Goal: Task Accomplishment & Management: Use online tool/utility

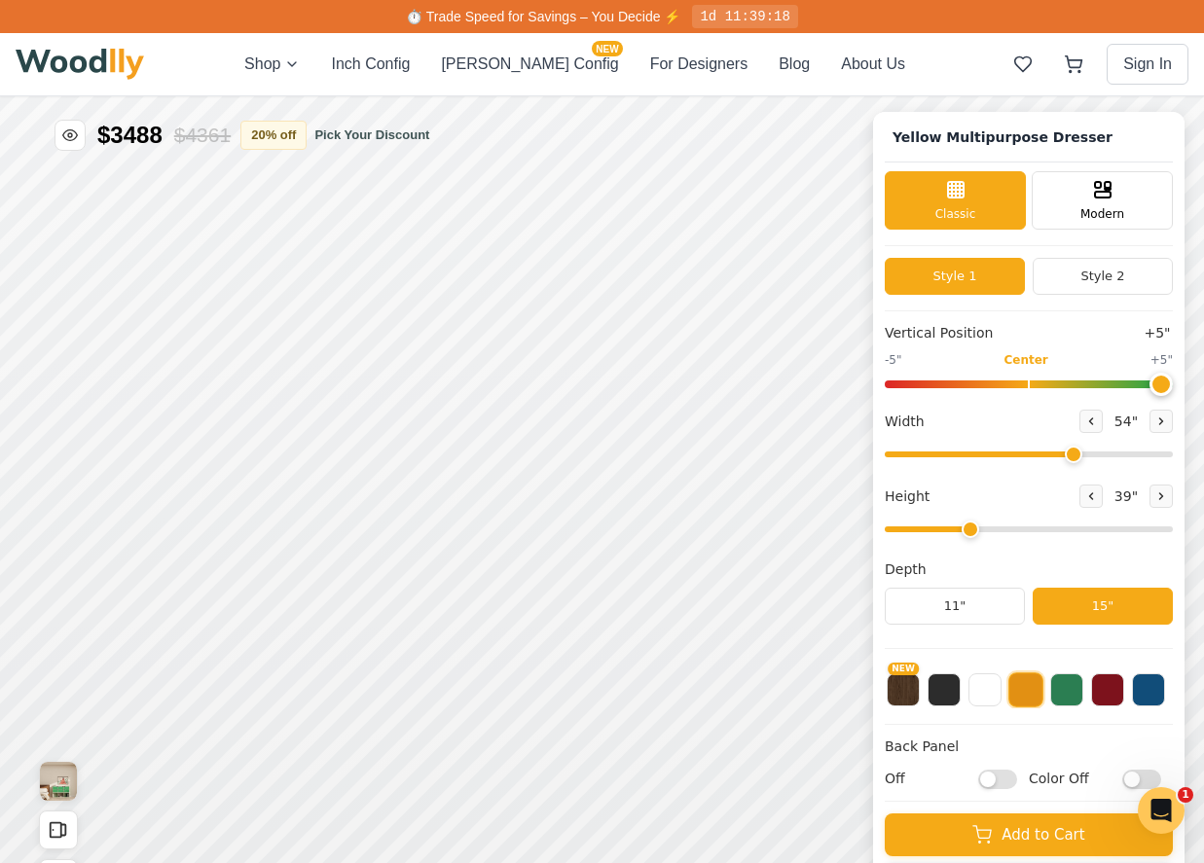
scroll to position [6, 0]
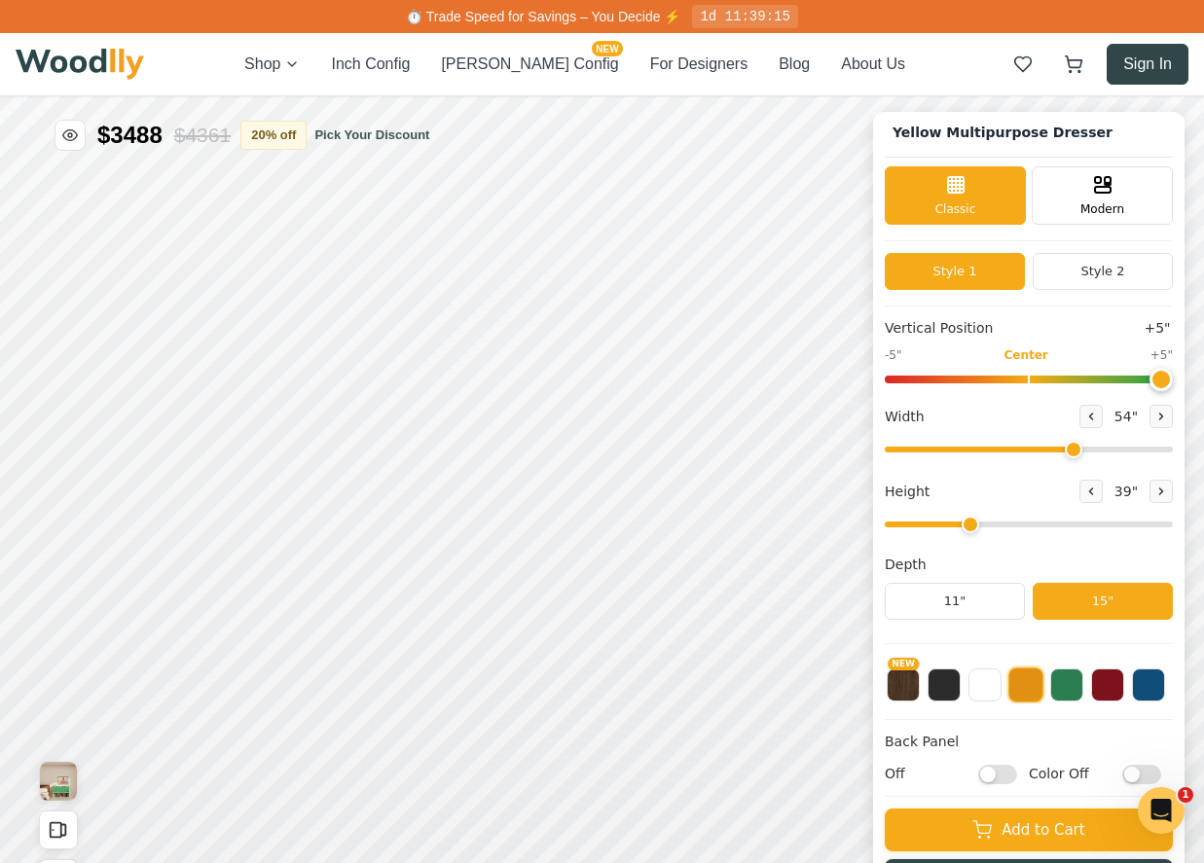
click at [1156, 57] on button "Sign In" at bounding box center [1147, 64] width 82 height 41
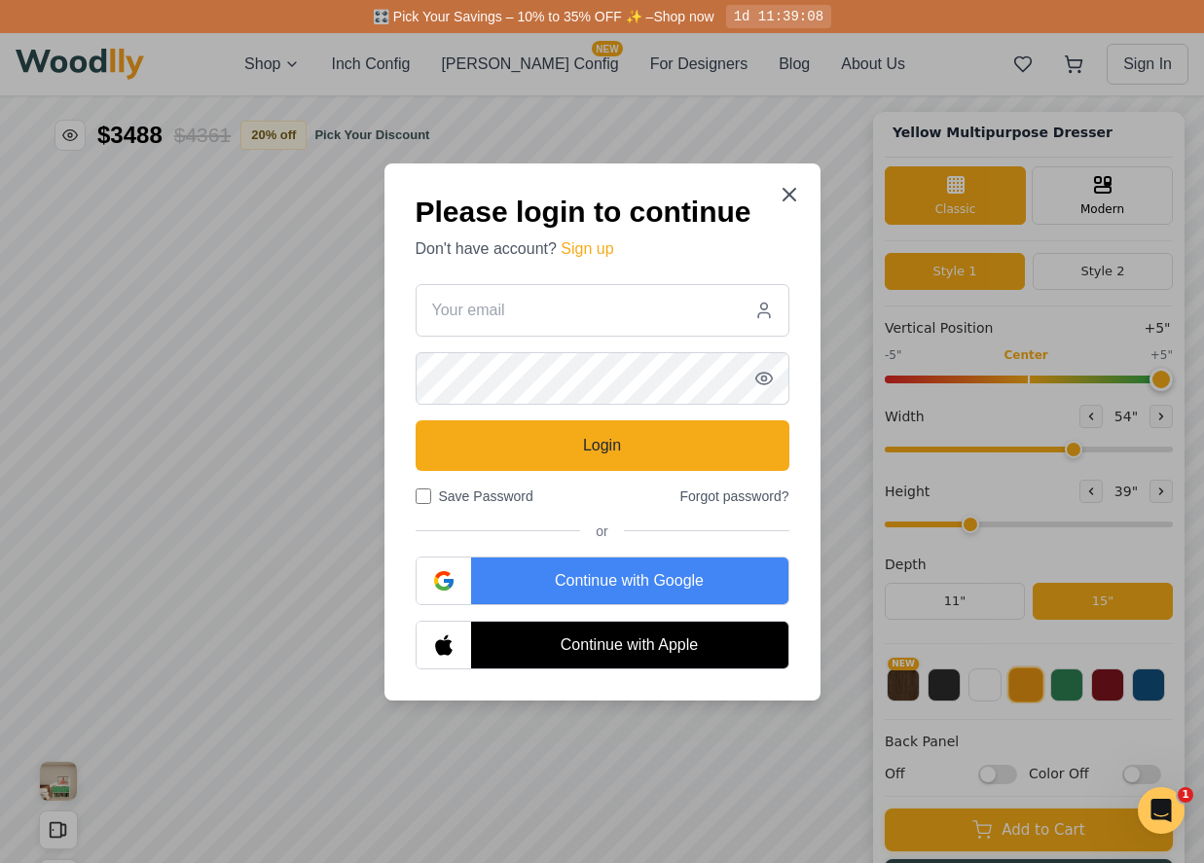
click at [638, 576] on div "Continue with Google" at bounding box center [629, 581] width 317 height 47
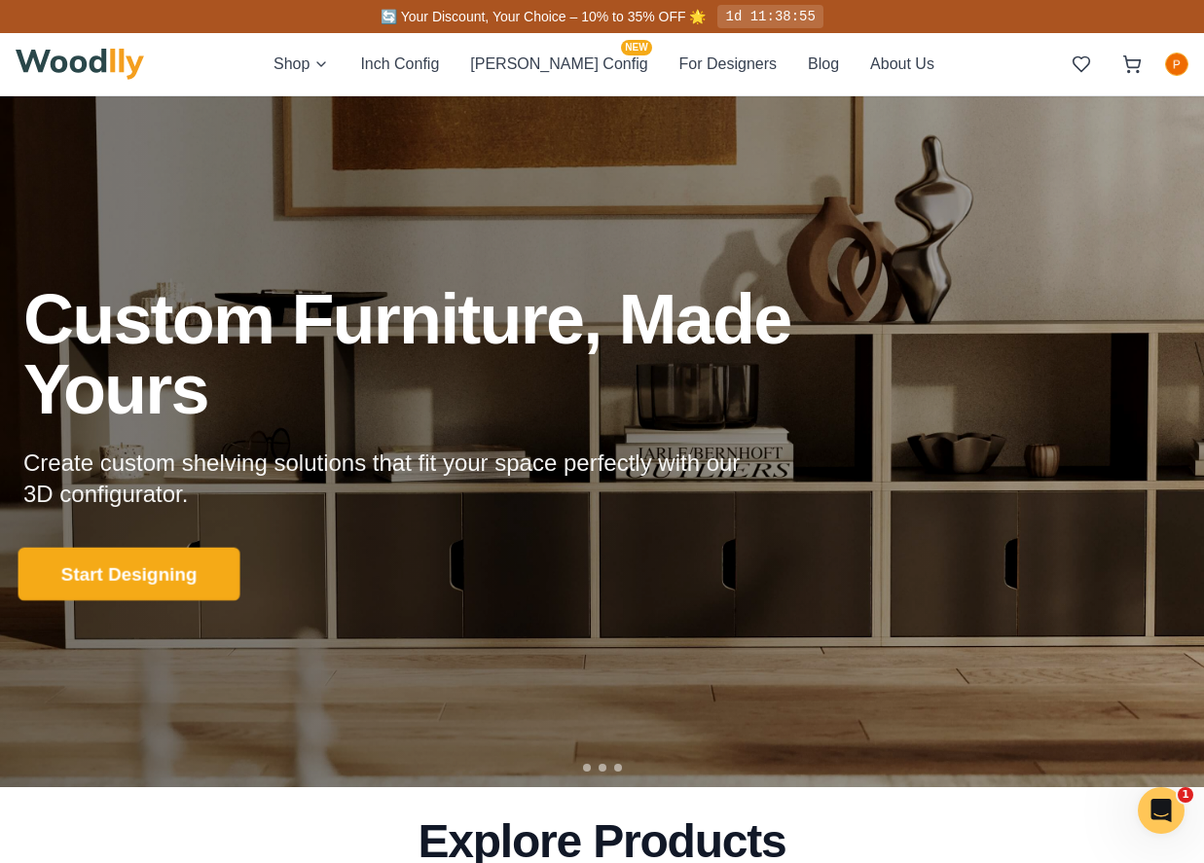
click at [197, 565] on button "Start Designing" at bounding box center [129, 574] width 222 height 54
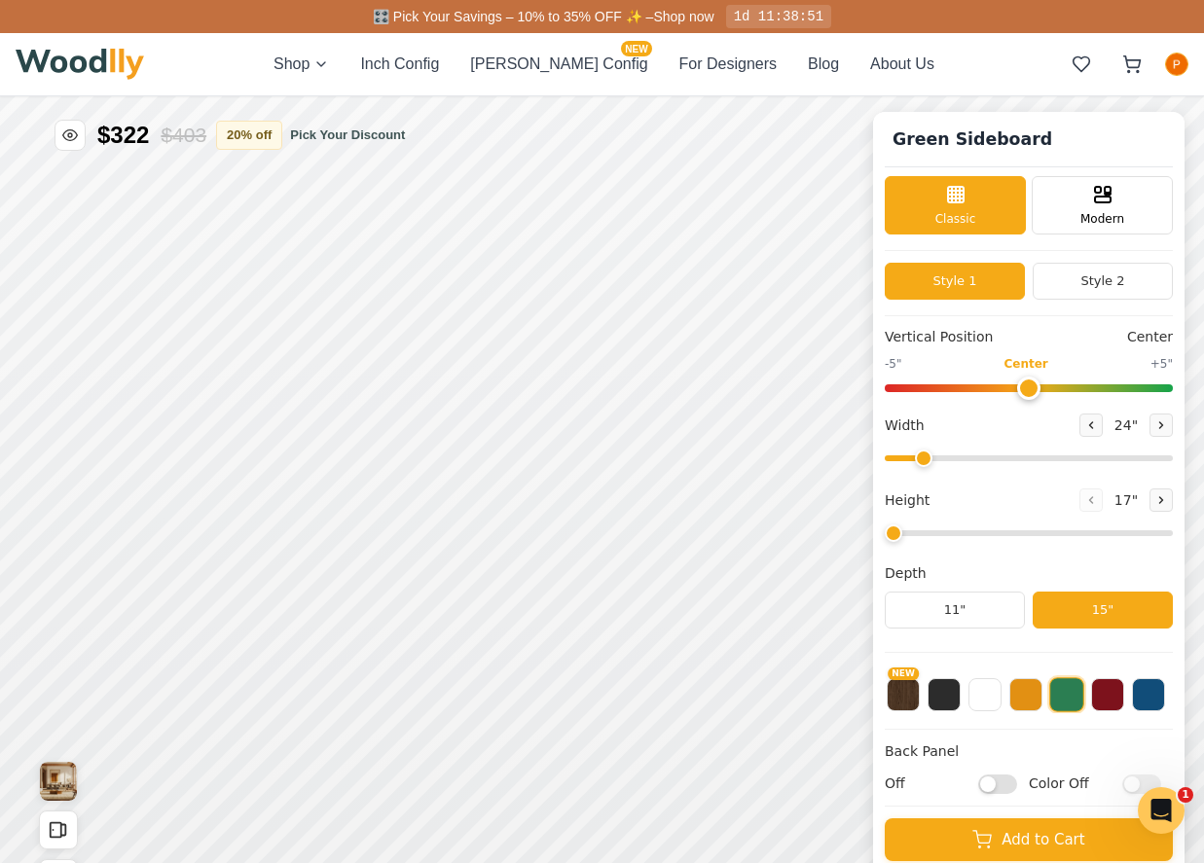
type input "56"
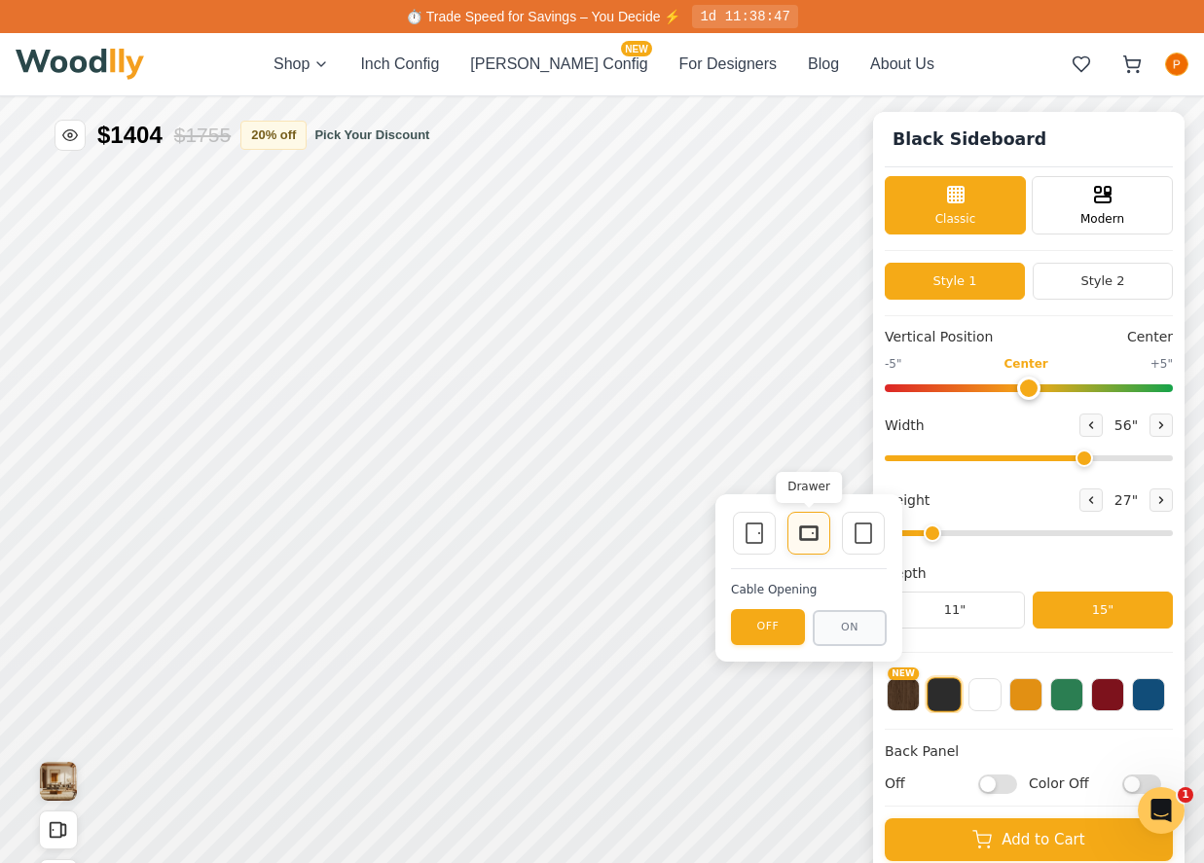
click at [811, 531] on icon at bounding box center [808, 533] width 23 height 23
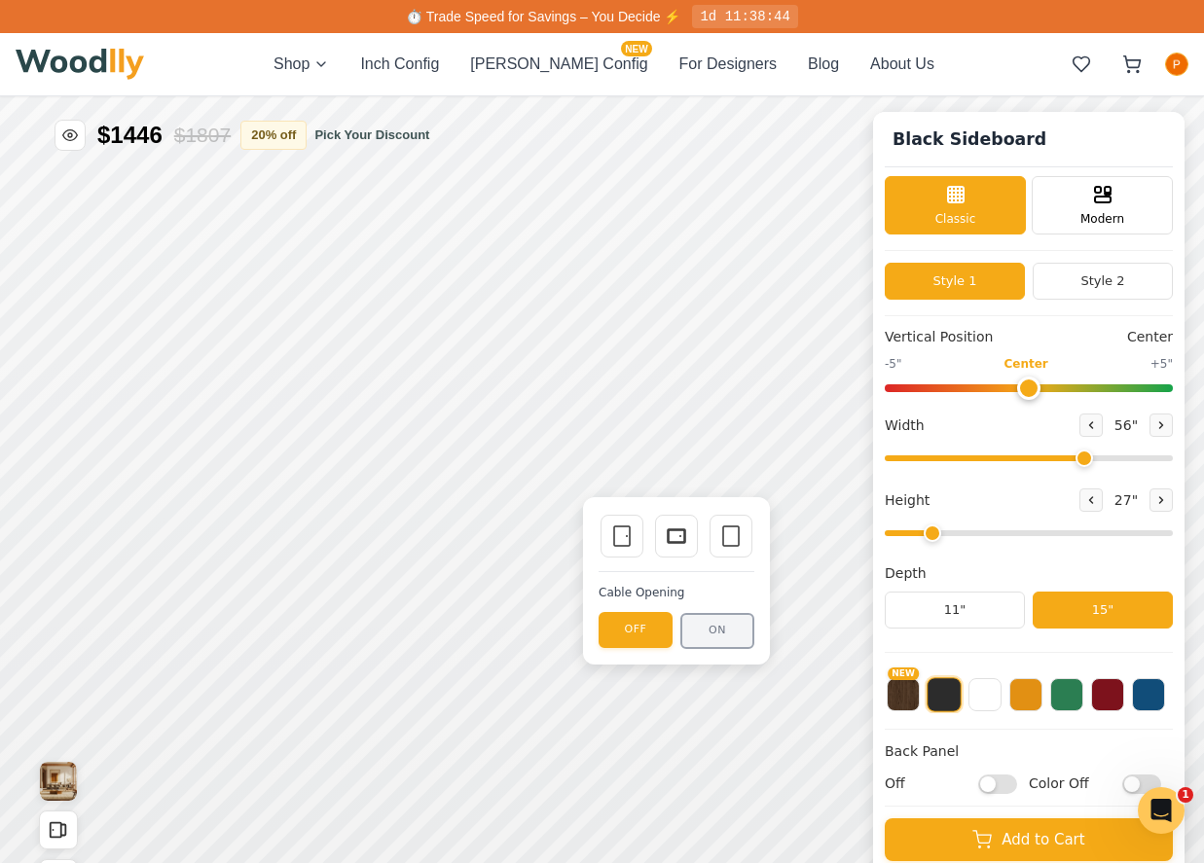
click at [711, 640] on button "ON" at bounding box center [717, 631] width 74 height 36
click at [670, 535] on icon at bounding box center [676, 536] width 23 height 23
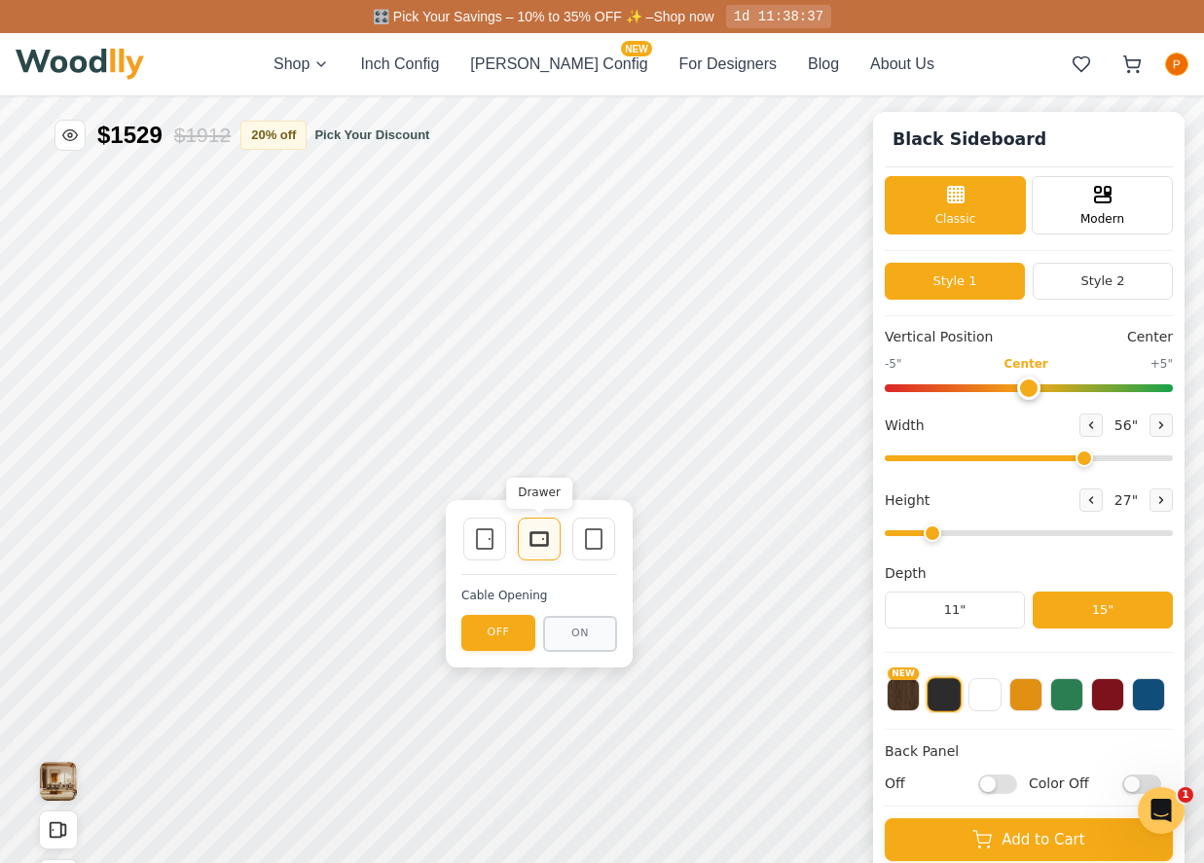
click at [533, 547] on icon at bounding box center [538, 538] width 23 height 23
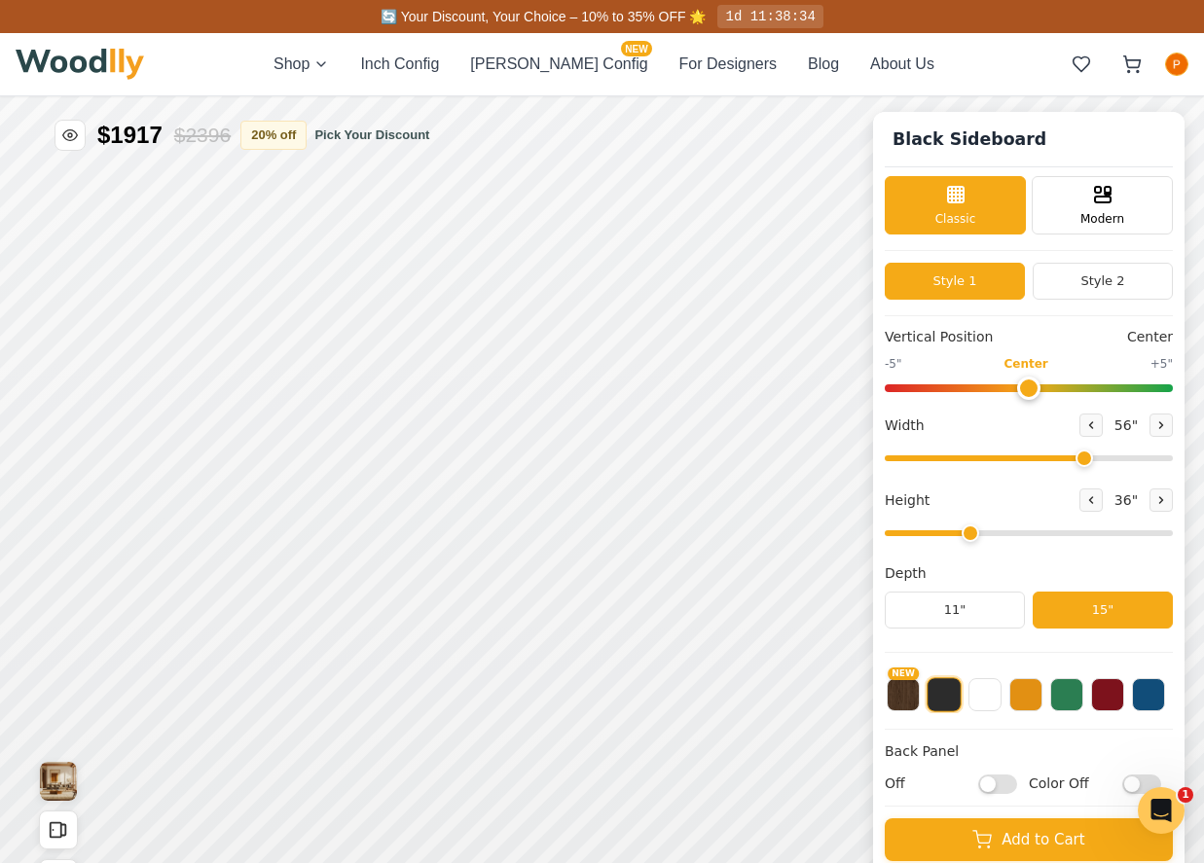
drag, startPoint x: 933, startPoint y: 533, endPoint x: 978, endPoint y: 537, distance: 44.9
type input "3"
click at [978, 536] on input "range" at bounding box center [1029, 533] width 288 height 6
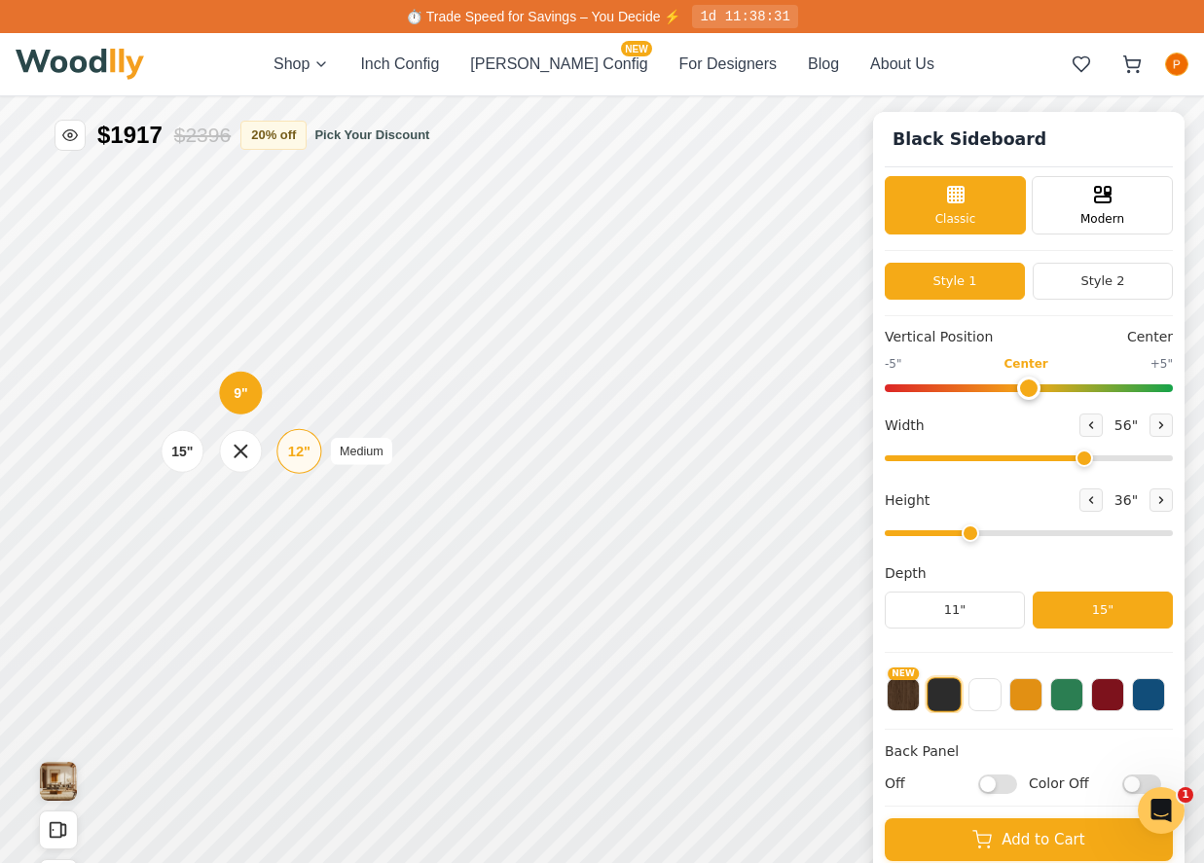
click at [296, 453] on div "12"" at bounding box center [299, 451] width 22 height 21
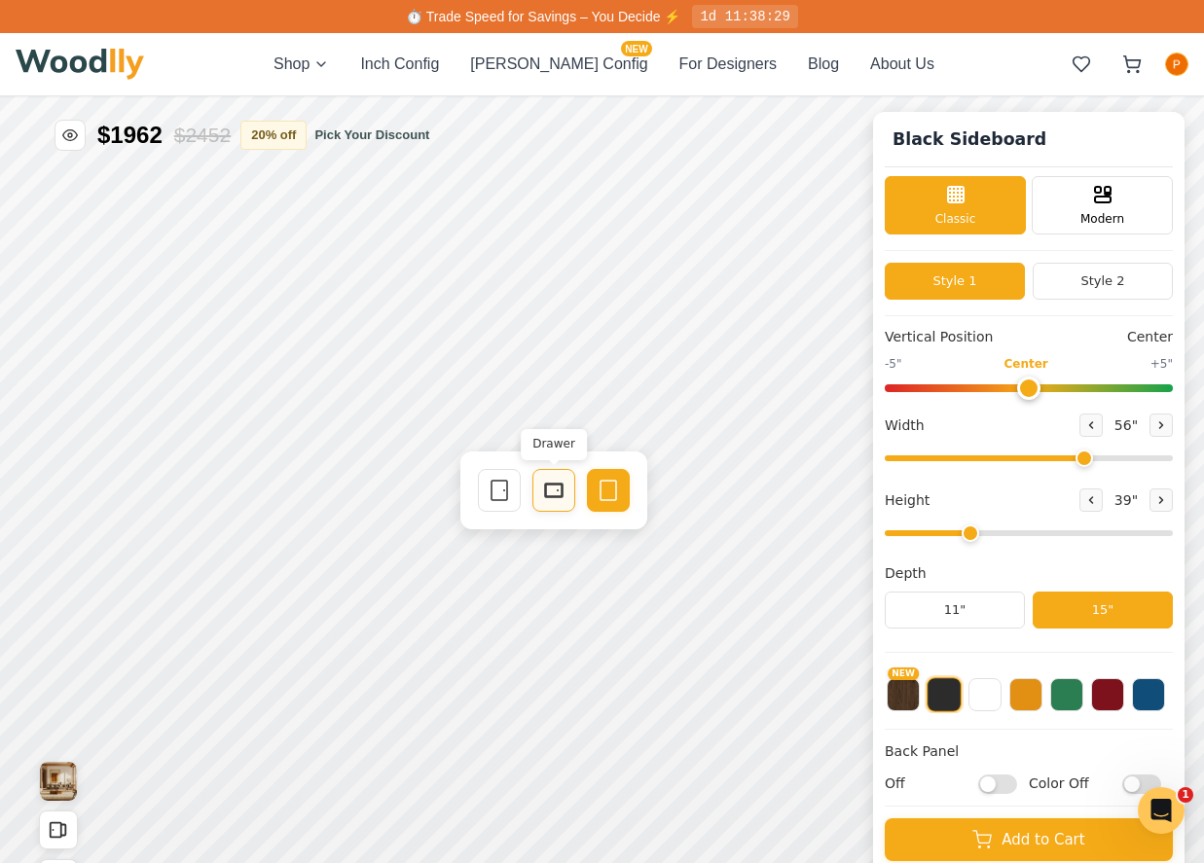
click at [560, 486] on icon at bounding box center [553, 490] width 23 height 23
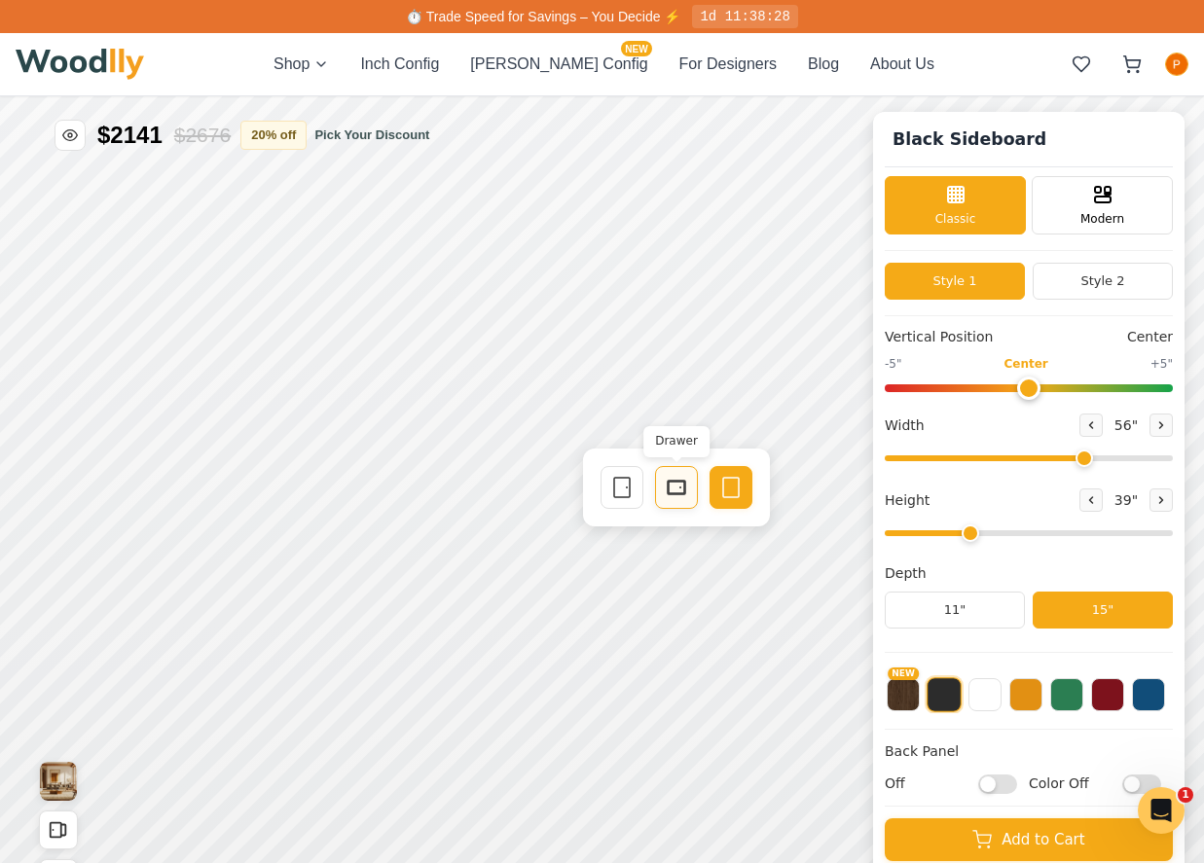
click at [663, 491] on div "Drawer" at bounding box center [676, 487] width 43 height 43
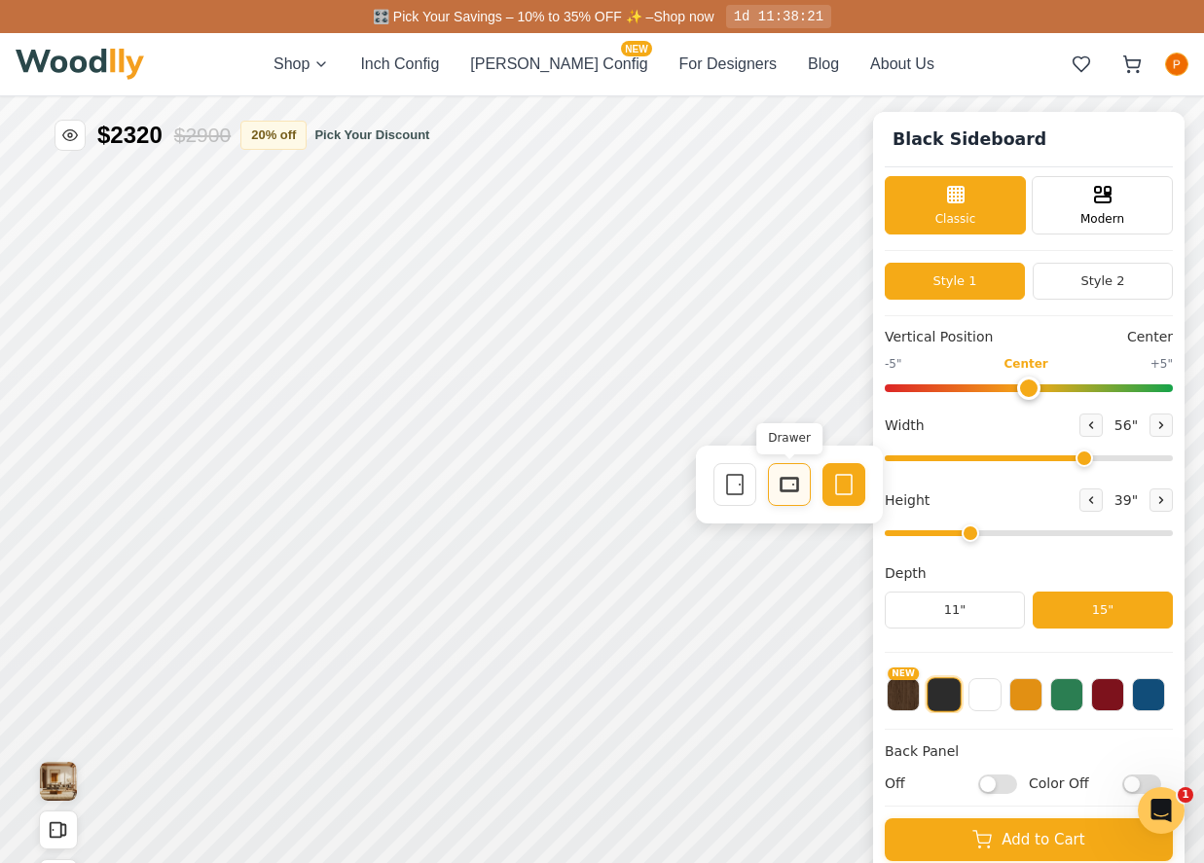
click at [777, 485] on div "Drawer" at bounding box center [789, 484] width 43 height 43
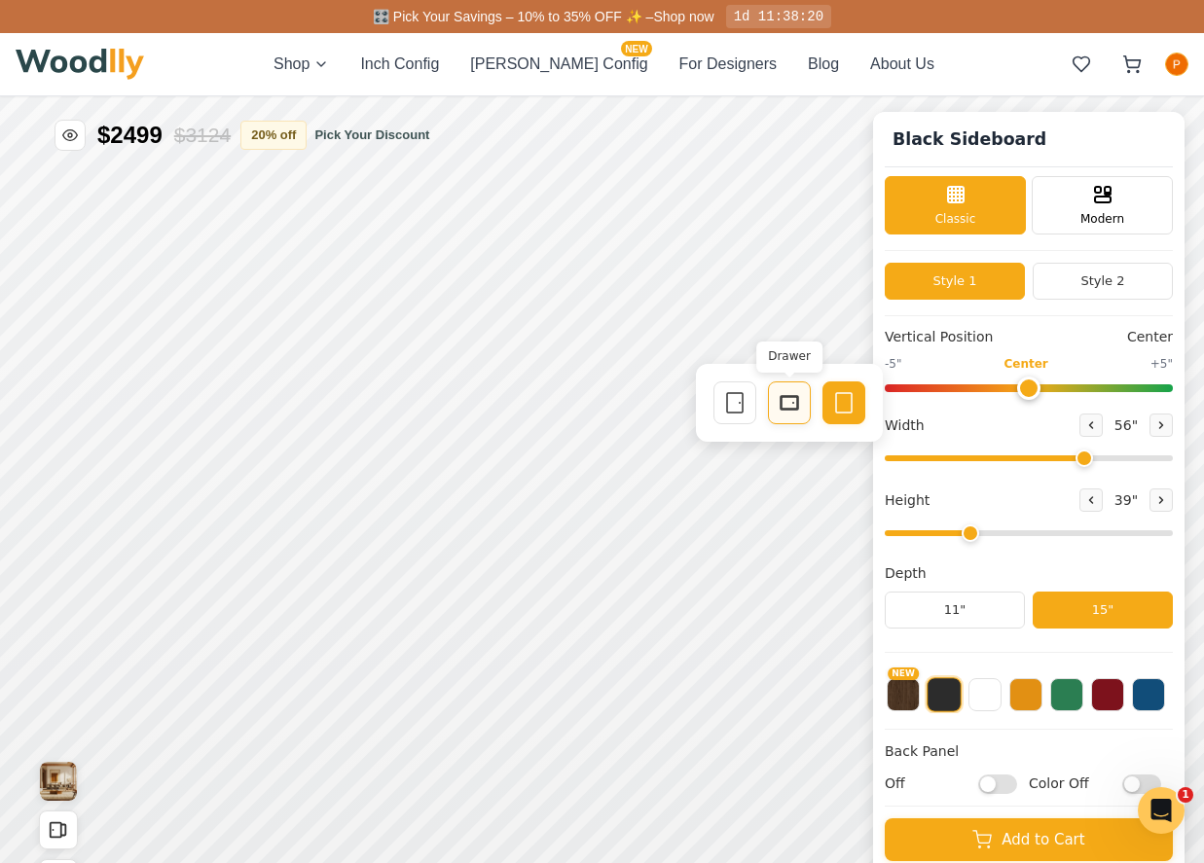
click at [784, 404] on icon at bounding box center [789, 402] width 23 height 23
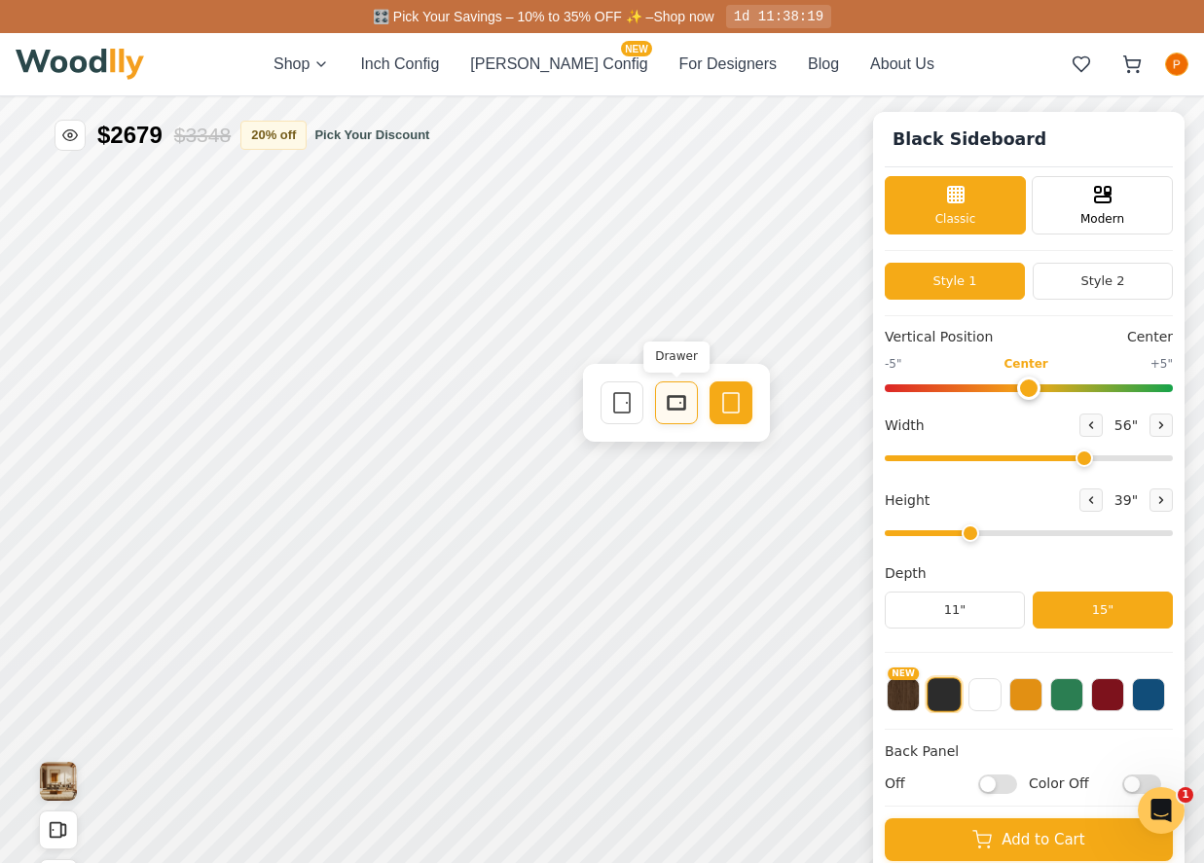
click at [686, 400] on icon at bounding box center [676, 402] width 23 height 23
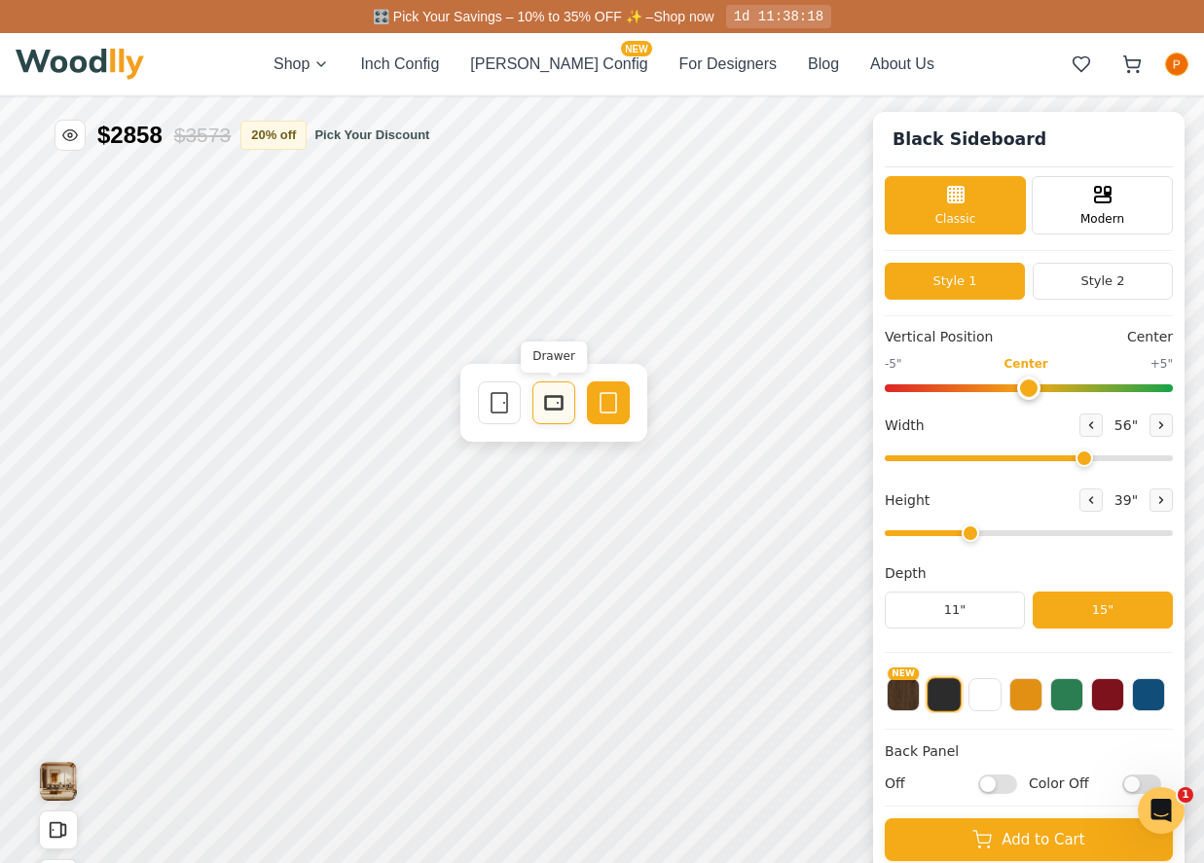
click at [549, 396] on rect at bounding box center [554, 403] width 18 height 14
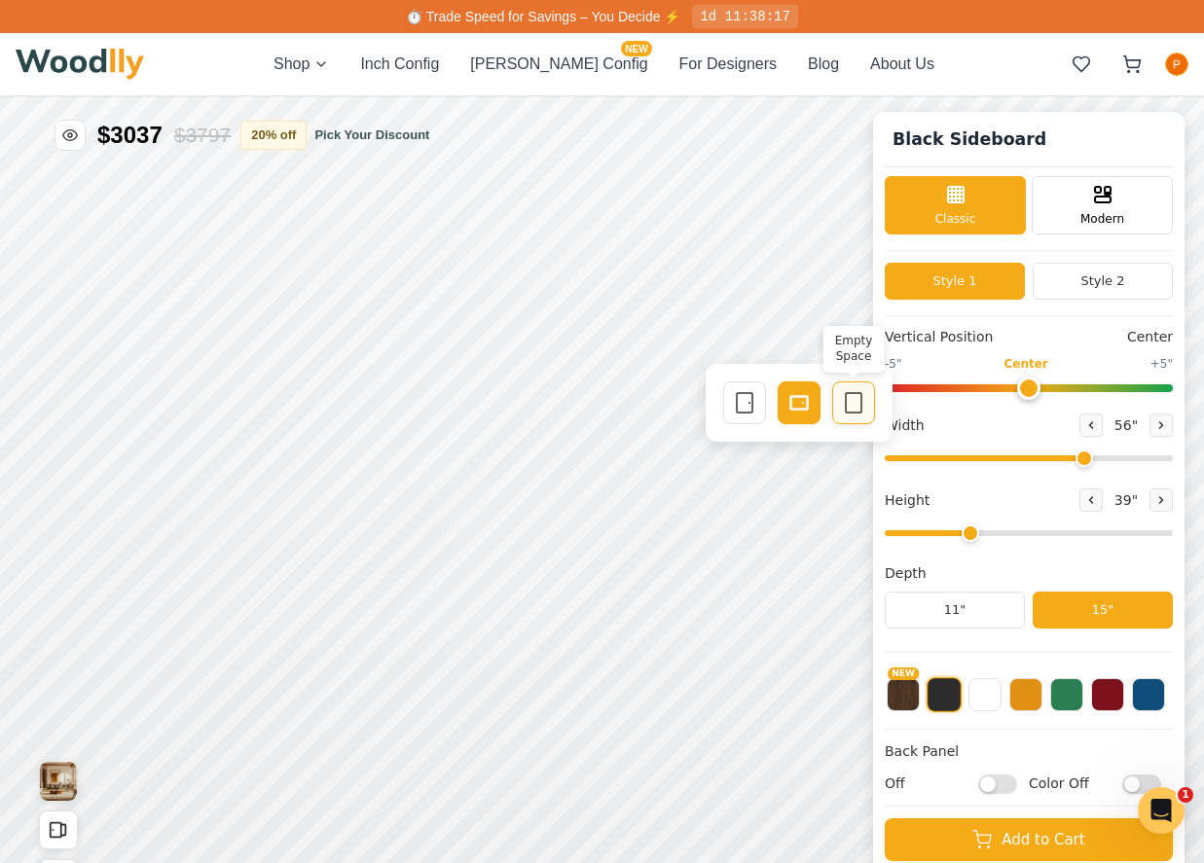
click at [839, 409] on div "Empty Space" at bounding box center [853, 402] width 43 height 43
click at [796, 400] on icon at bounding box center [798, 402] width 23 height 23
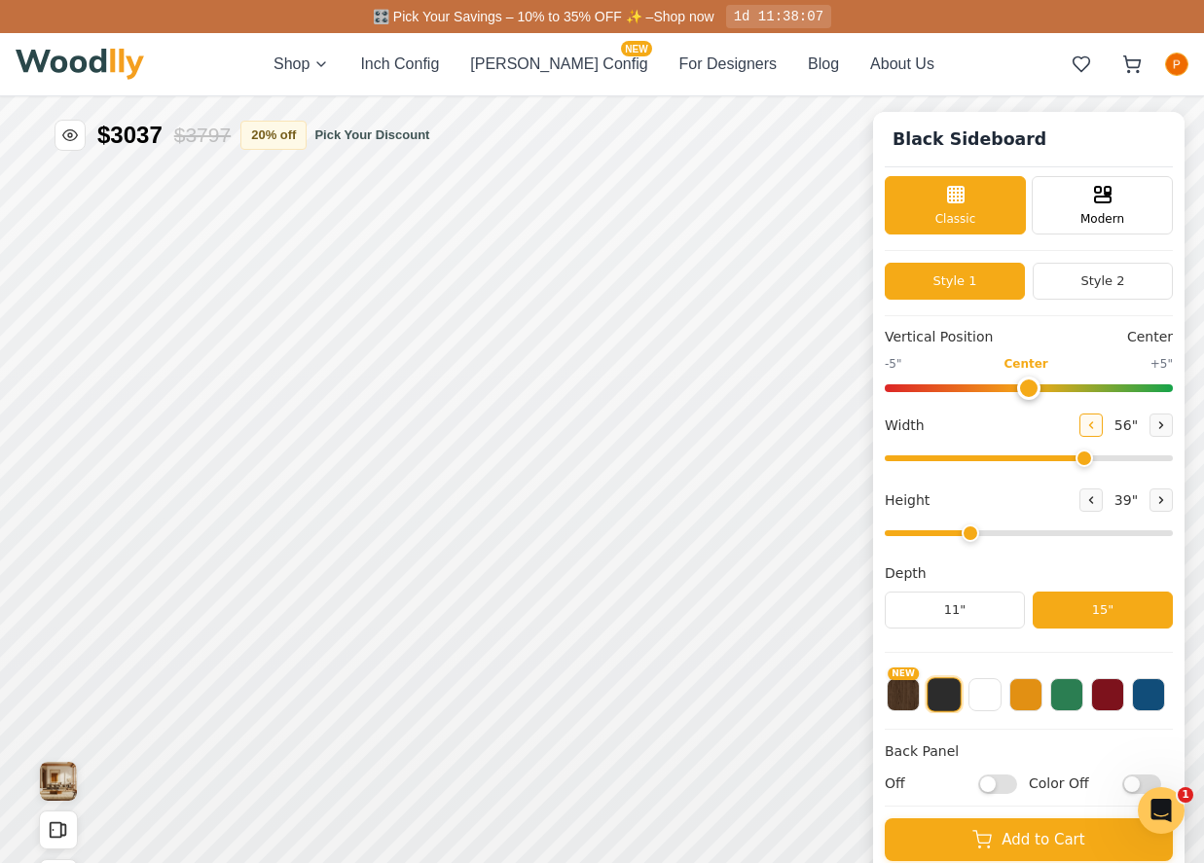
click at [1088, 422] on icon at bounding box center [1091, 425] width 12 height 12
type input "54"
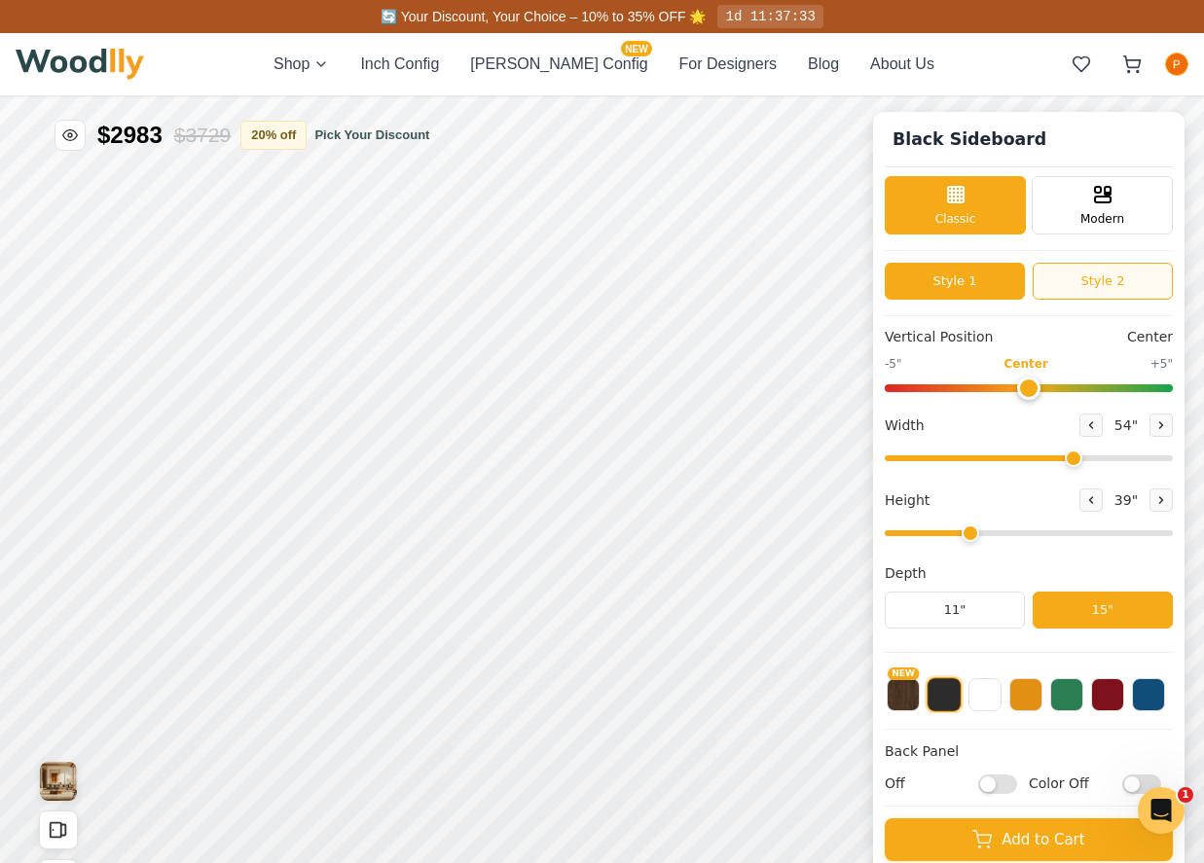
click at [1097, 271] on button "Style 2" at bounding box center [1102, 281] width 140 height 37
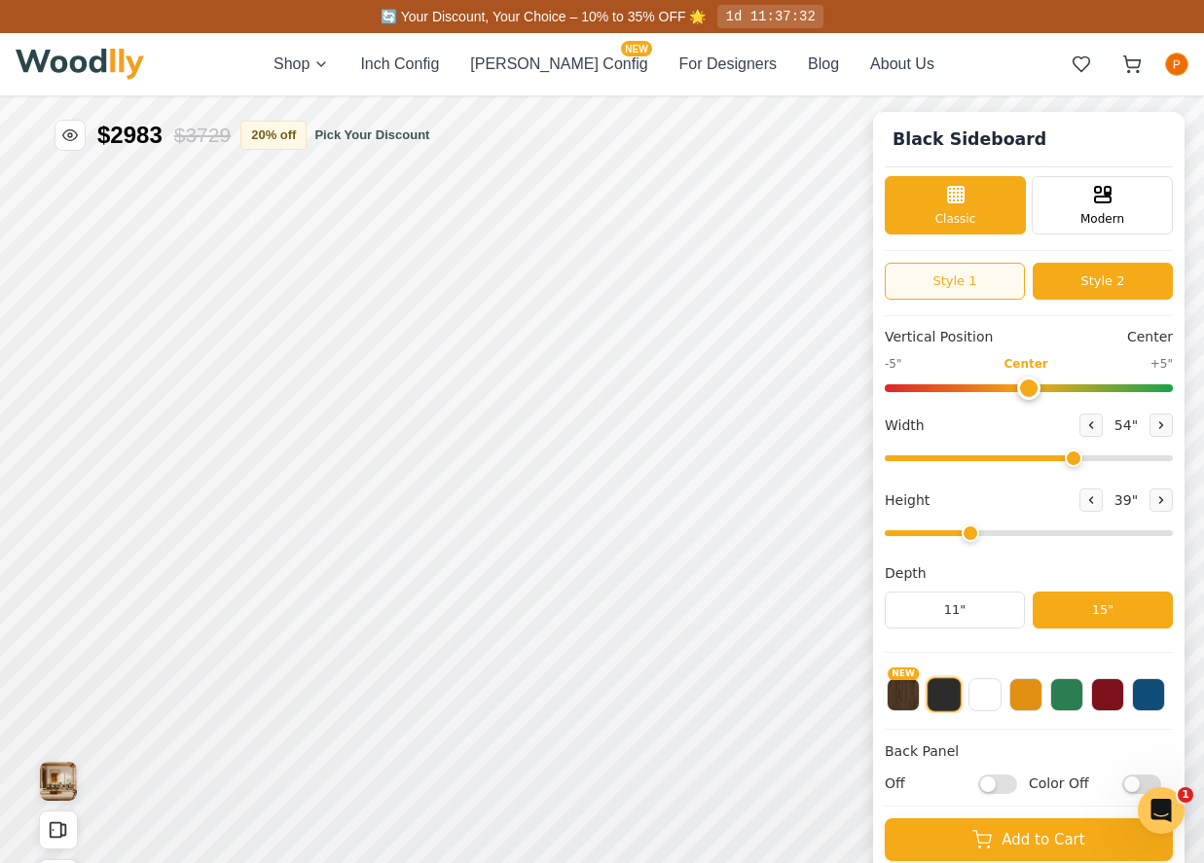
click at [1007, 275] on button "Style 1" at bounding box center [955, 281] width 140 height 37
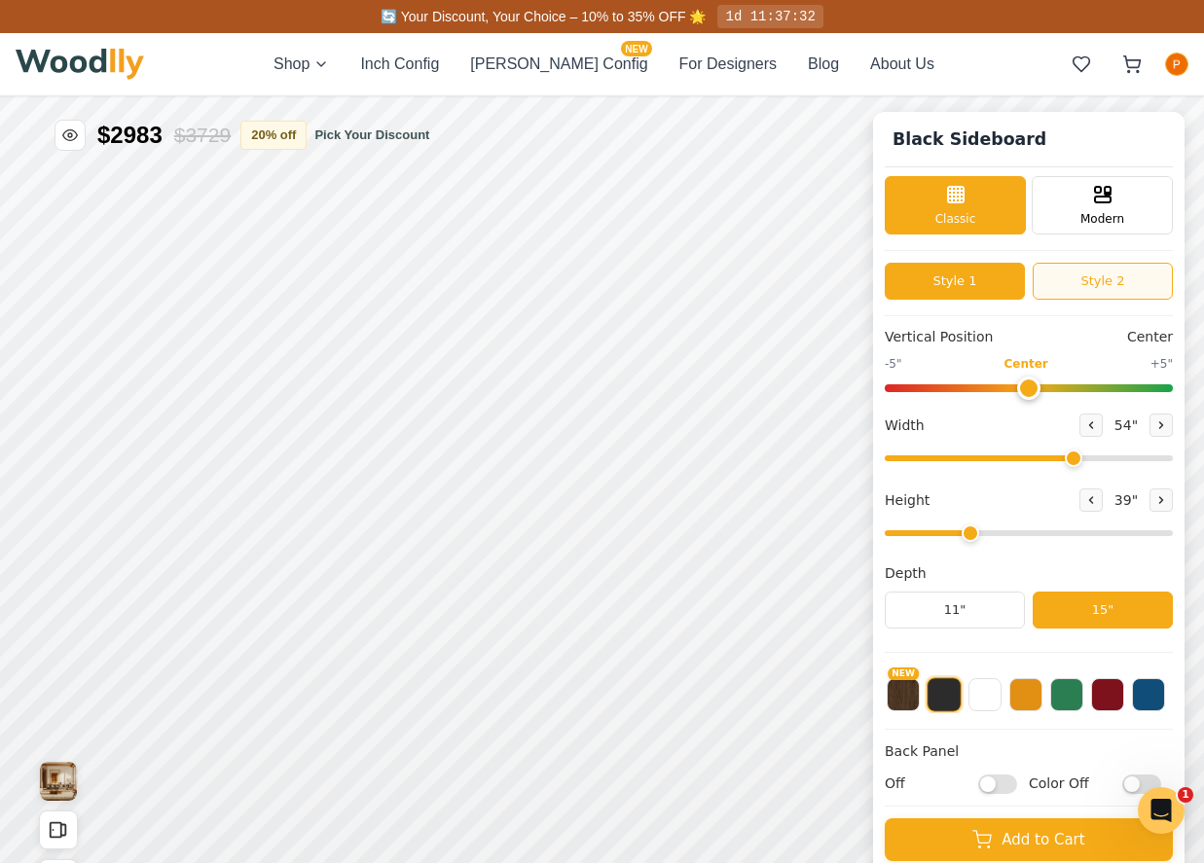
click at [1113, 275] on button "Style 2" at bounding box center [1102, 281] width 140 height 37
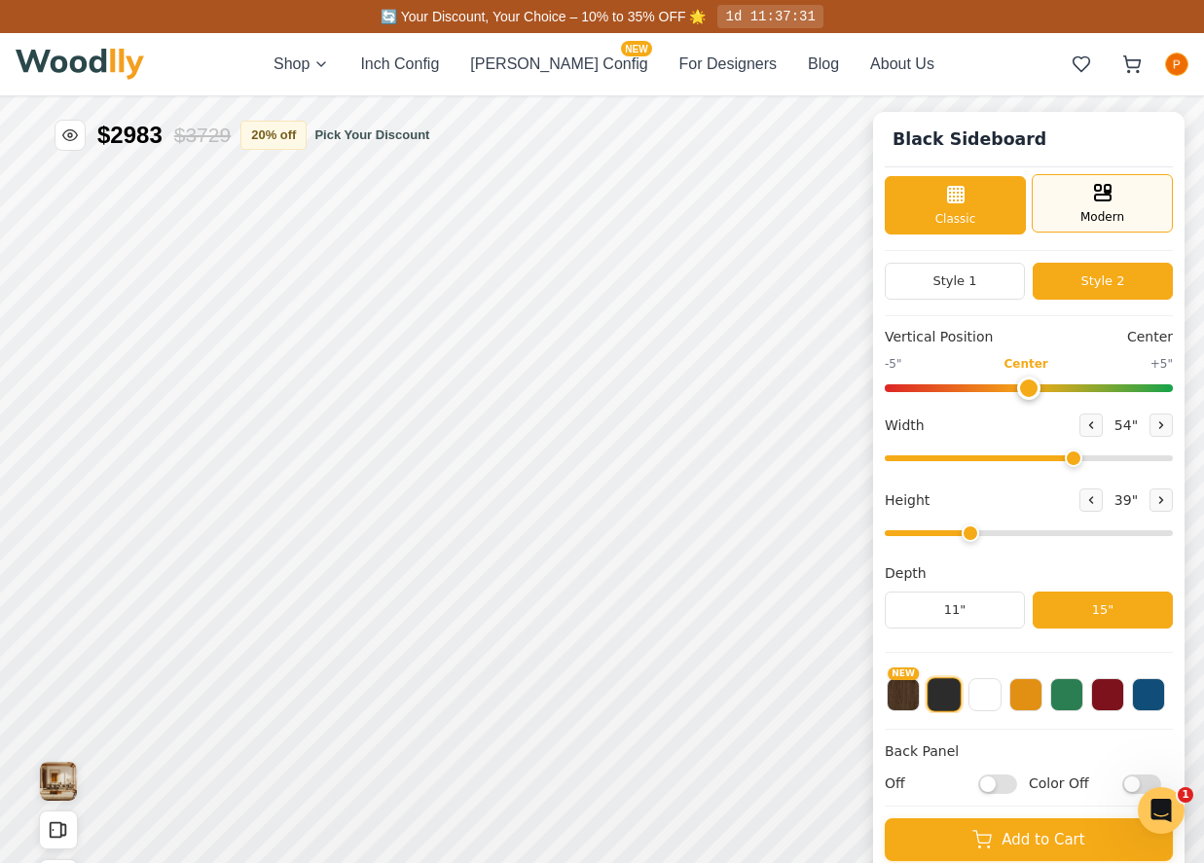
click at [1094, 201] on icon at bounding box center [1102, 192] width 23 height 23
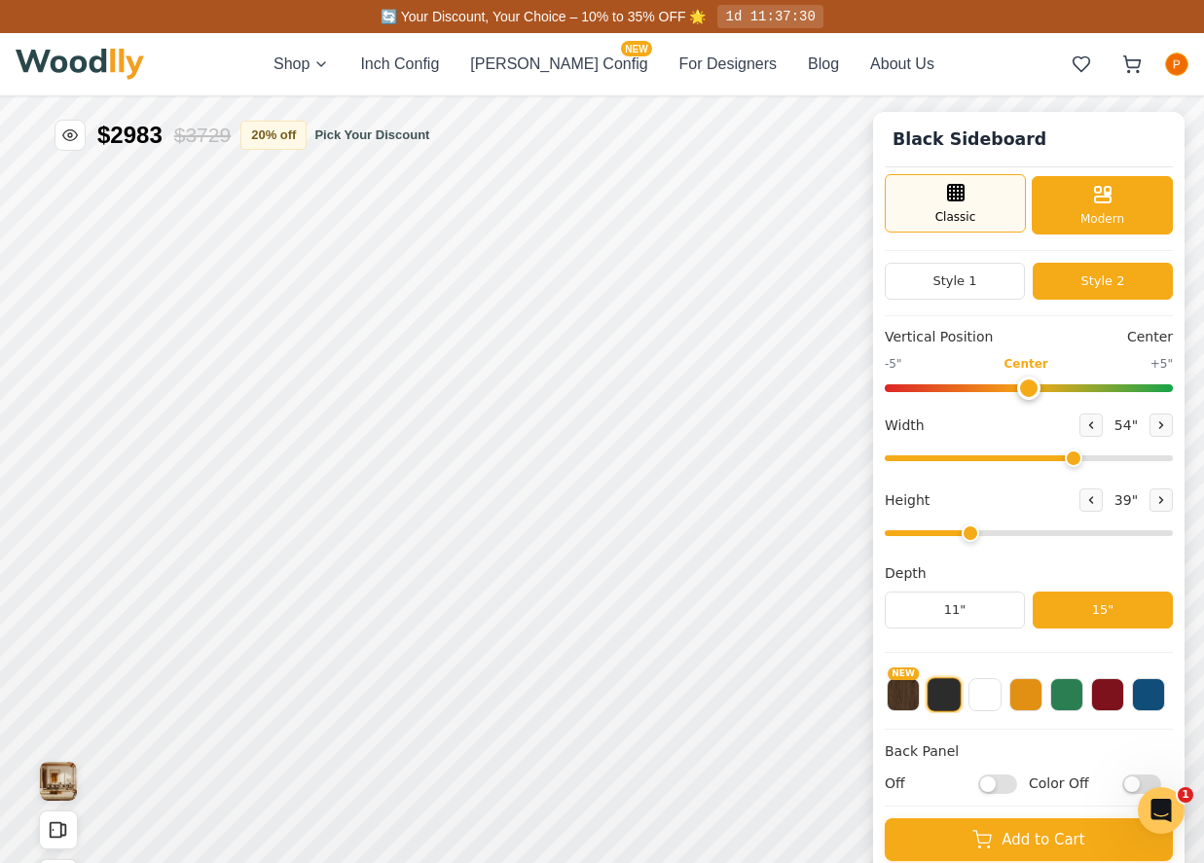
click at [939, 202] on div "Classic" at bounding box center [955, 203] width 141 height 58
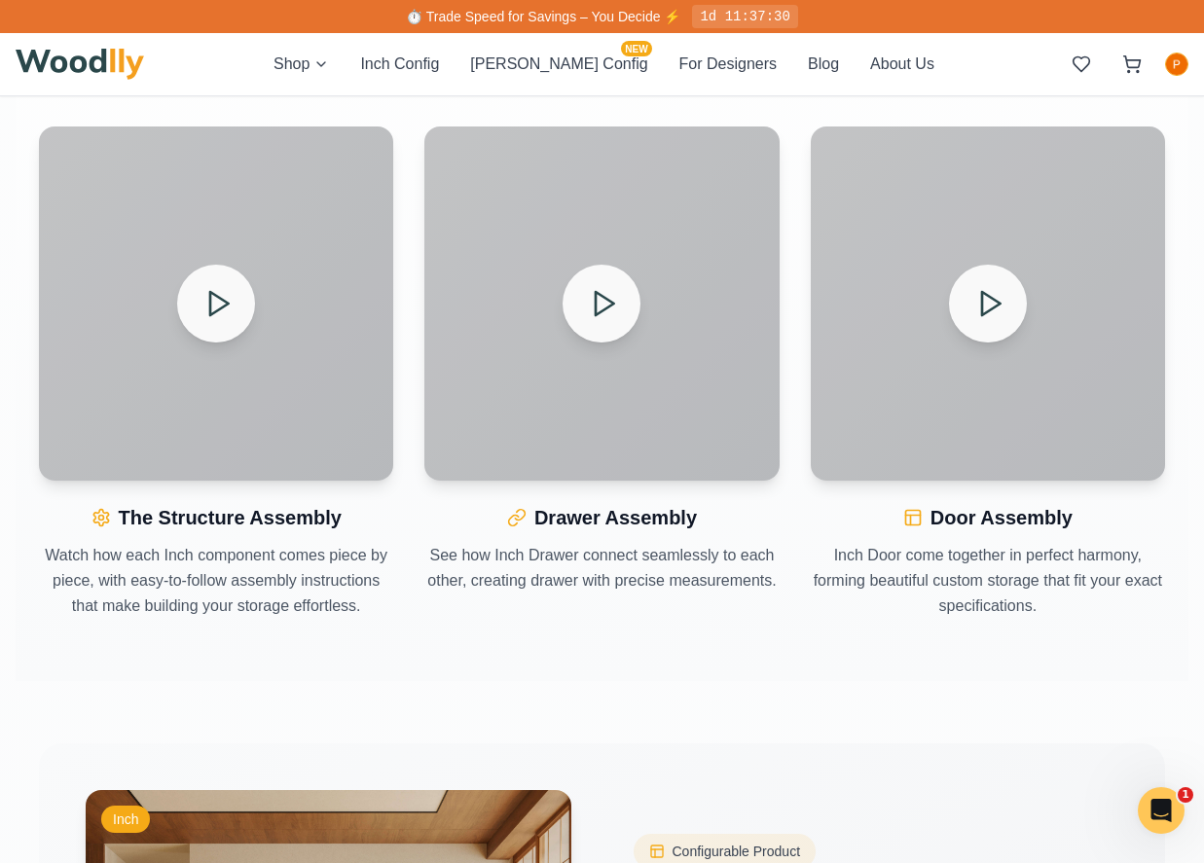
scroll to position [2215, 0]
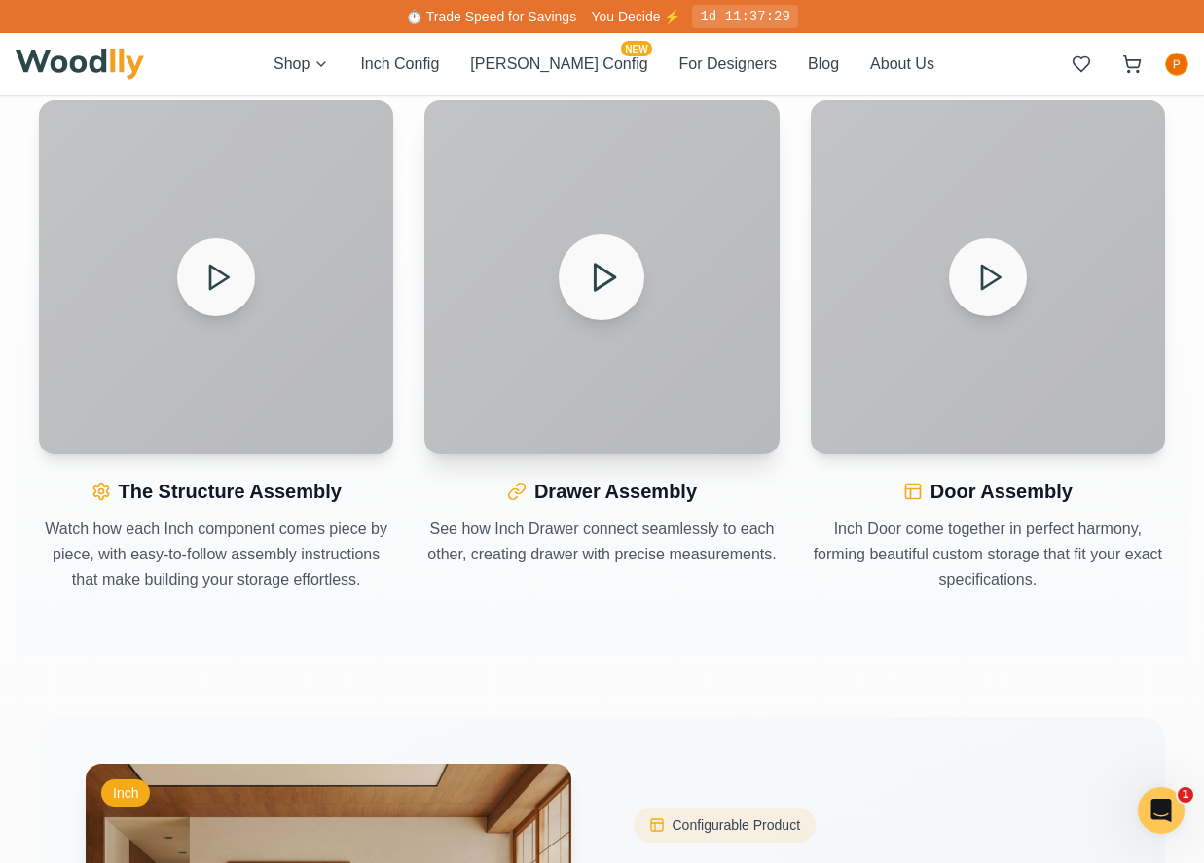
click at [662, 285] on div at bounding box center [601, 277] width 354 height 354
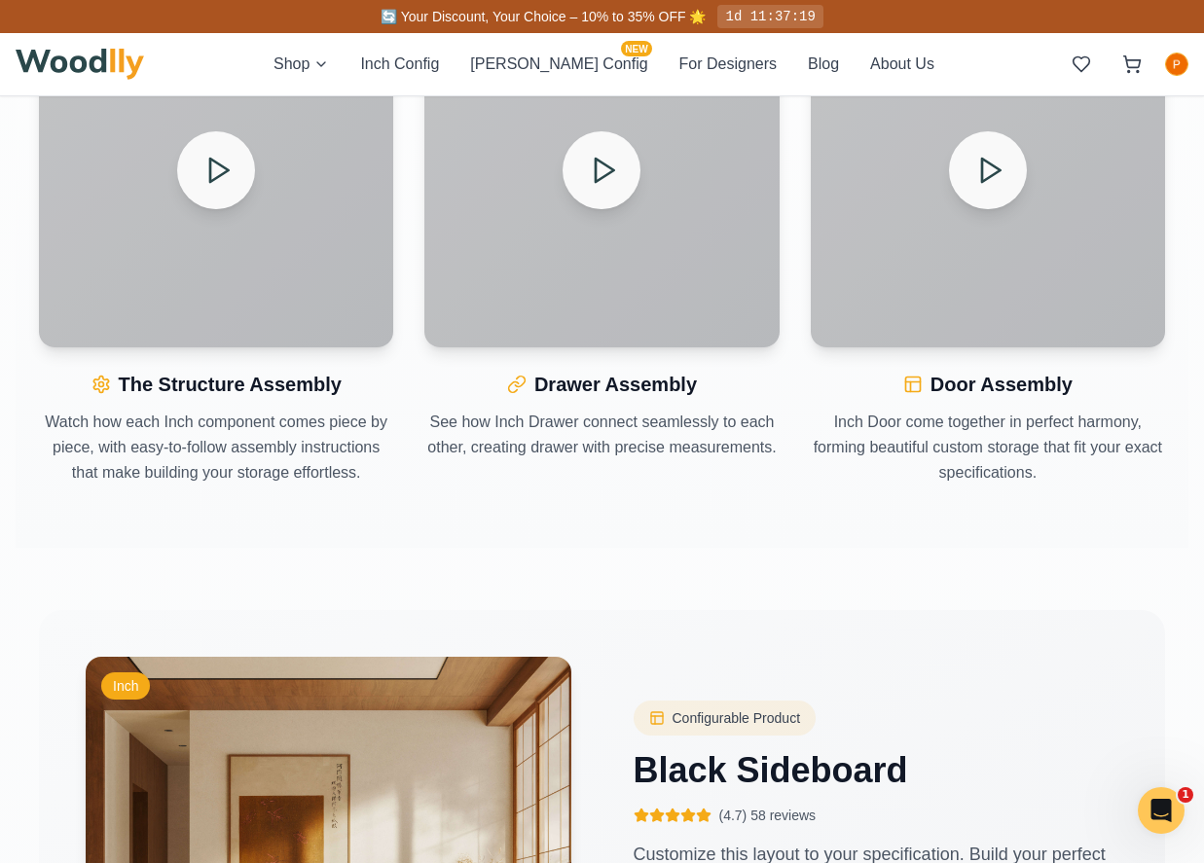
scroll to position [1983, 0]
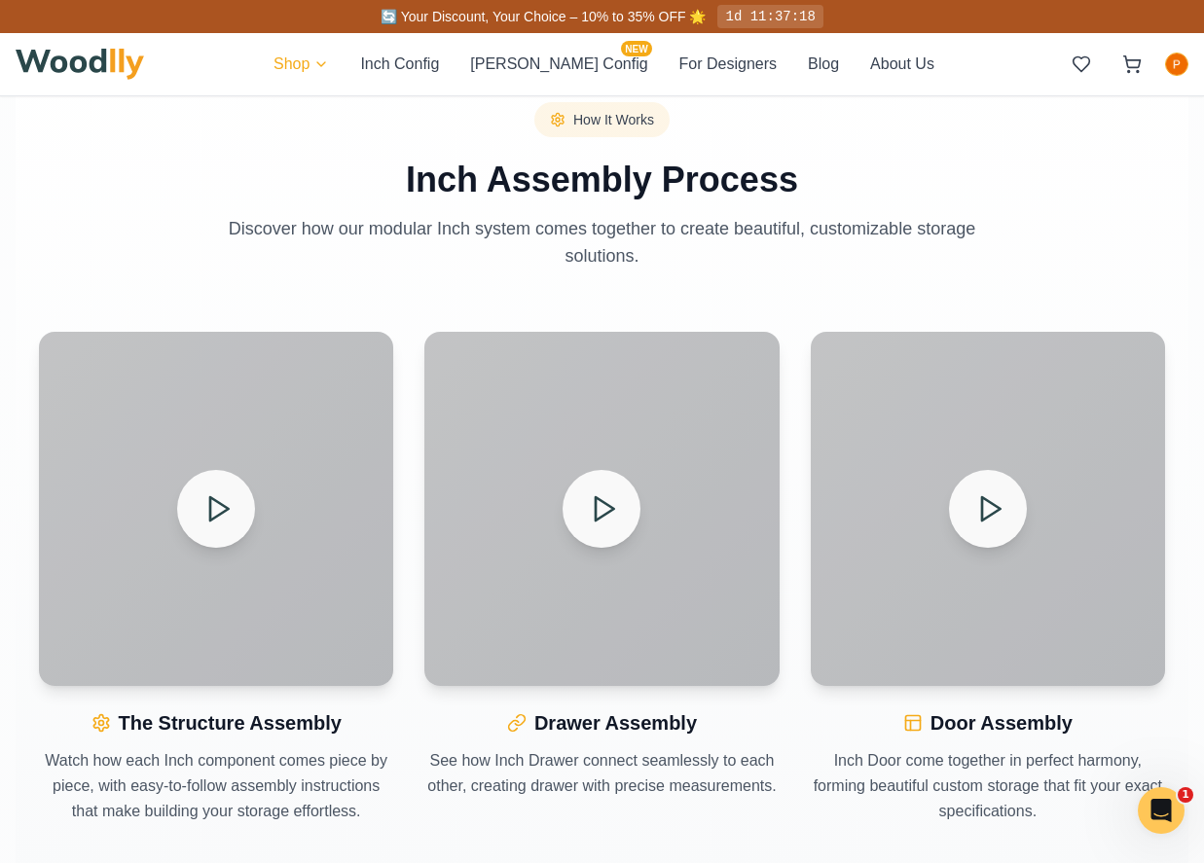
click at [349, 60] on html "🔄 Your Discount, Your Choice – 10% to 35% OFF 🌟 1d 11:37:18 Shop Inch Config [P…" at bounding box center [602, 300] width 1204 height 4567
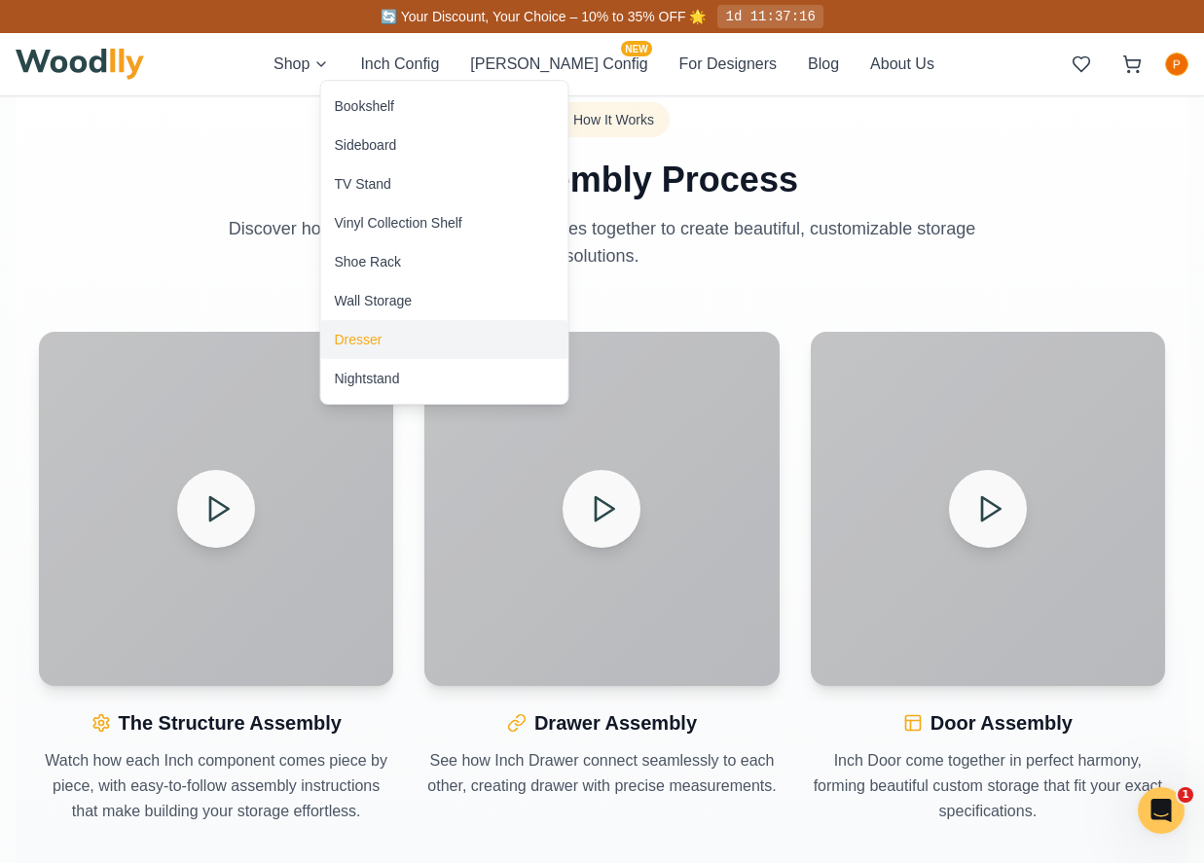
click at [343, 350] on div "Dresser" at bounding box center [444, 339] width 247 height 39
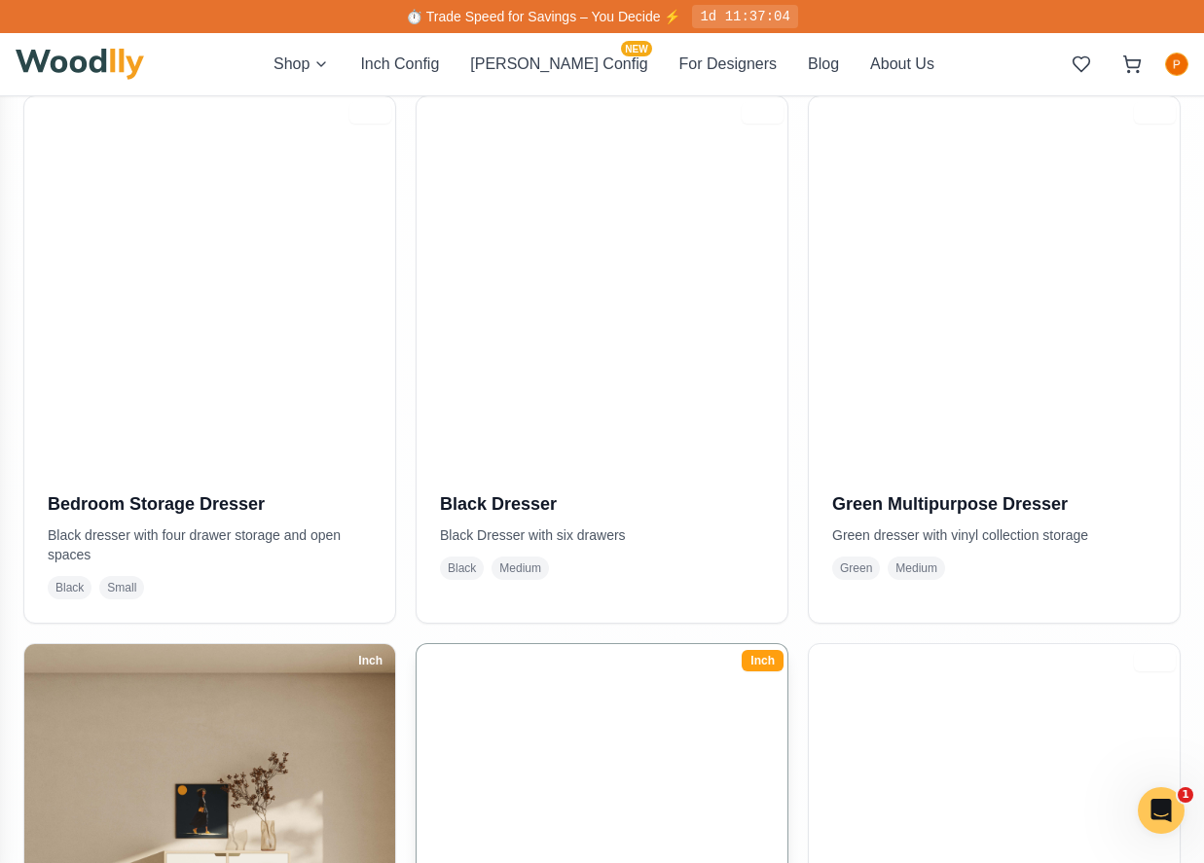
scroll to position [334, 0]
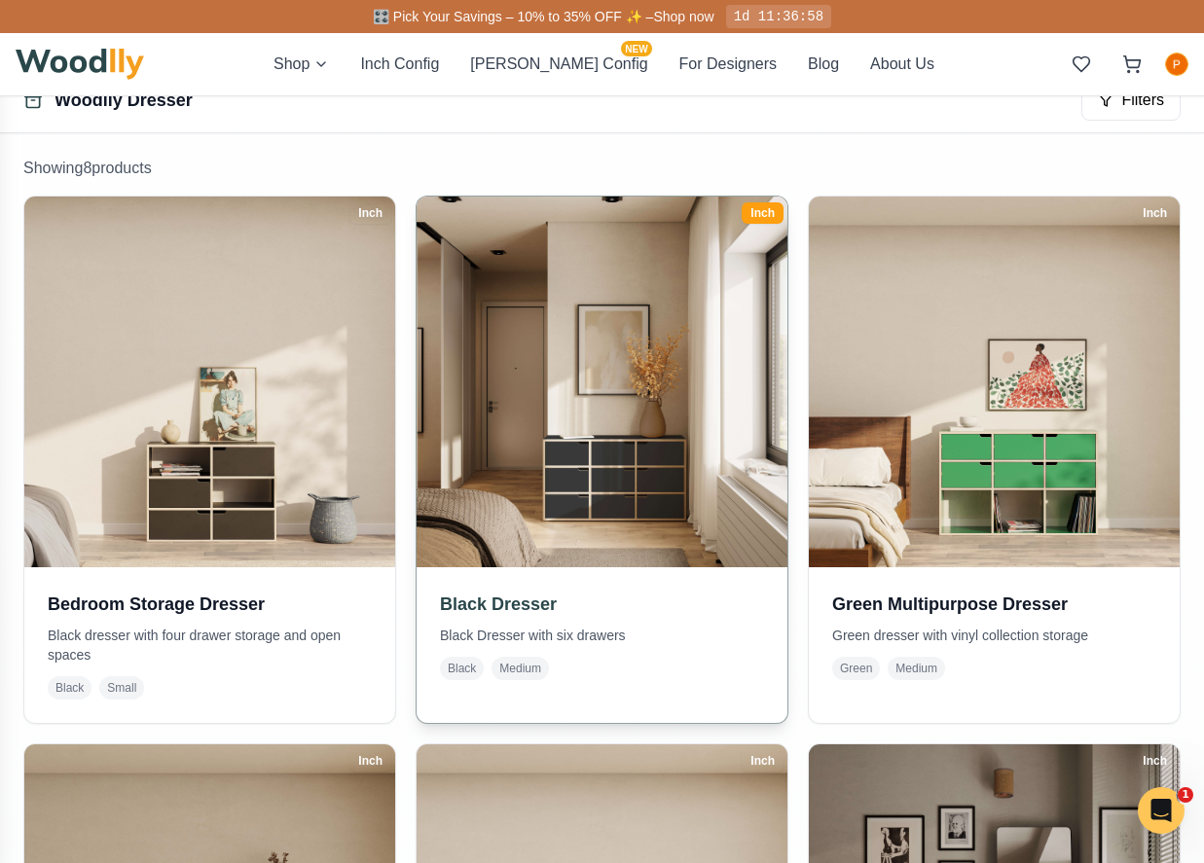
click at [634, 419] on img at bounding box center [601, 381] width 389 height 389
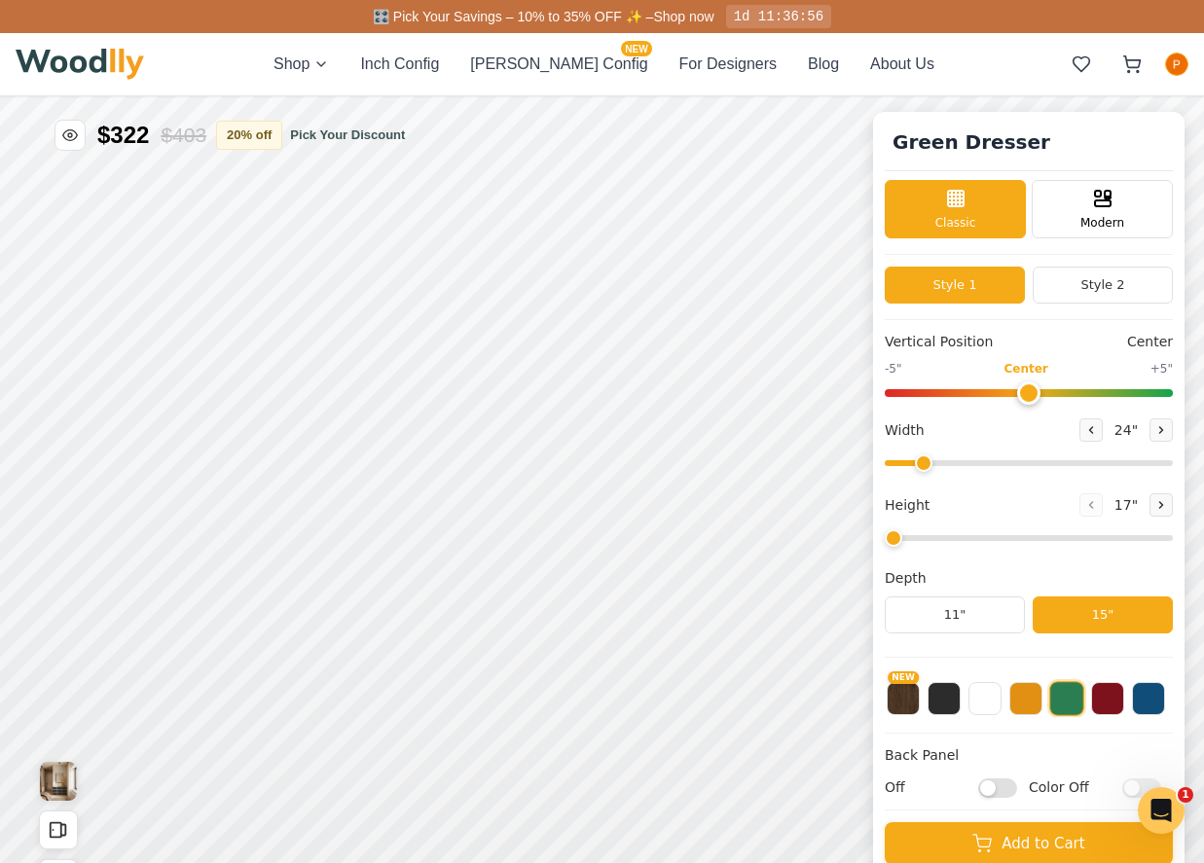
type input "55"
type input "3"
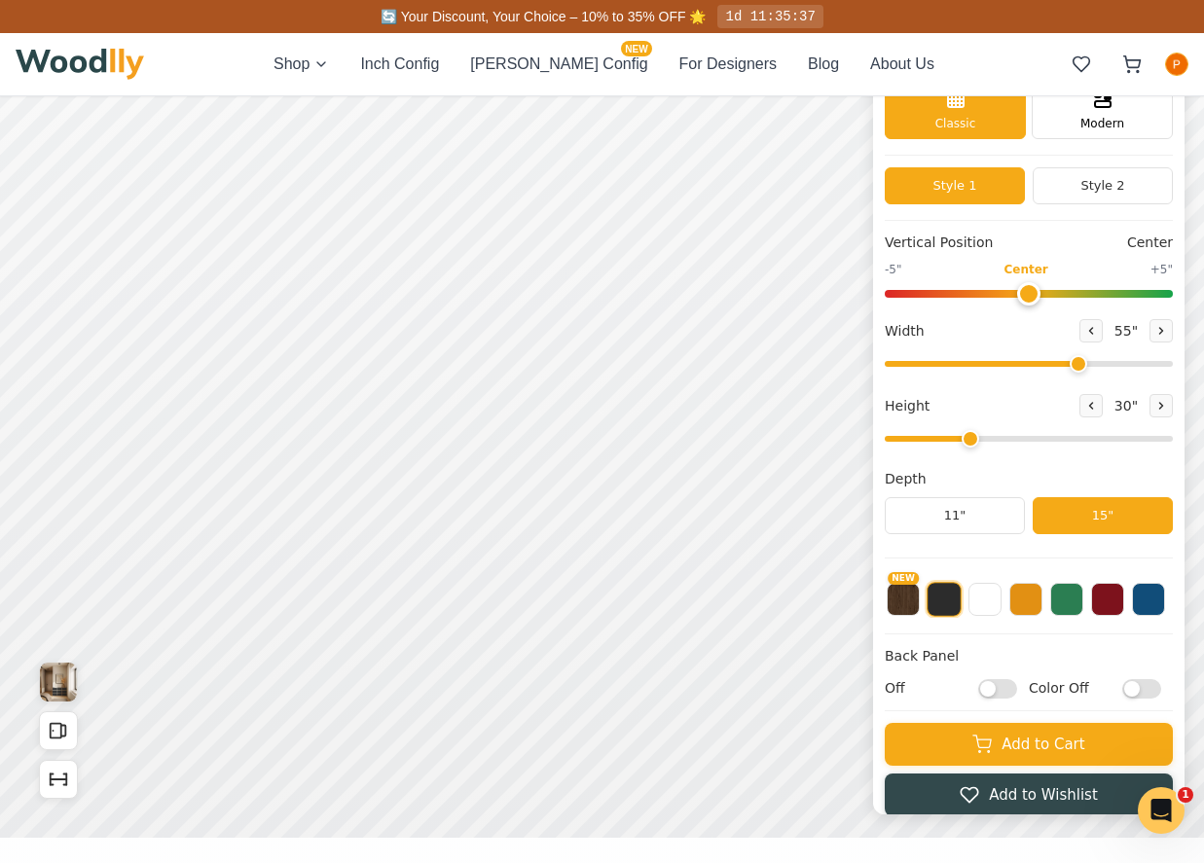
scroll to position [199, 0]
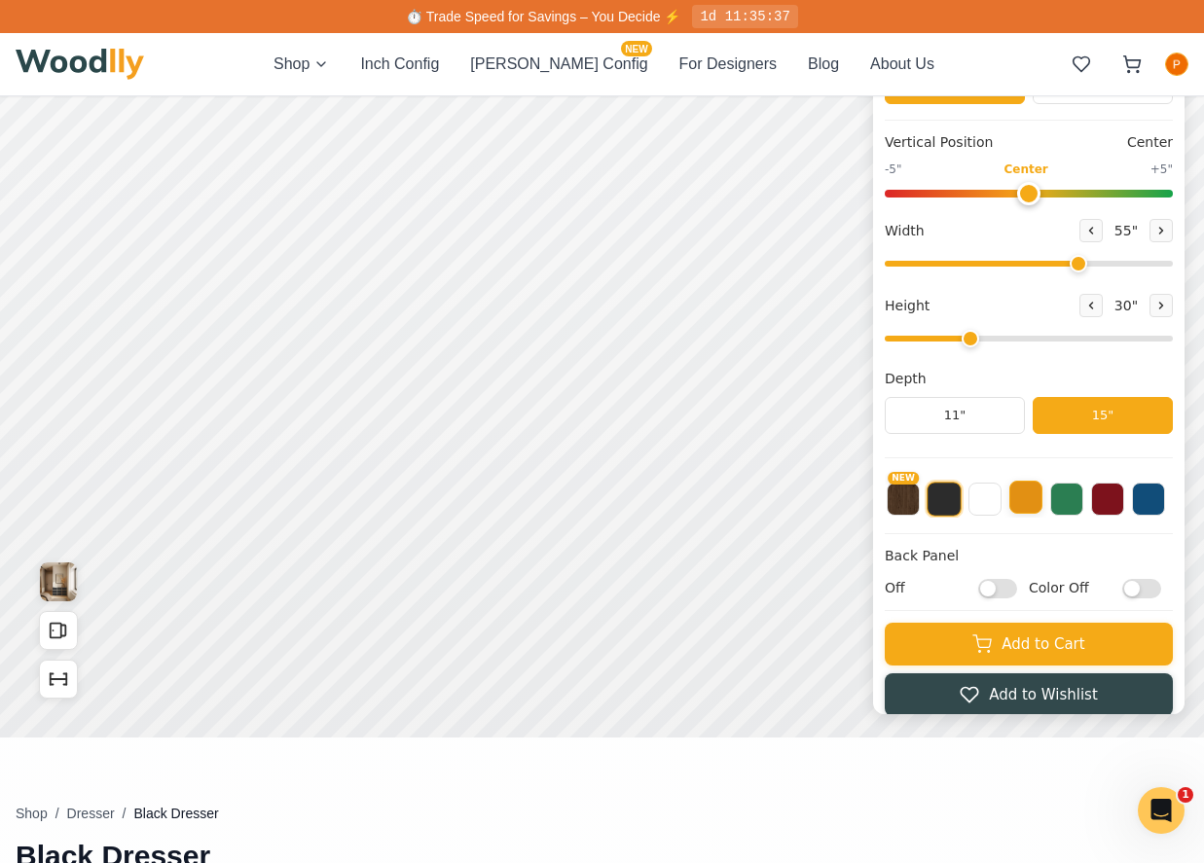
click at [1016, 503] on button at bounding box center [1025, 497] width 33 height 33
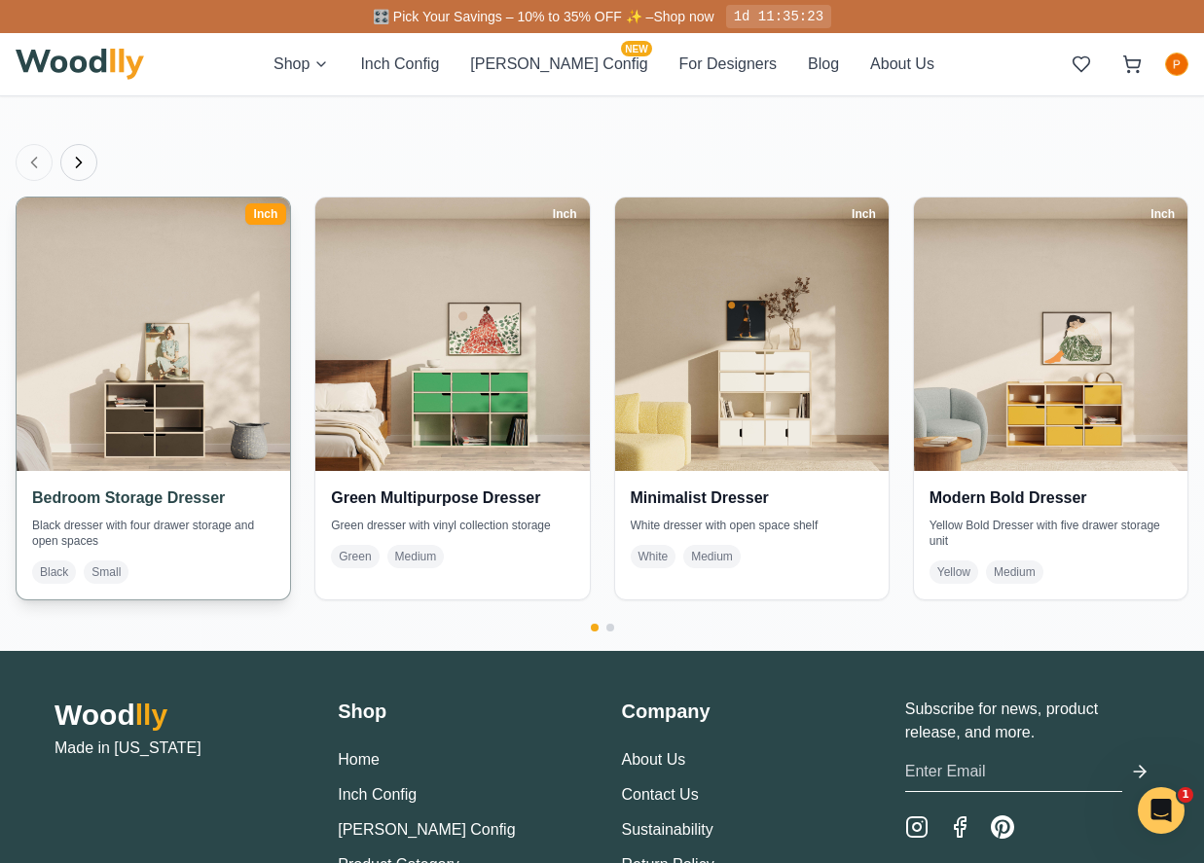
scroll to position [3468, 0]
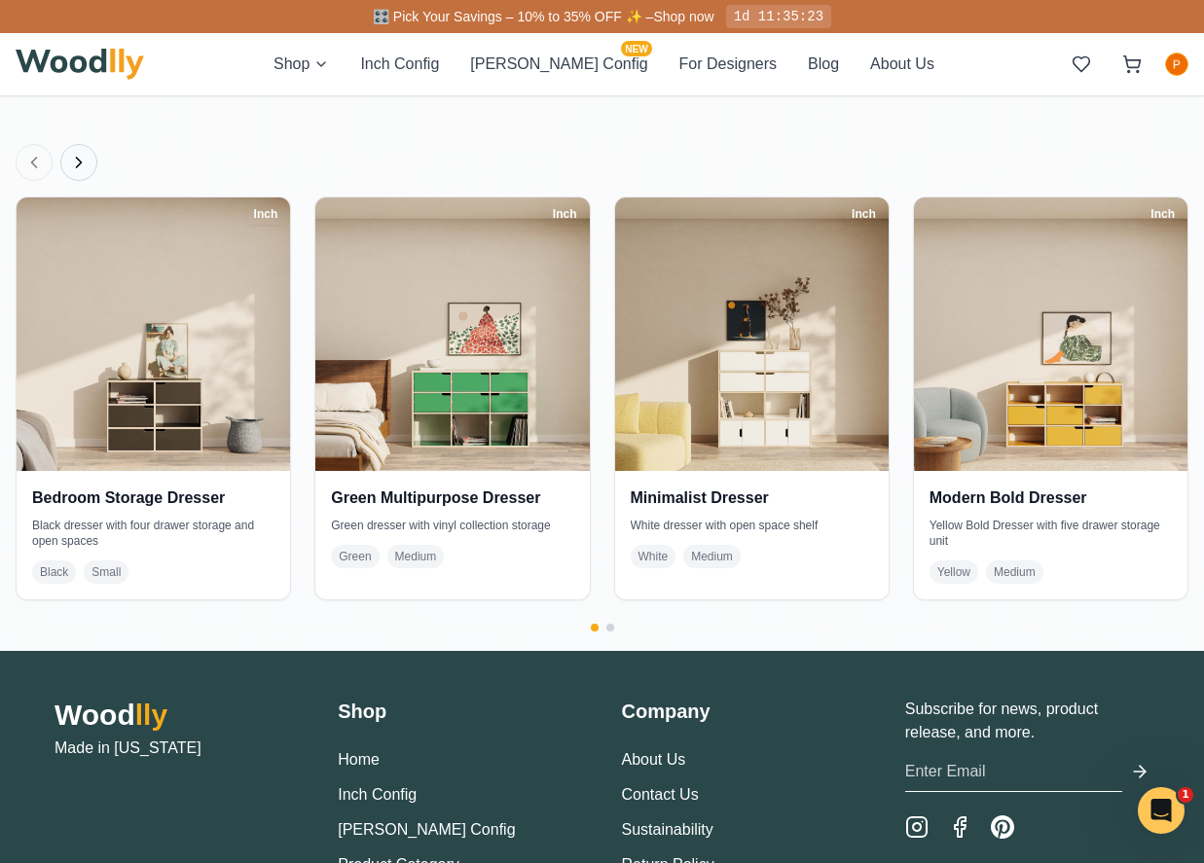
click at [77, 158] on icon "Next products" at bounding box center [79, 163] width 5 height 10
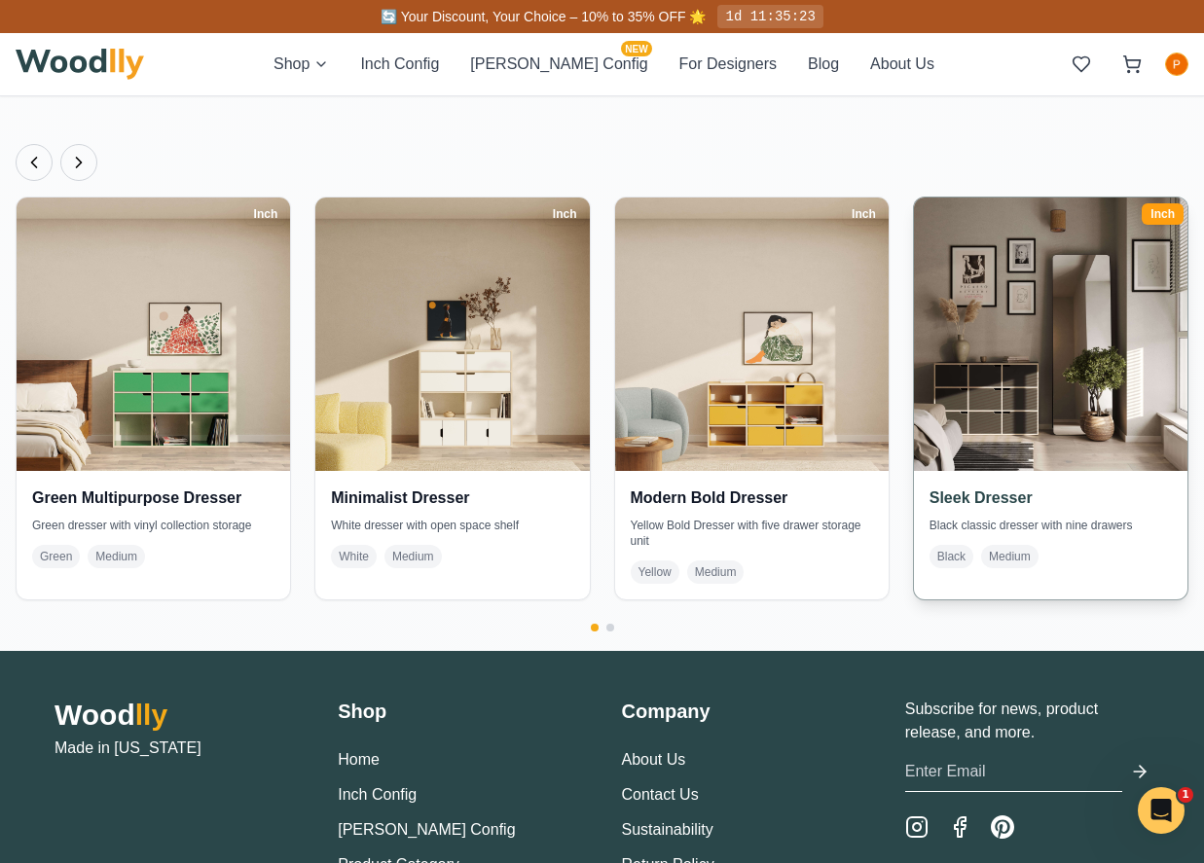
click at [1082, 374] on img at bounding box center [1050, 334] width 287 height 287
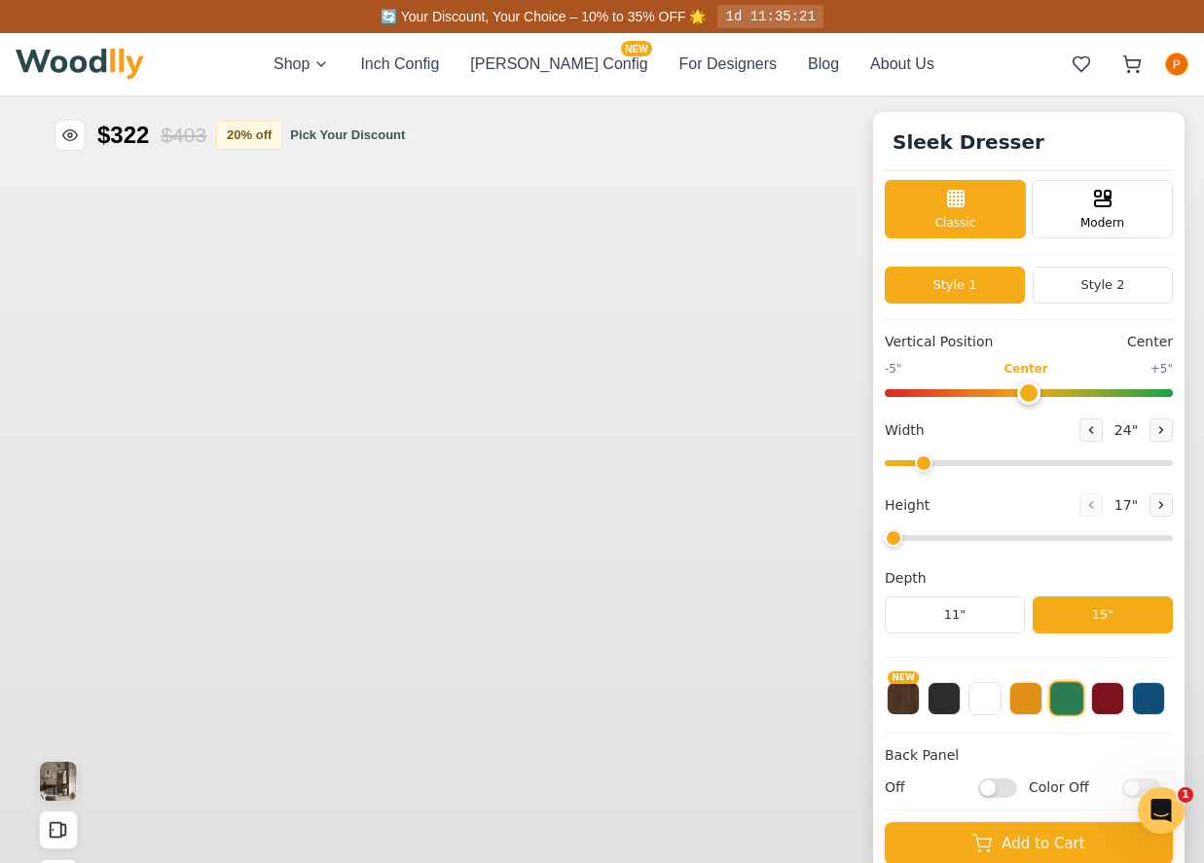
type input "45"
type input "3"
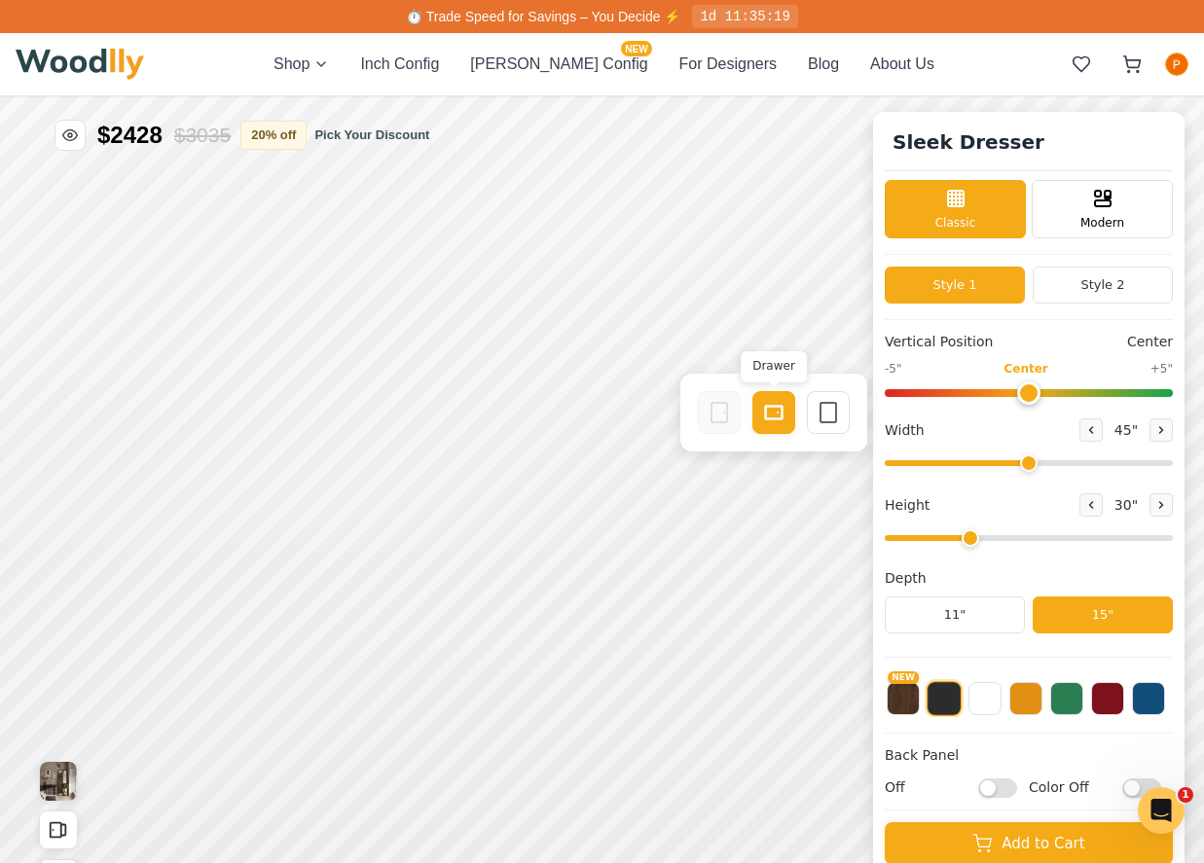
click at [784, 423] on icon at bounding box center [773, 412] width 23 height 23
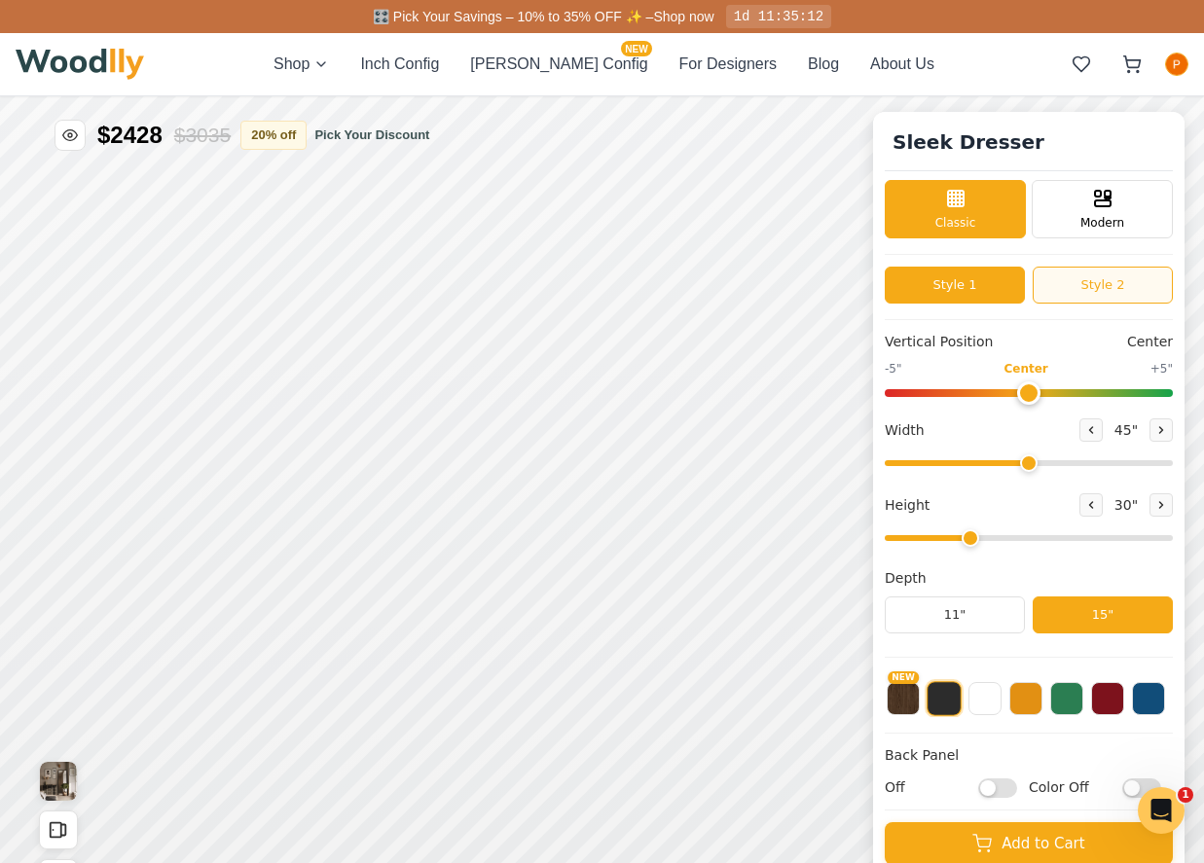
click at [1109, 290] on button "Style 2" at bounding box center [1102, 285] width 140 height 37
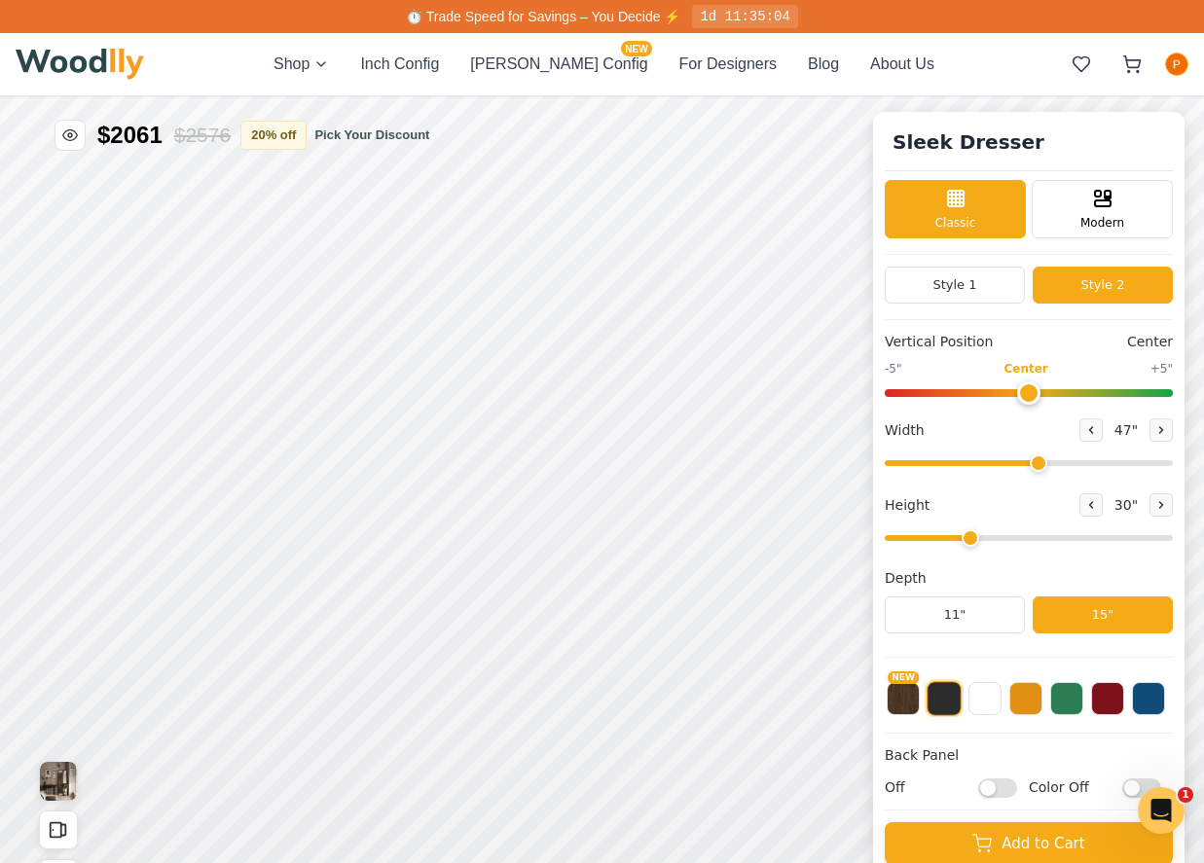
drag, startPoint x: 1022, startPoint y: 464, endPoint x: 1037, endPoint y: 465, distance: 15.6
type input "47"
click at [1037, 465] on input "range" at bounding box center [1029, 463] width 288 height 6
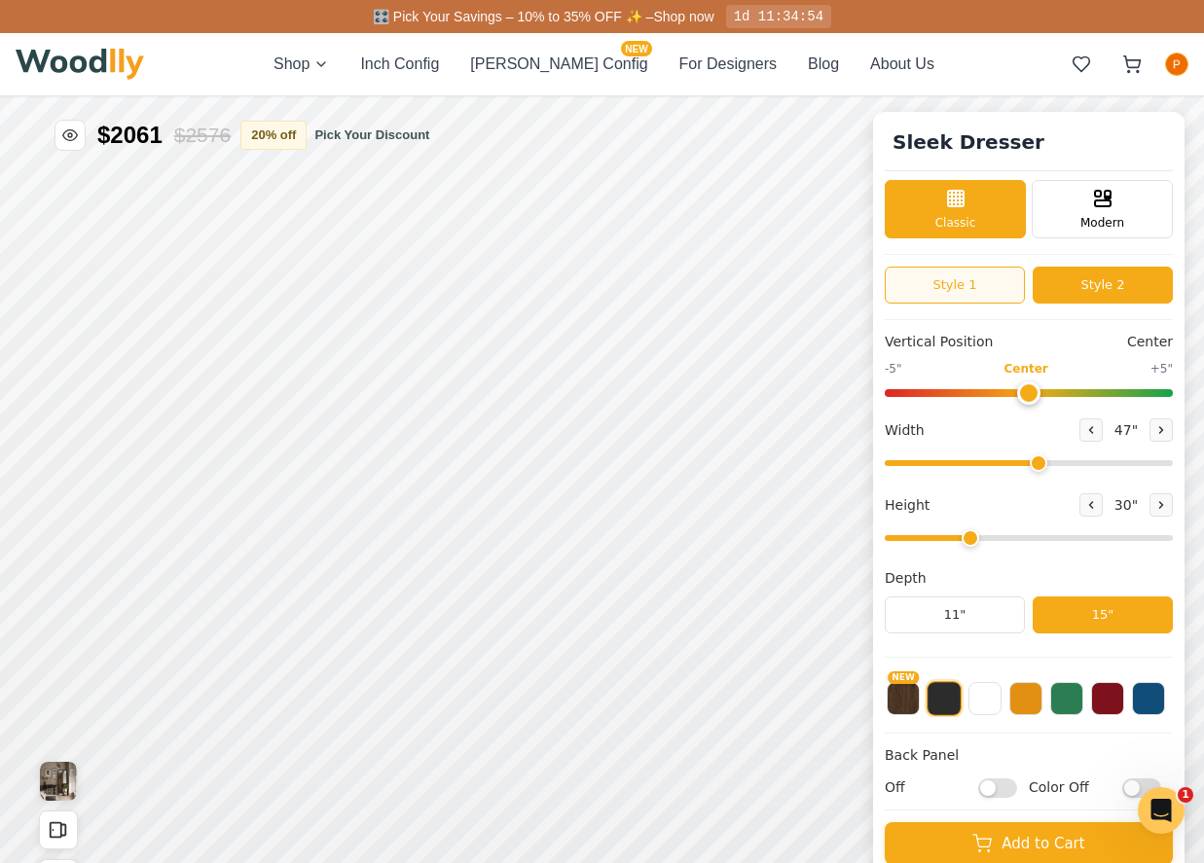
click at [952, 277] on button "Style 1" at bounding box center [955, 285] width 140 height 37
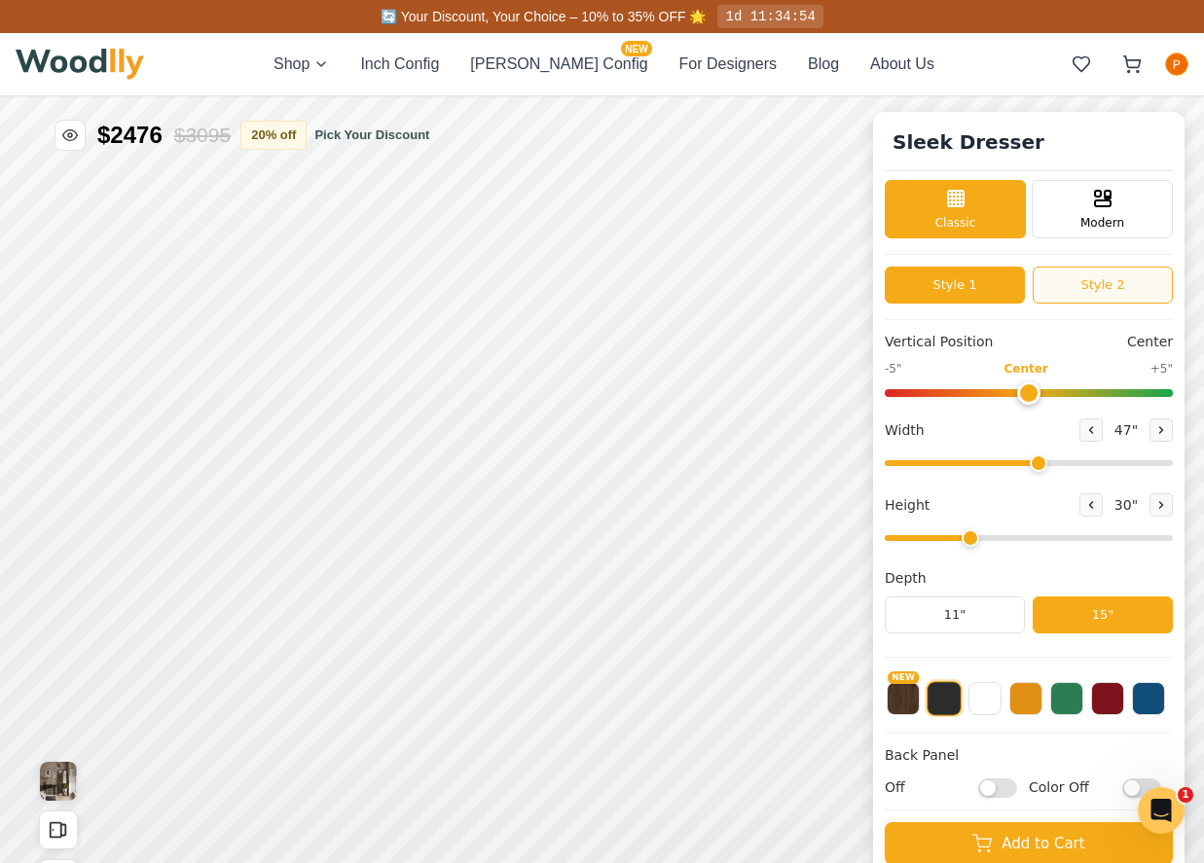
click at [1139, 280] on button "Style 2" at bounding box center [1102, 285] width 140 height 37
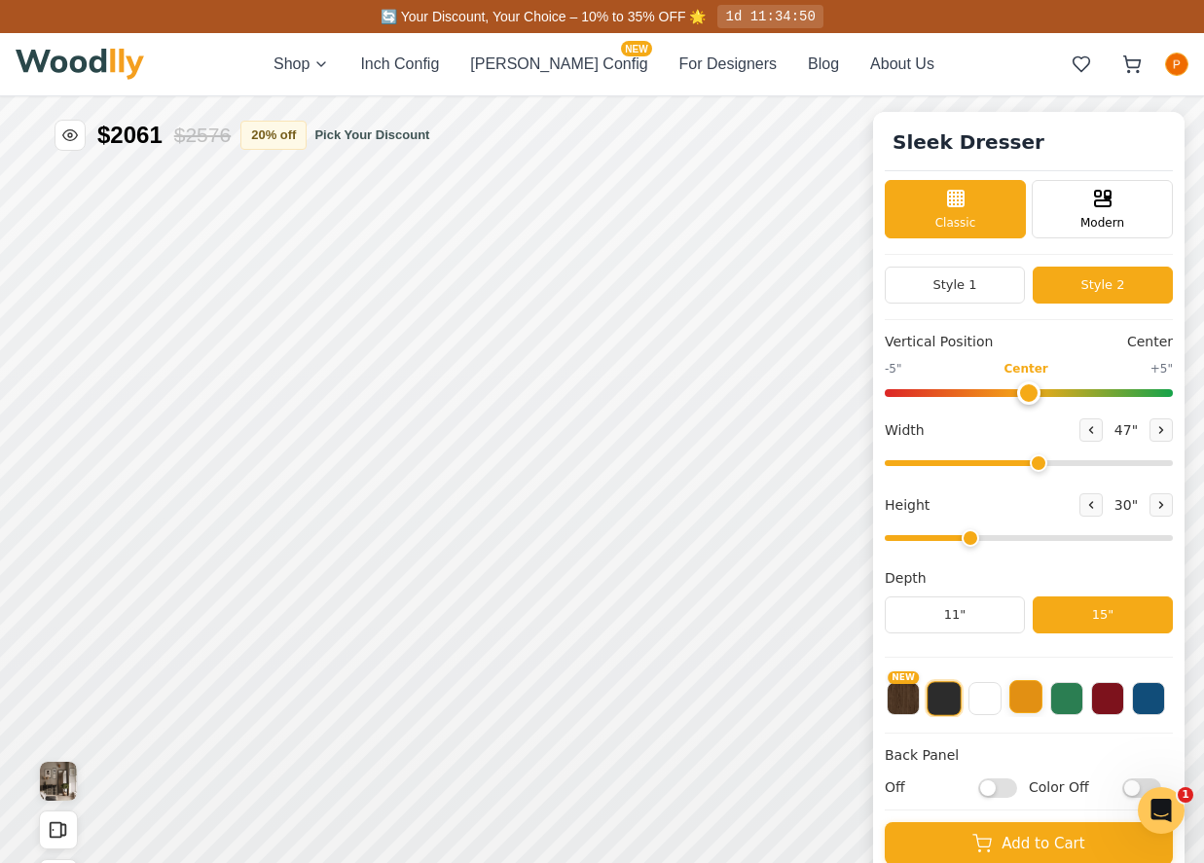
click at [1034, 701] on button at bounding box center [1025, 696] width 33 height 33
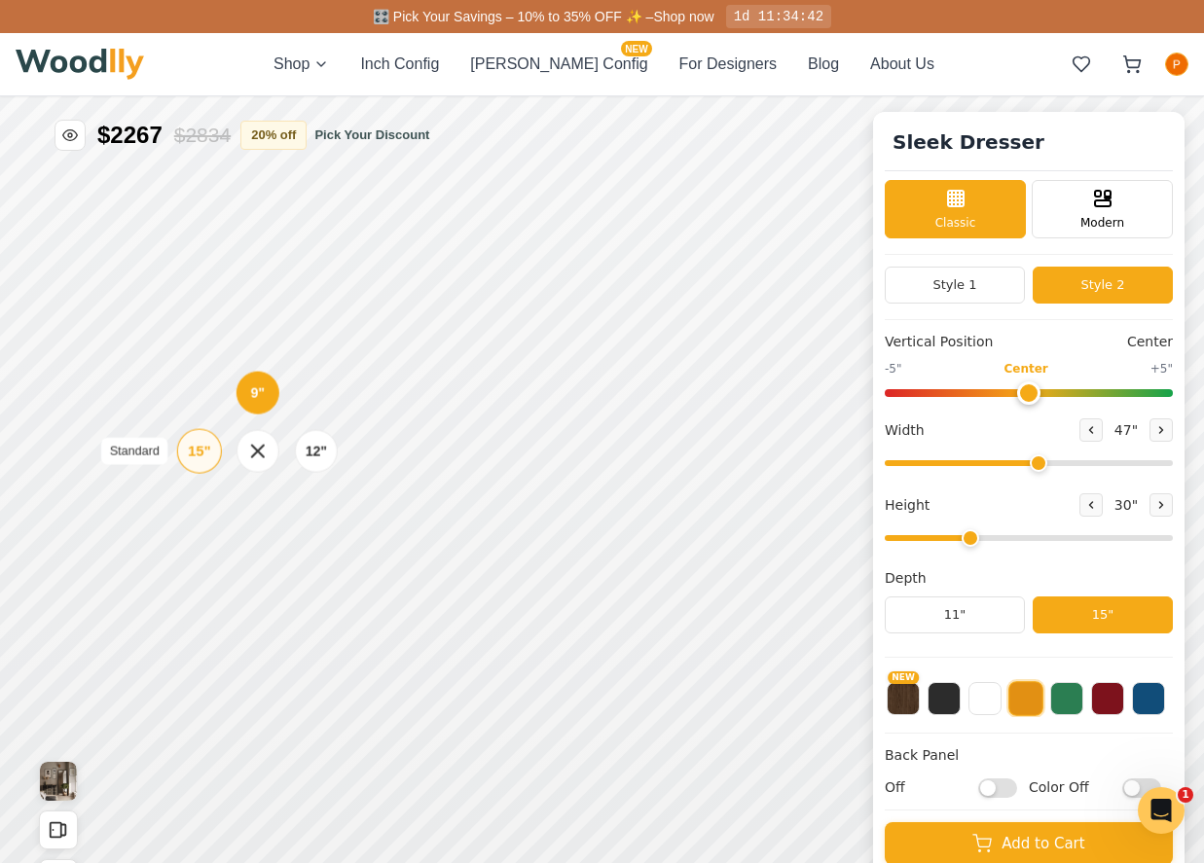
click at [195, 455] on div "15"" at bounding box center [199, 451] width 22 height 21
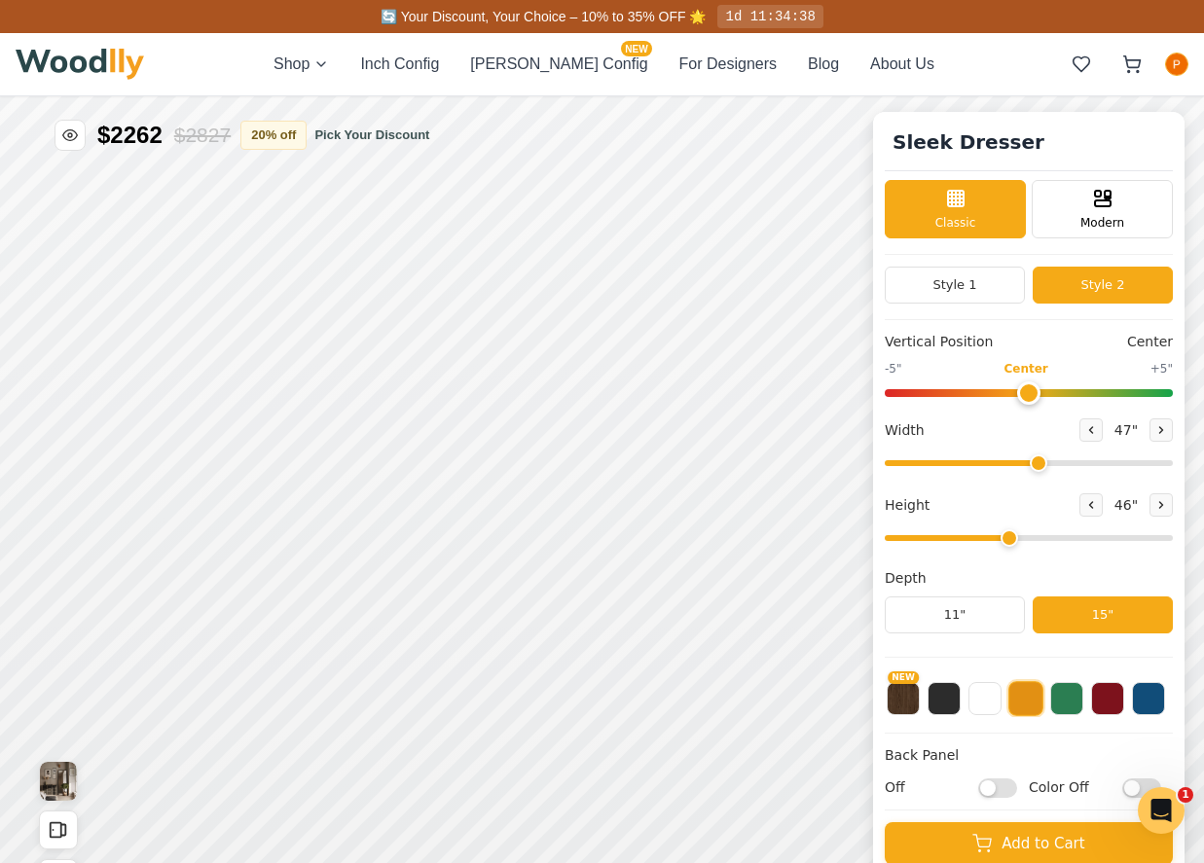
drag, startPoint x: 968, startPoint y: 538, endPoint x: 1006, endPoint y: 539, distance: 38.0
type input "4"
click at [1006, 539] on input "range" at bounding box center [1029, 538] width 288 height 6
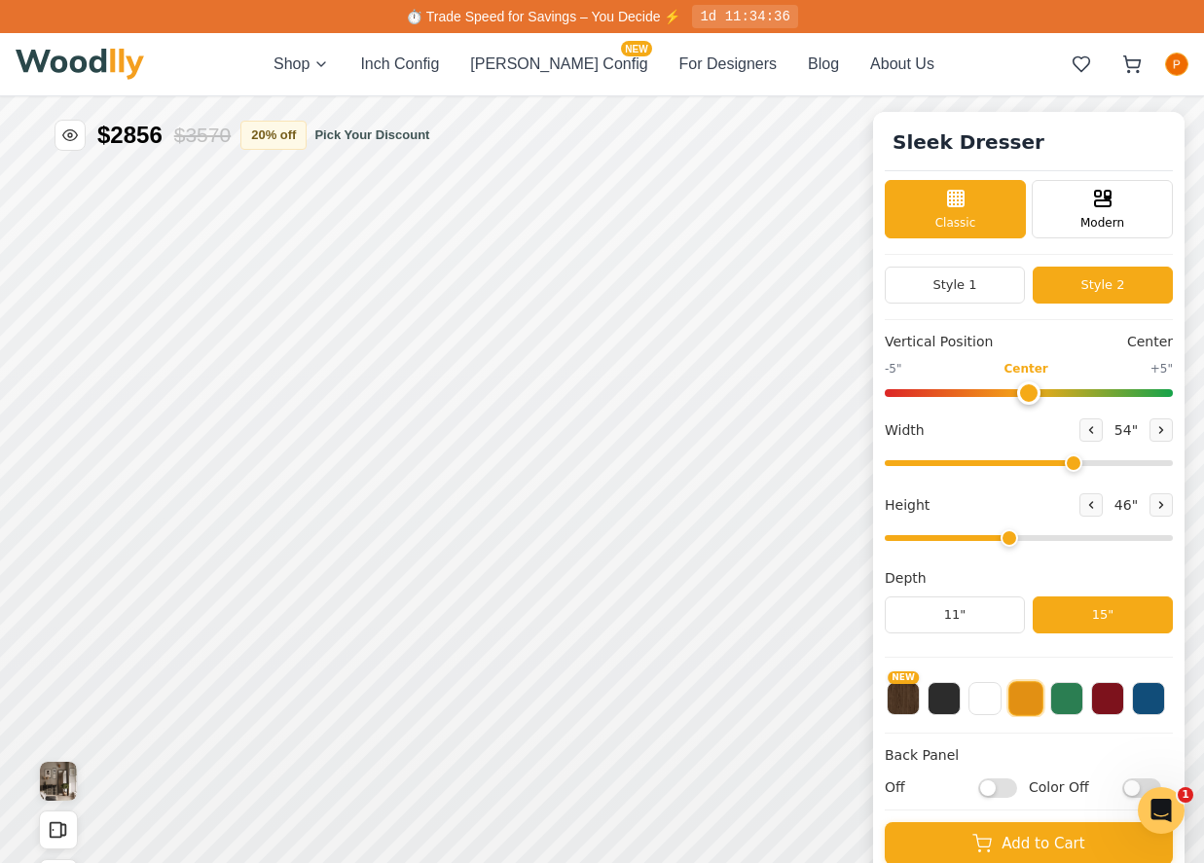
drag, startPoint x: 1038, startPoint y: 466, endPoint x: 1071, endPoint y: 466, distance: 33.1
type input "54"
click at [1071, 466] on input "range" at bounding box center [1029, 463] width 288 height 6
click at [259, 393] on icon at bounding box center [257, 387] width 24 height 24
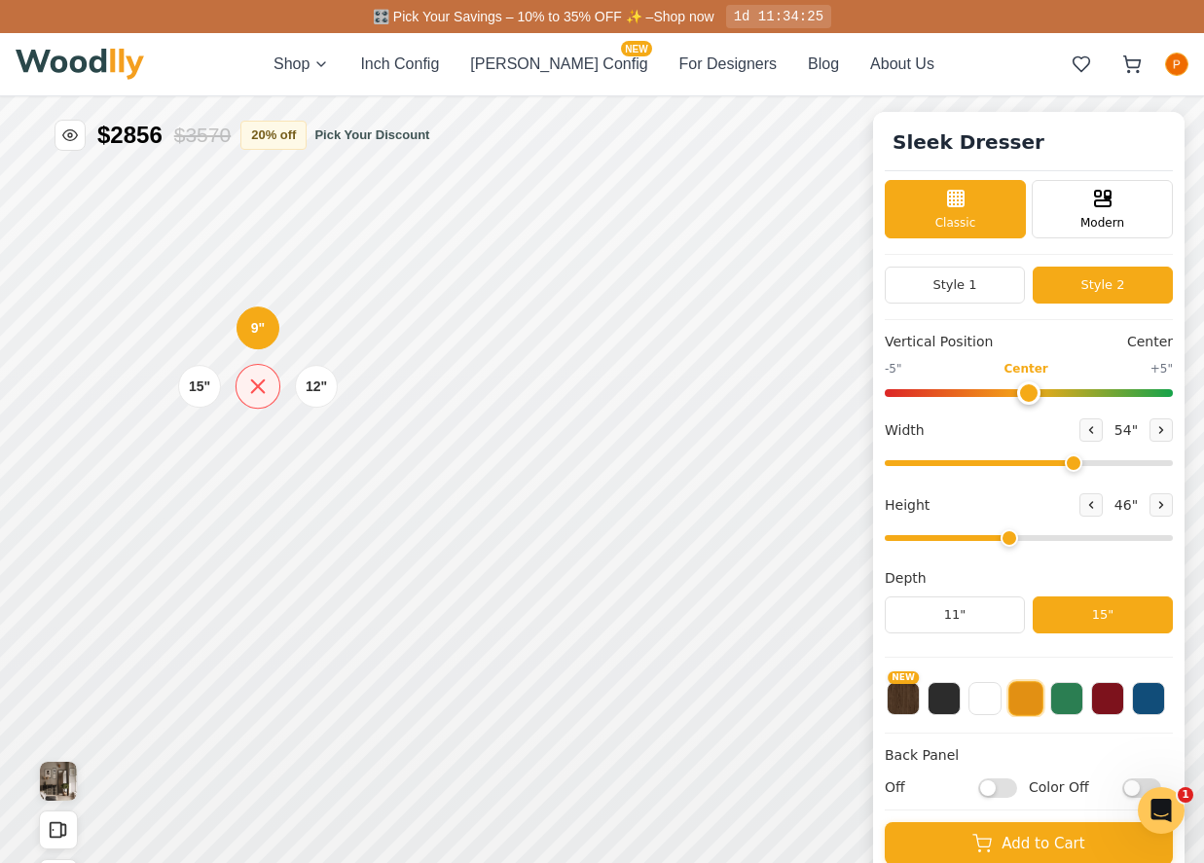
click at [261, 385] on icon at bounding box center [257, 387] width 24 height 24
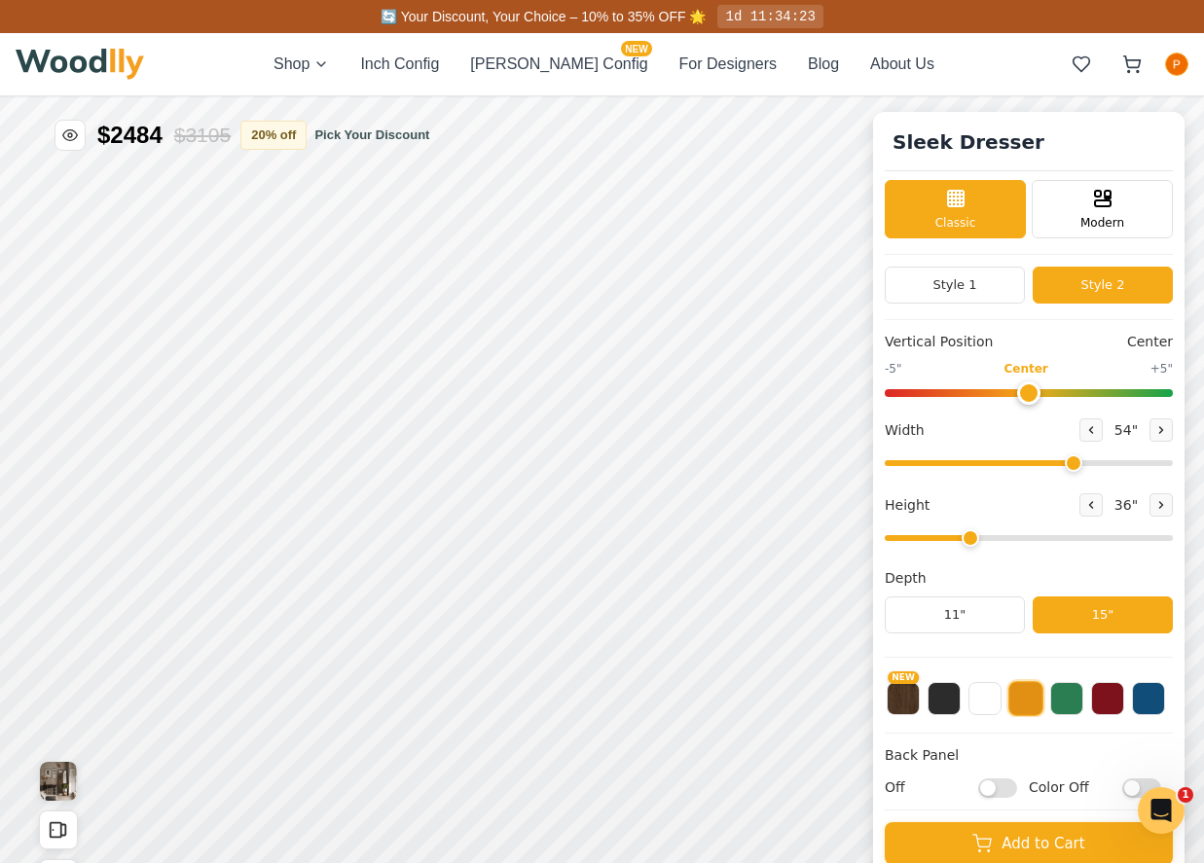
drag, startPoint x: 1003, startPoint y: 537, endPoint x: 982, endPoint y: 539, distance: 21.5
type input "3"
click at [982, 539] on input "range" at bounding box center [1029, 538] width 288 height 6
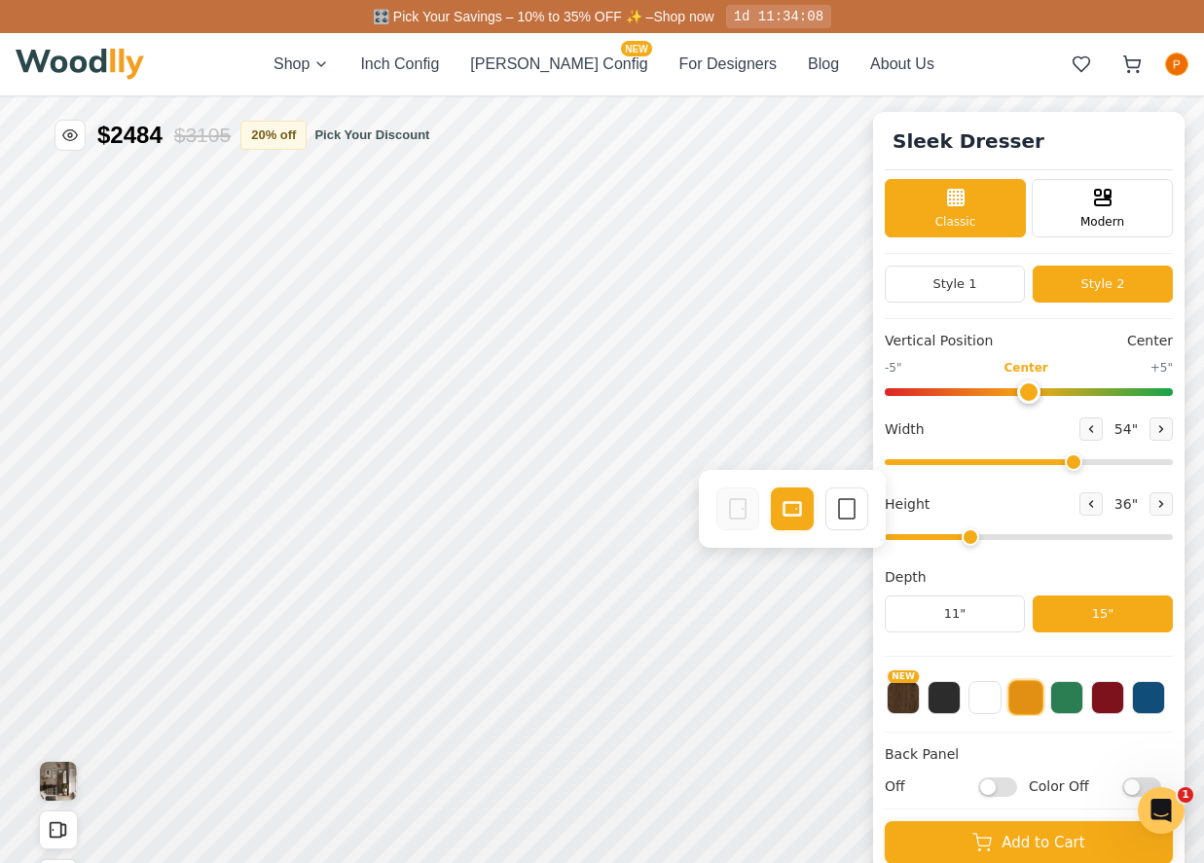
click at [1011, 552] on div "Vertical Position Center -5" Center +5" Width 54 " Height 36 " Depth 11" 15"" at bounding box center [1029, 494] width 288 height 326
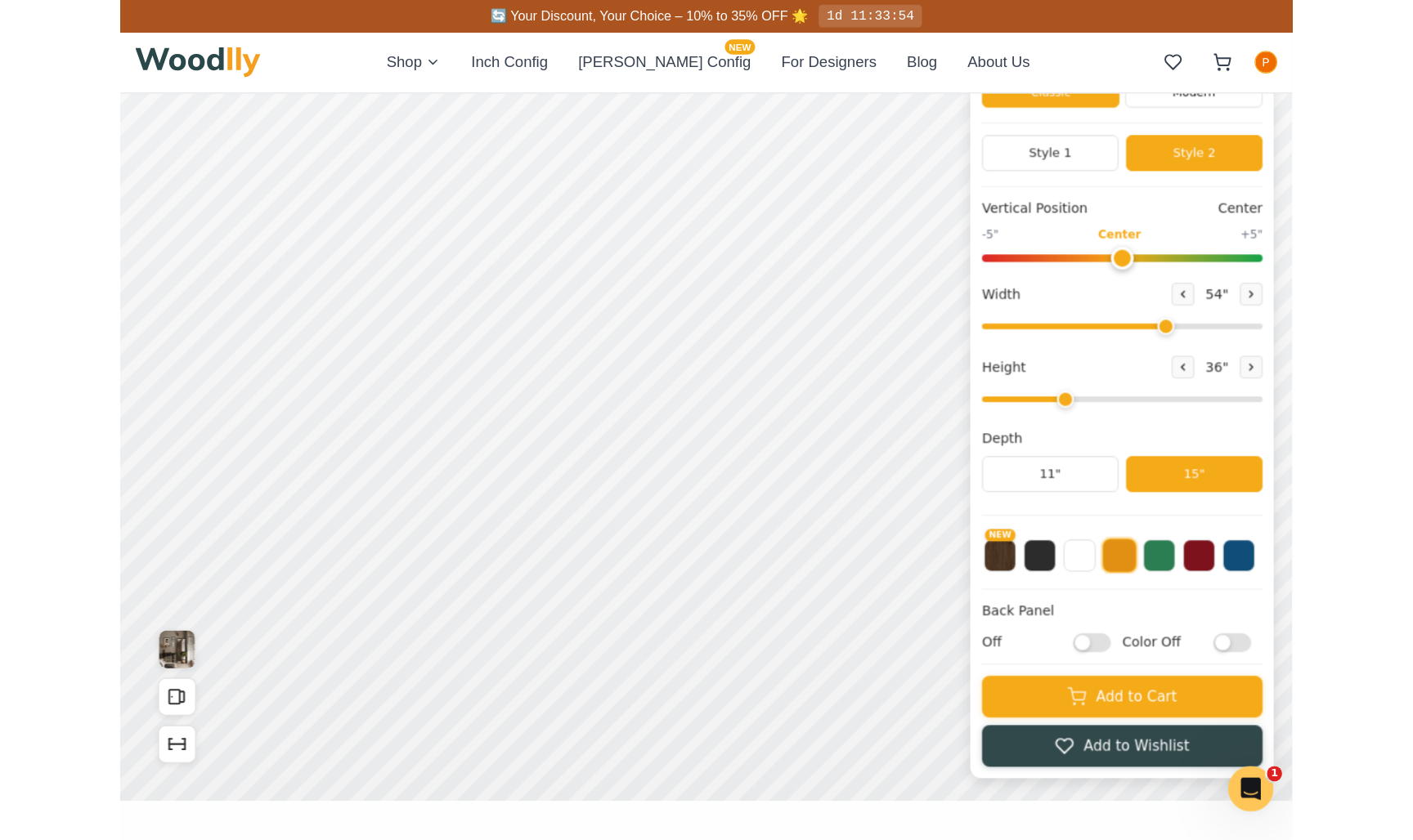
scroll to position [13, 0]
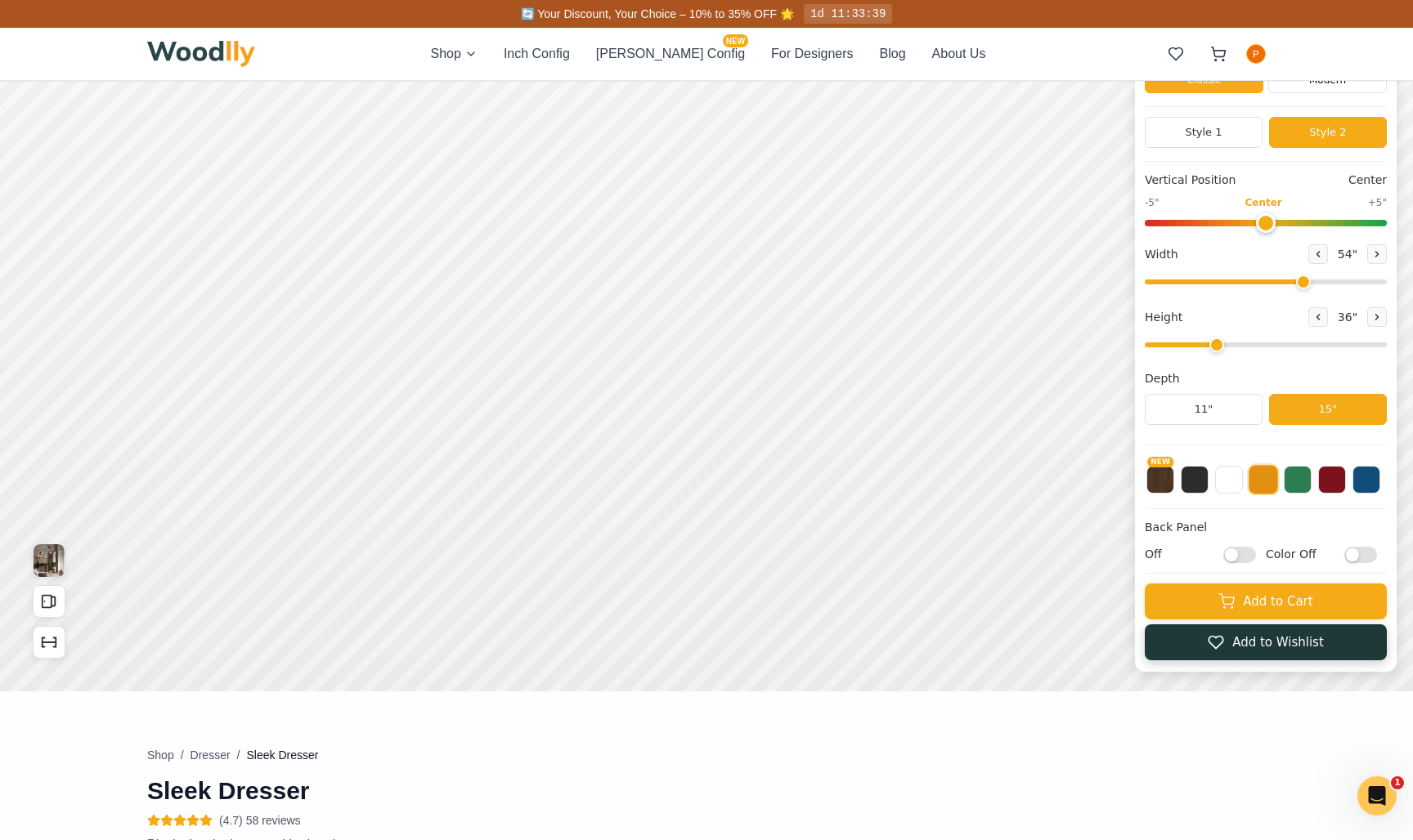
click at [1011, 646] on button "Add to Wishlist" at bounding box center [1265, 642] width 242 height 36
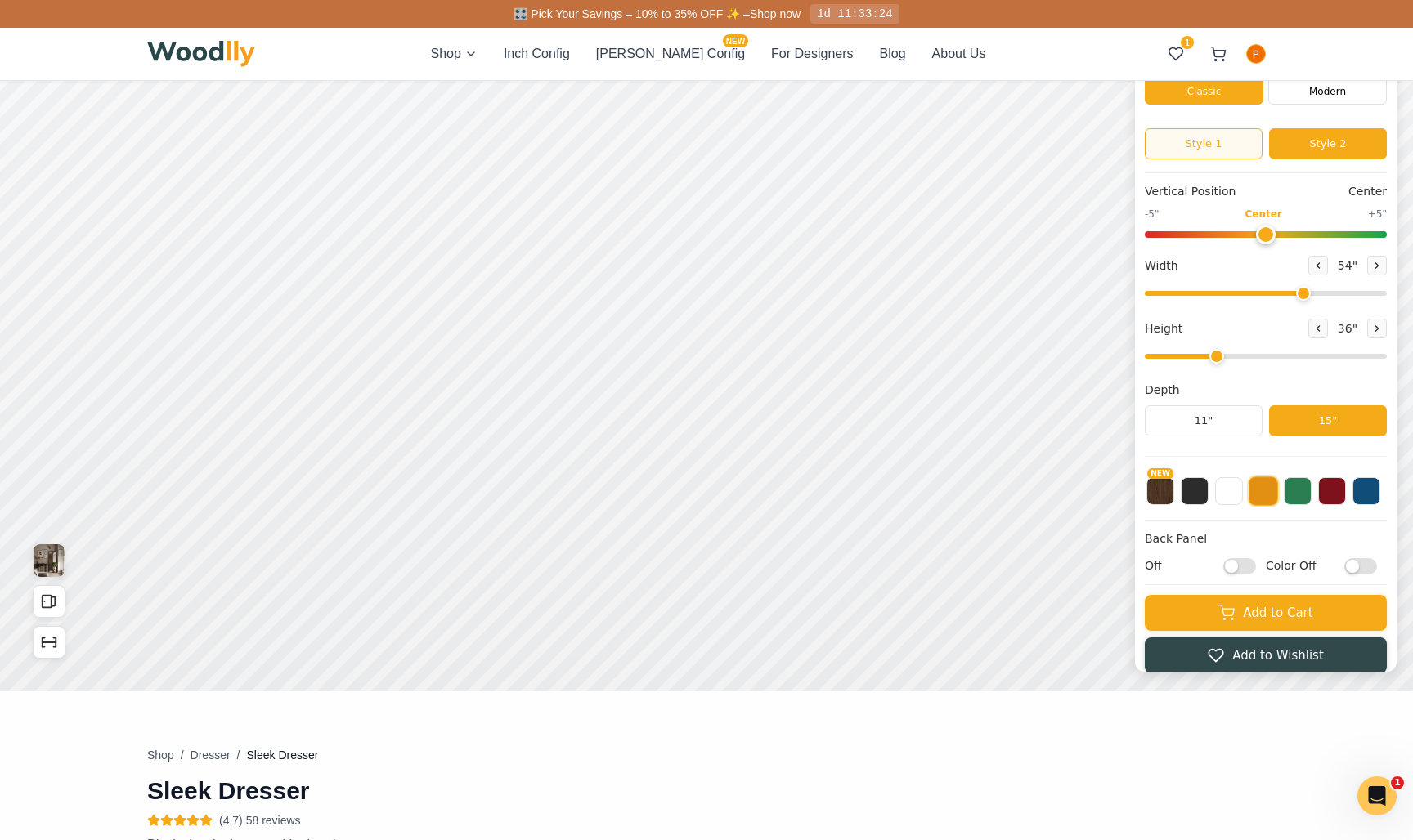
scroll to position [0, 0]
click at [1011, 131] on button "Style 1" at bounding box center [1203, 144] width 118 height 31
click at [1011, 135] on button "Style 2" at bounding box center [1327, 144] width 118 height 31
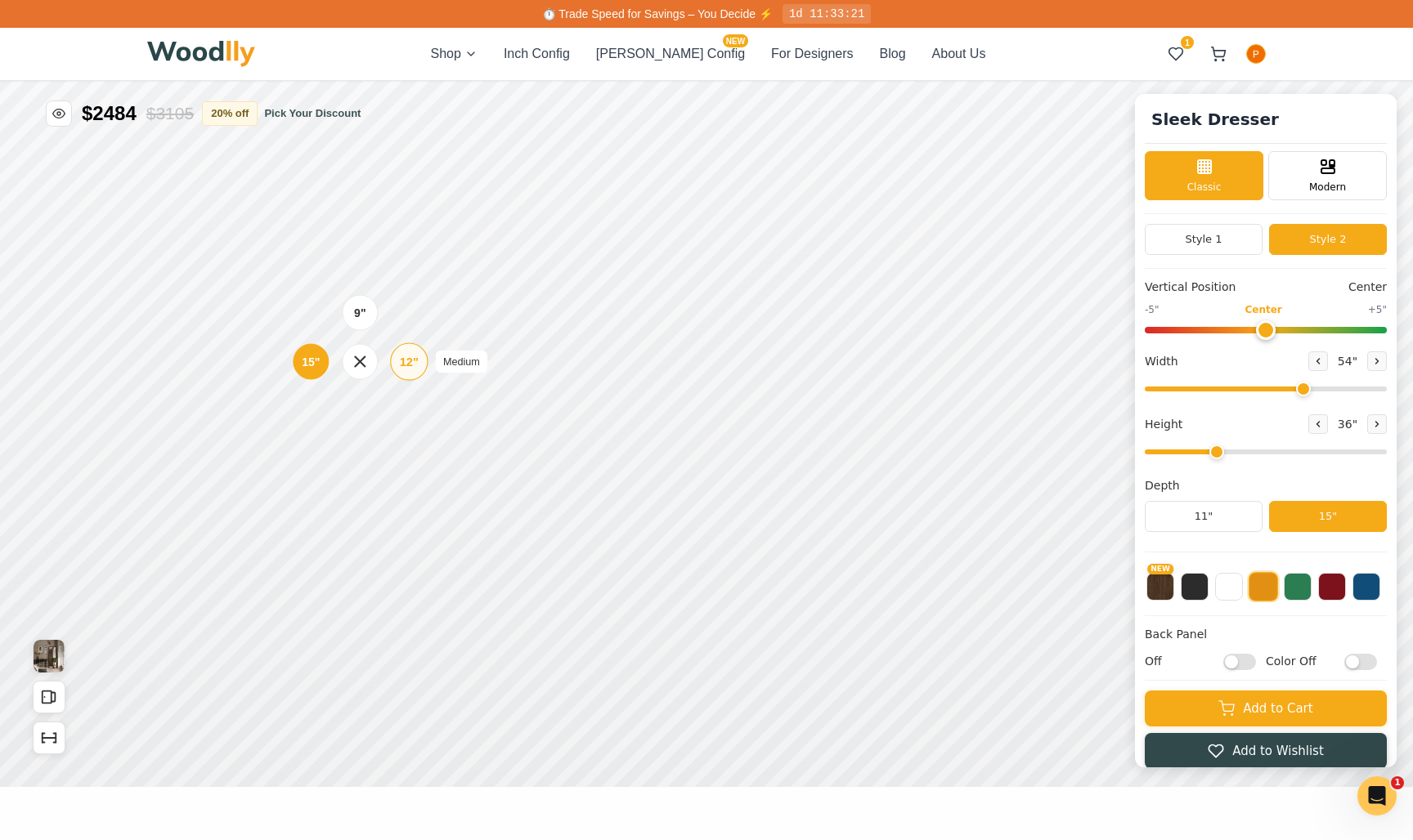
click at [400, 365] on div "12"" at bounding box center [409, 361] width 18 height 18
click at [406, 443] on div "12"" at bounding box center [407, 438] width 18 height 18
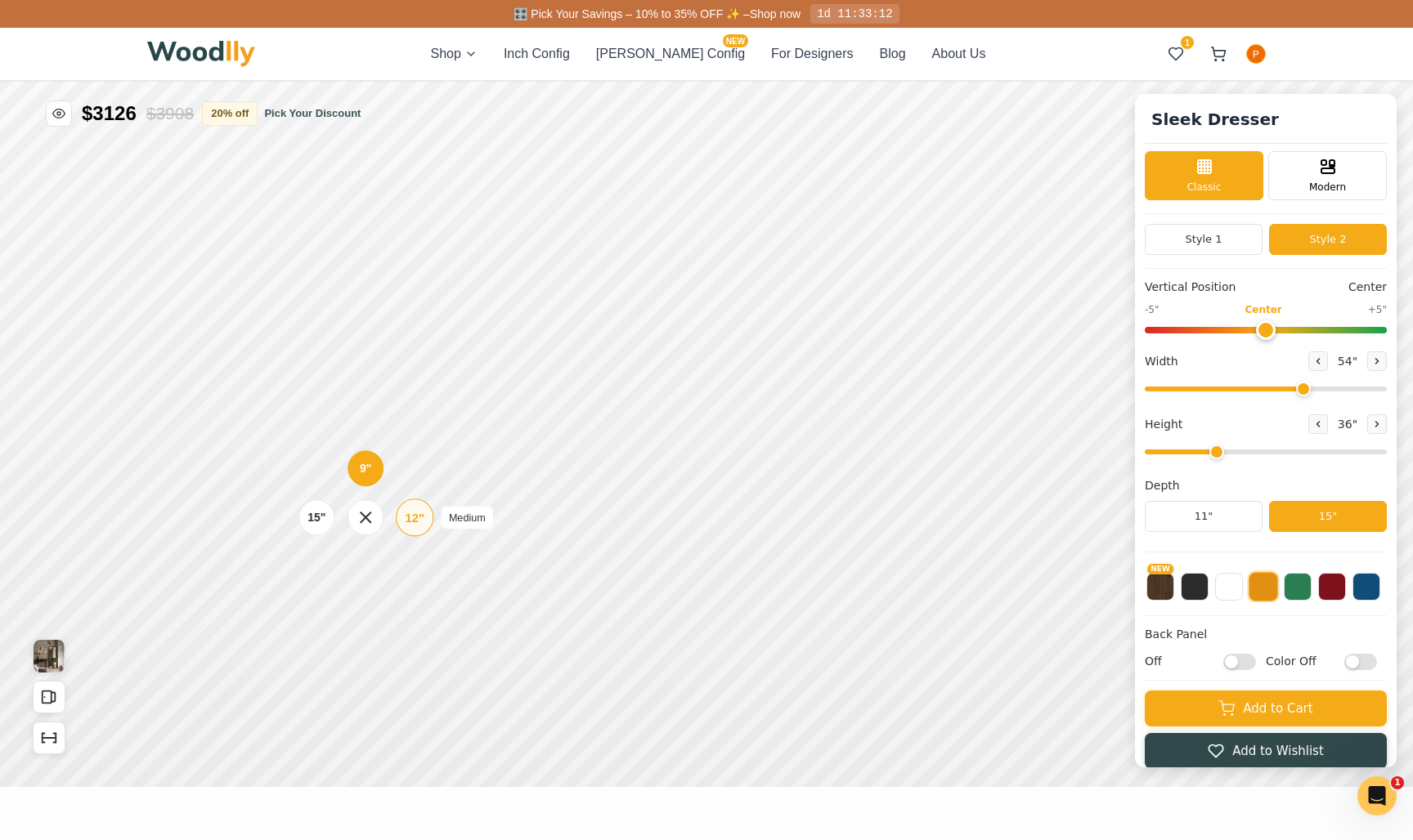
click at [419, 526] on div "12"" at bounding box center [415, 517] width 18 height 18
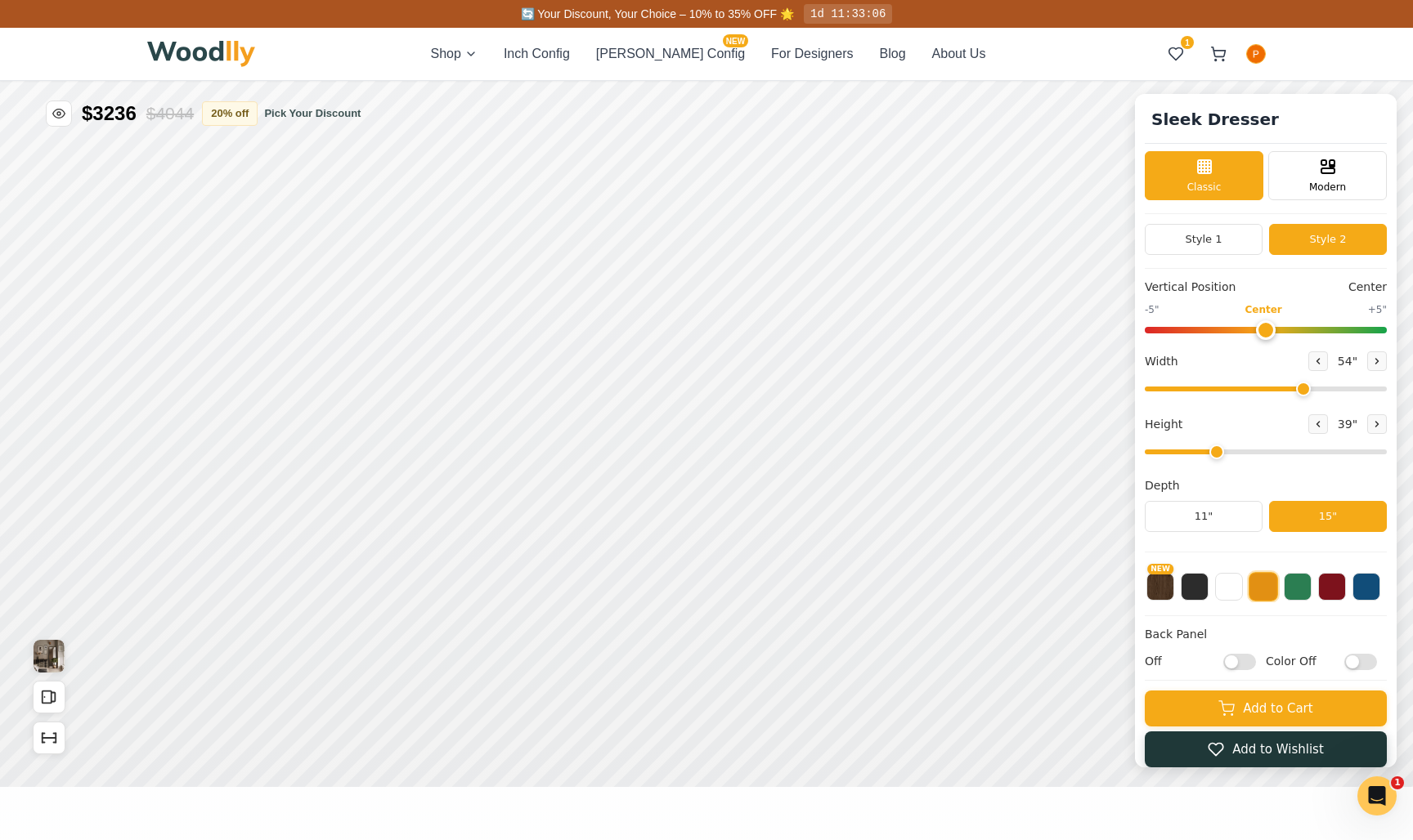
click at [1011, 724] on button "Add to Wishlist" at bounding box center [1265, 749] width 242 height 36
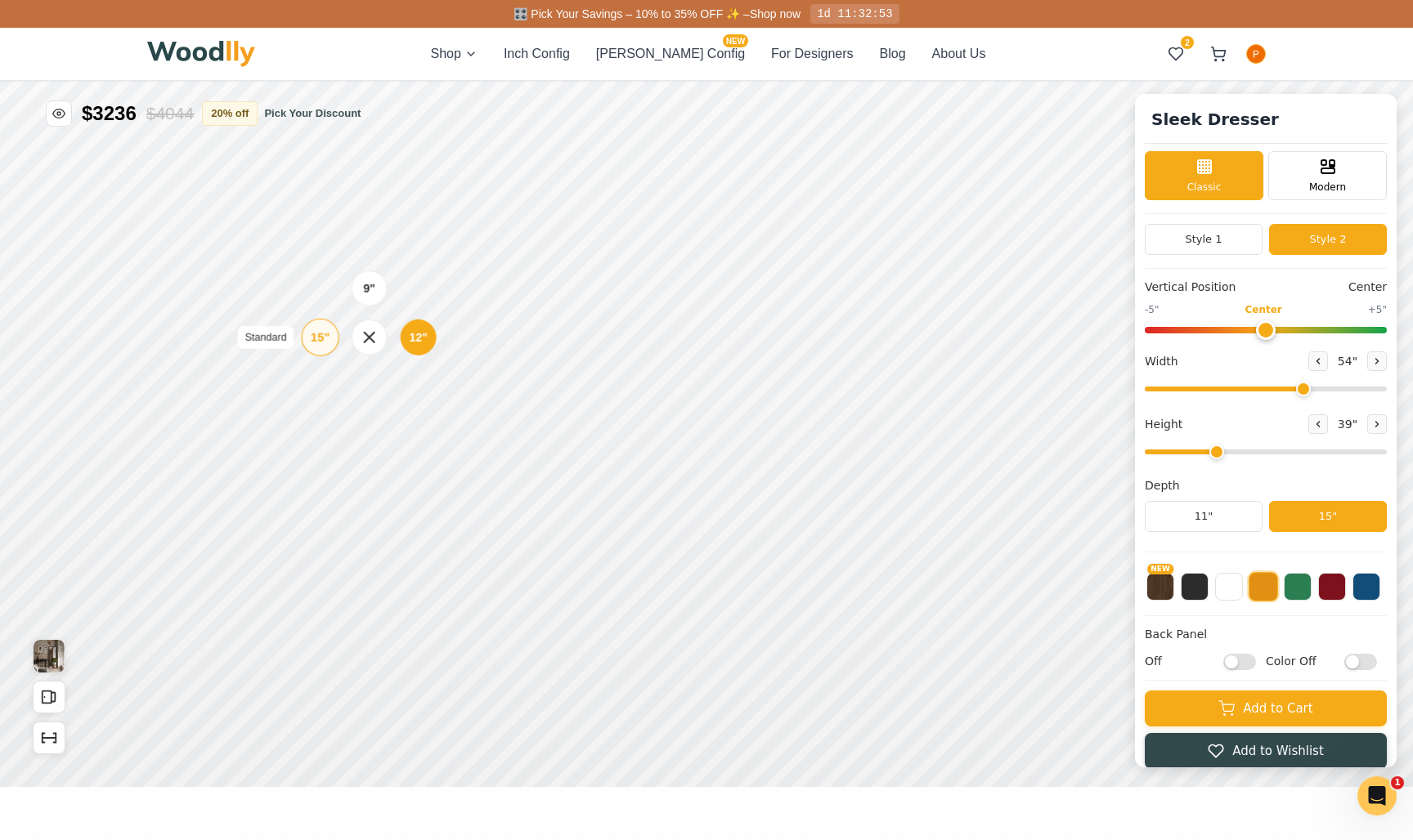
click at [319, 330] on div "15"" at bounding box center [320, 337] width 18 height 18
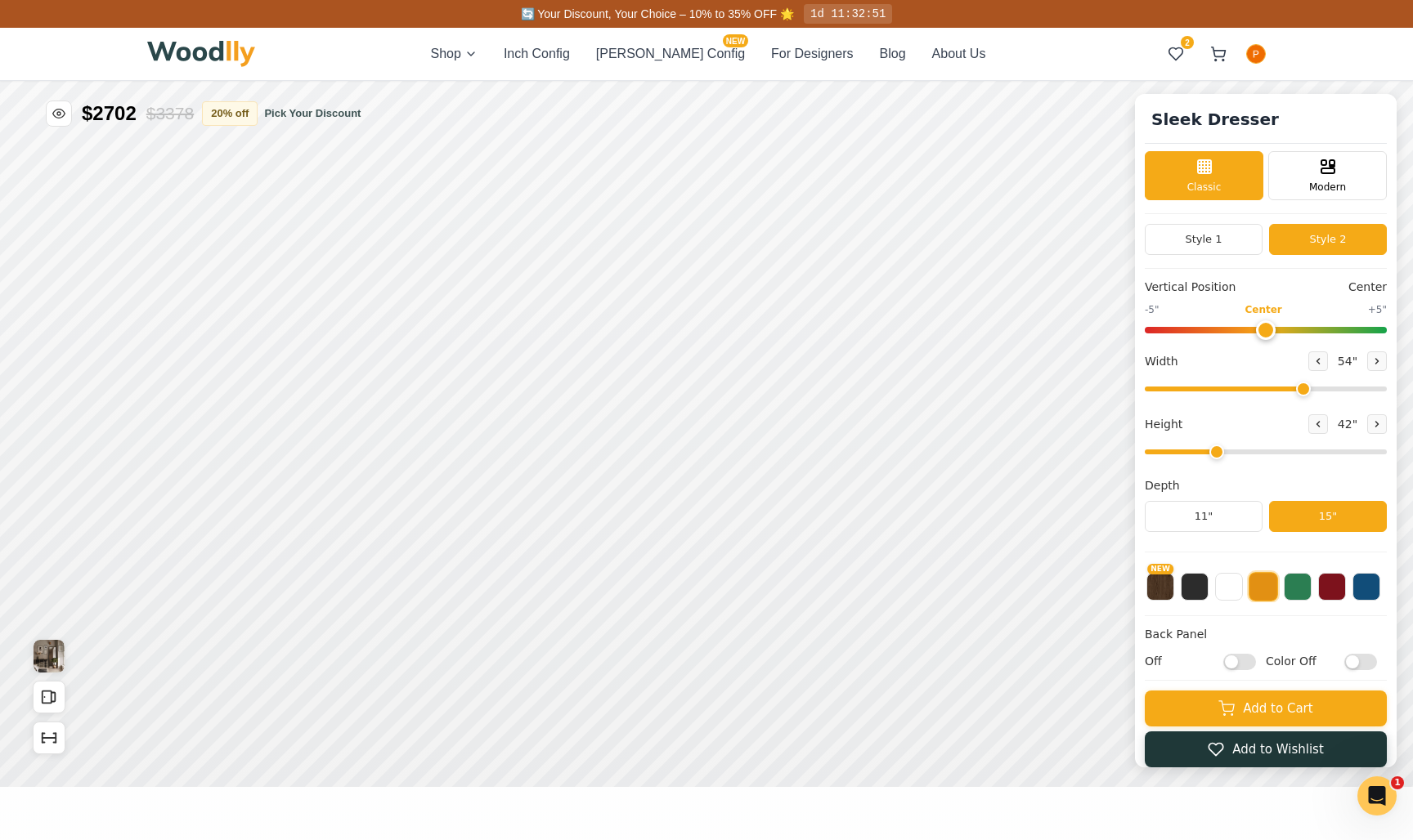
click at [1011, 724] on button "Add to Wishlist" at bounding box center [1265, 749] width 242 height 36
drag, startPoint x: 1269, startPoint y: 328, endPoint x: 1412, endPoint y: 337, distance: 143.3
type input "5"
click at [1011, 81] on div "Sleek Dresser Classic Modern Style 1 Style 2 Vertical Position +5" -5" Center +…" at bounding box center [706, 81] width 1413 height 0
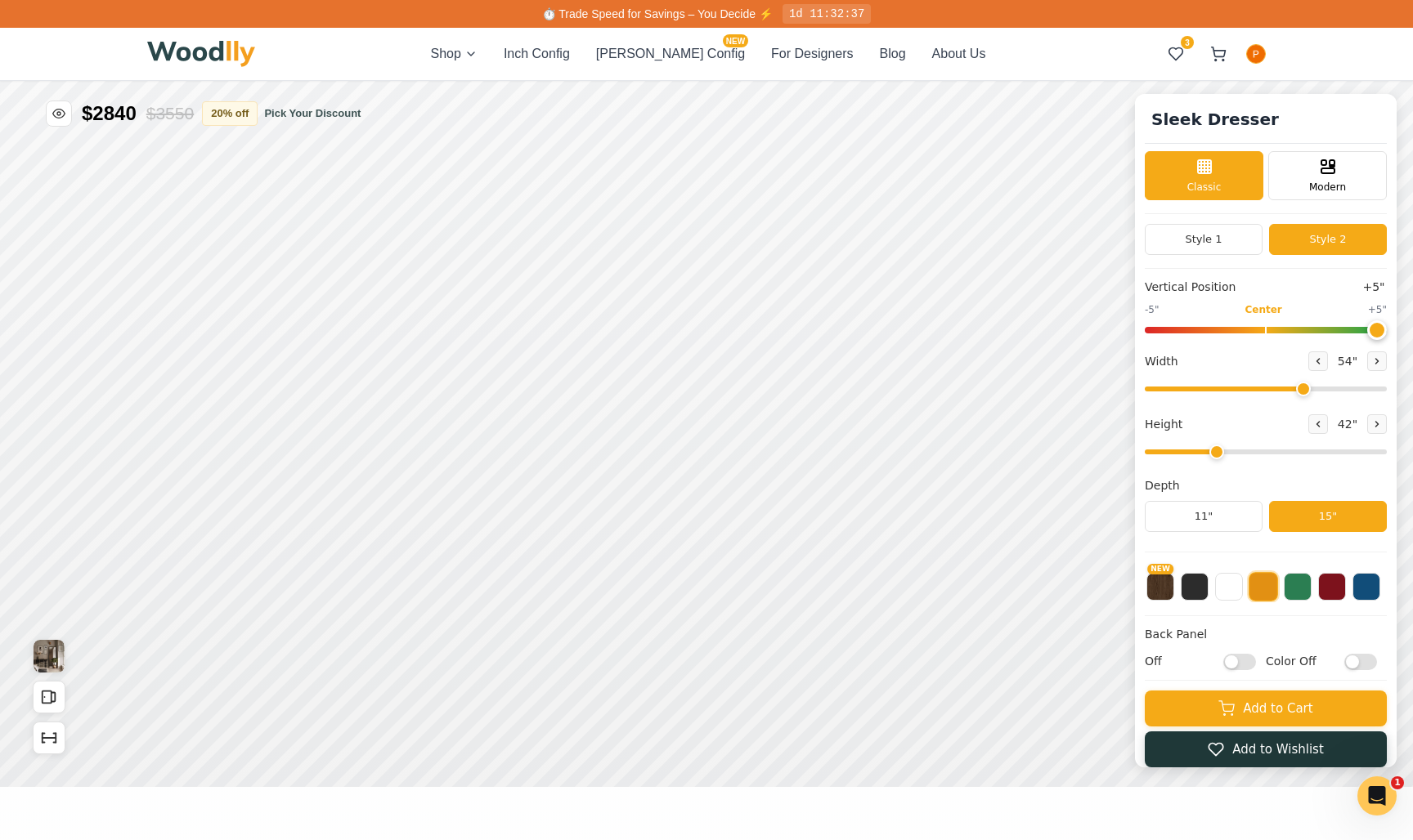
click at [1011, 724] on button "Add to Wishlist" at bounding box center [1265, 749] width 242 height 36
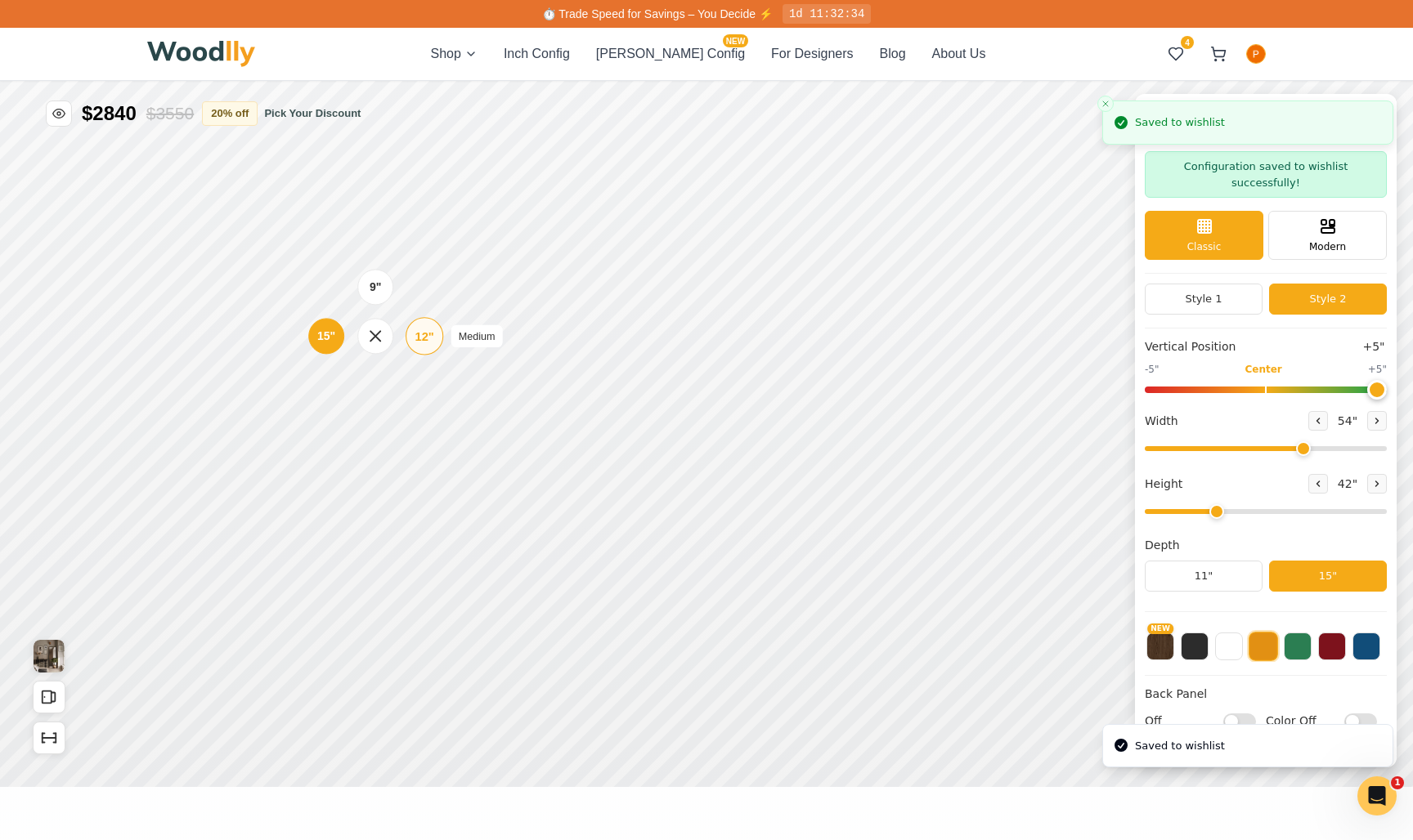
click at [441, 339] on div "12" Medium" at bounding box center [424, 336] width 38 height 38
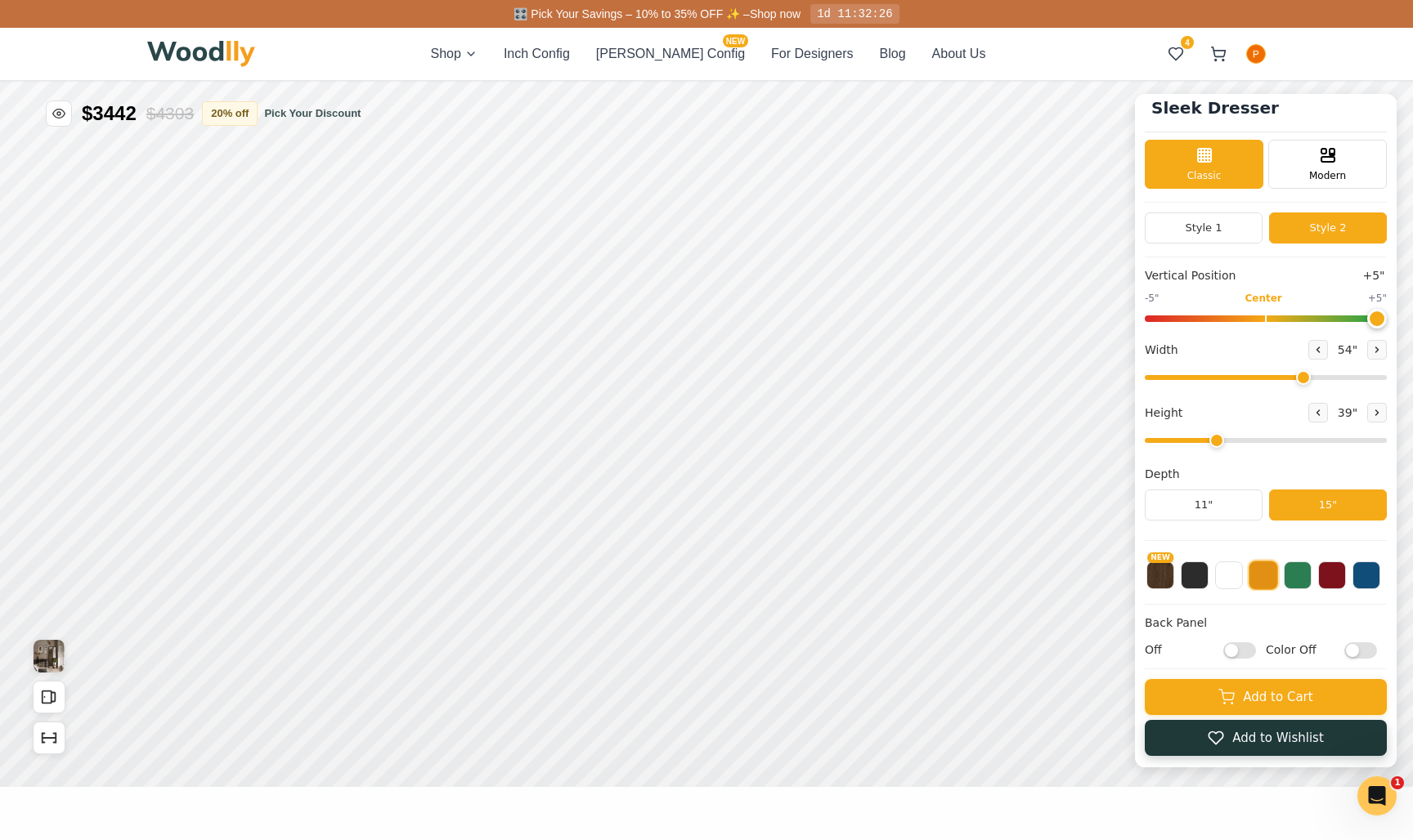
scroll to position [13, 0]
click at [1011, 724] on button "Add to Wishlist" at bounding box center [1265, 738] width 242 height 36
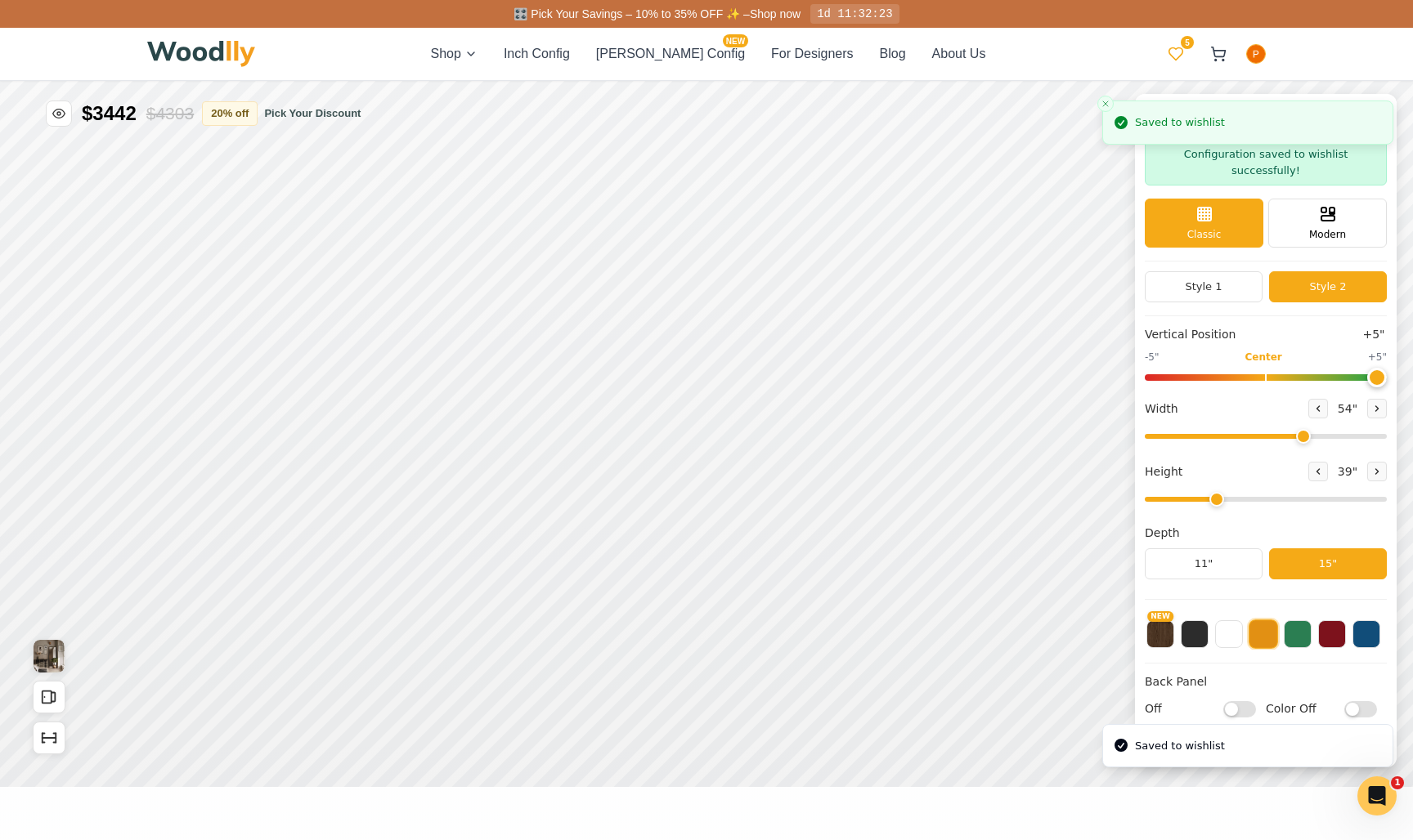
scroll to position [0, 0]
click at [1011, 58] on icon at bounding box center [1175, 53] width 16 height 16
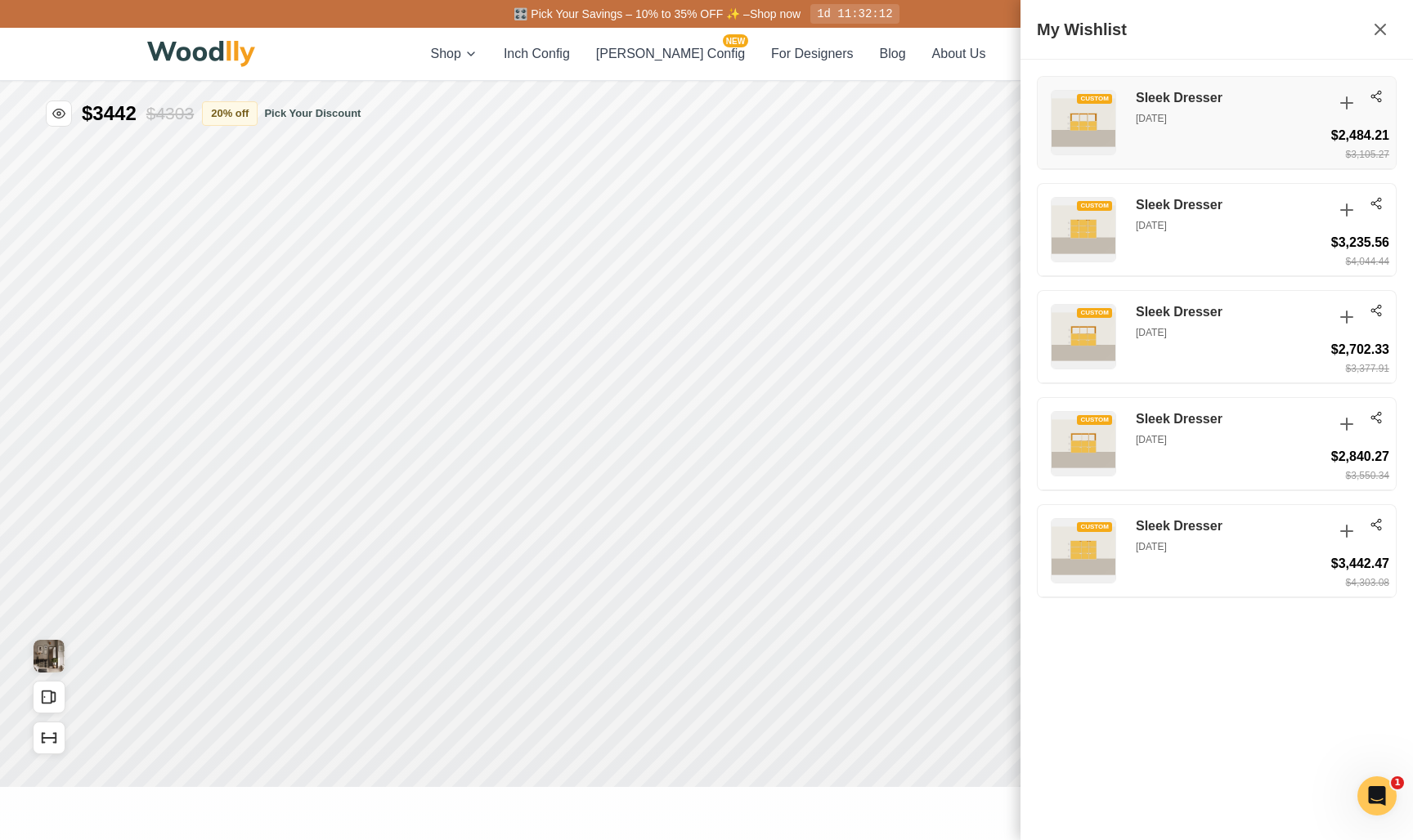
click at [1011, 105] on h3 "Sleek Dresser" at bounding box center [1230, 98] width 188 height 17
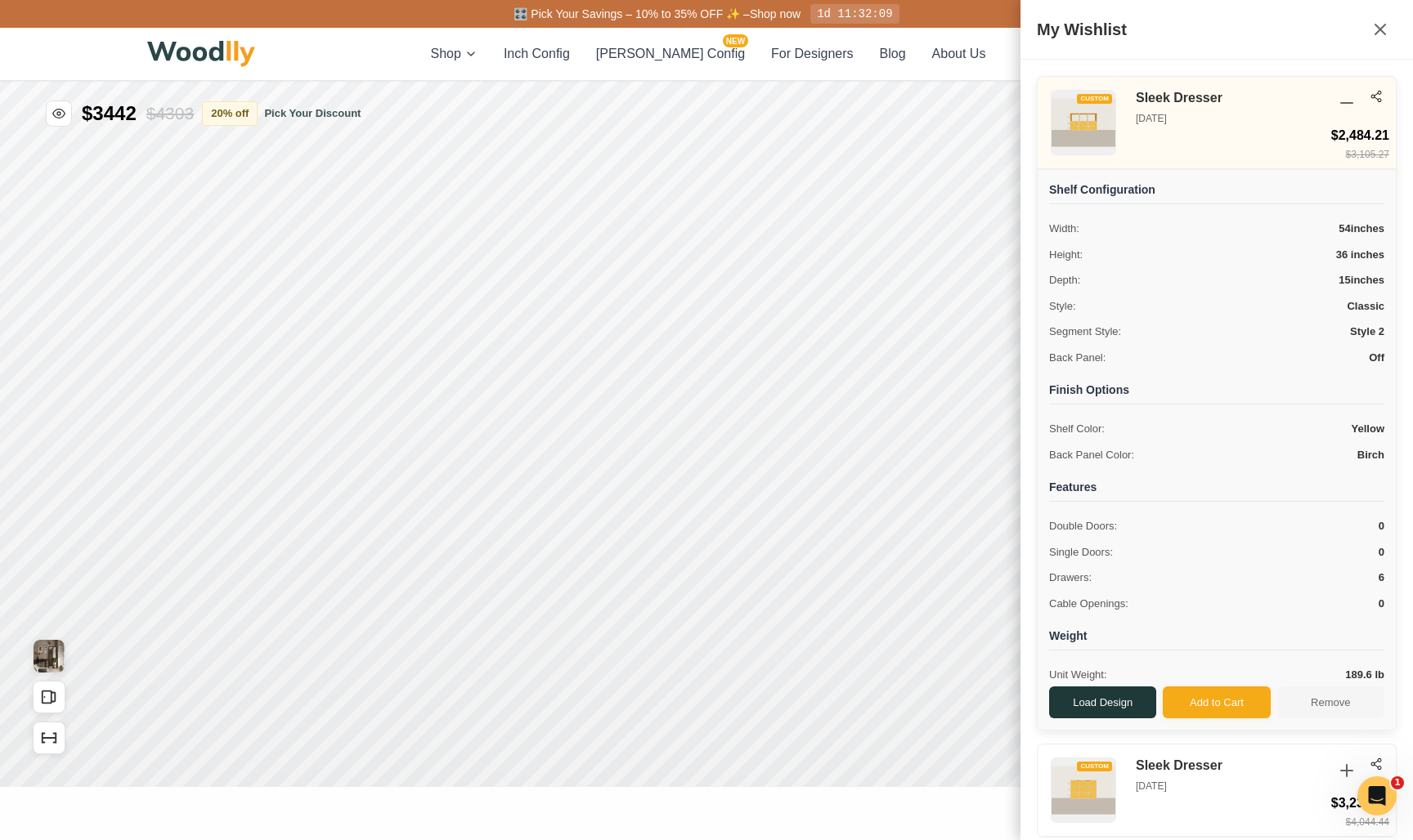
click at [1011, 692] on button "Load Design" at bounding box center [1102, 702] width 107 height 33
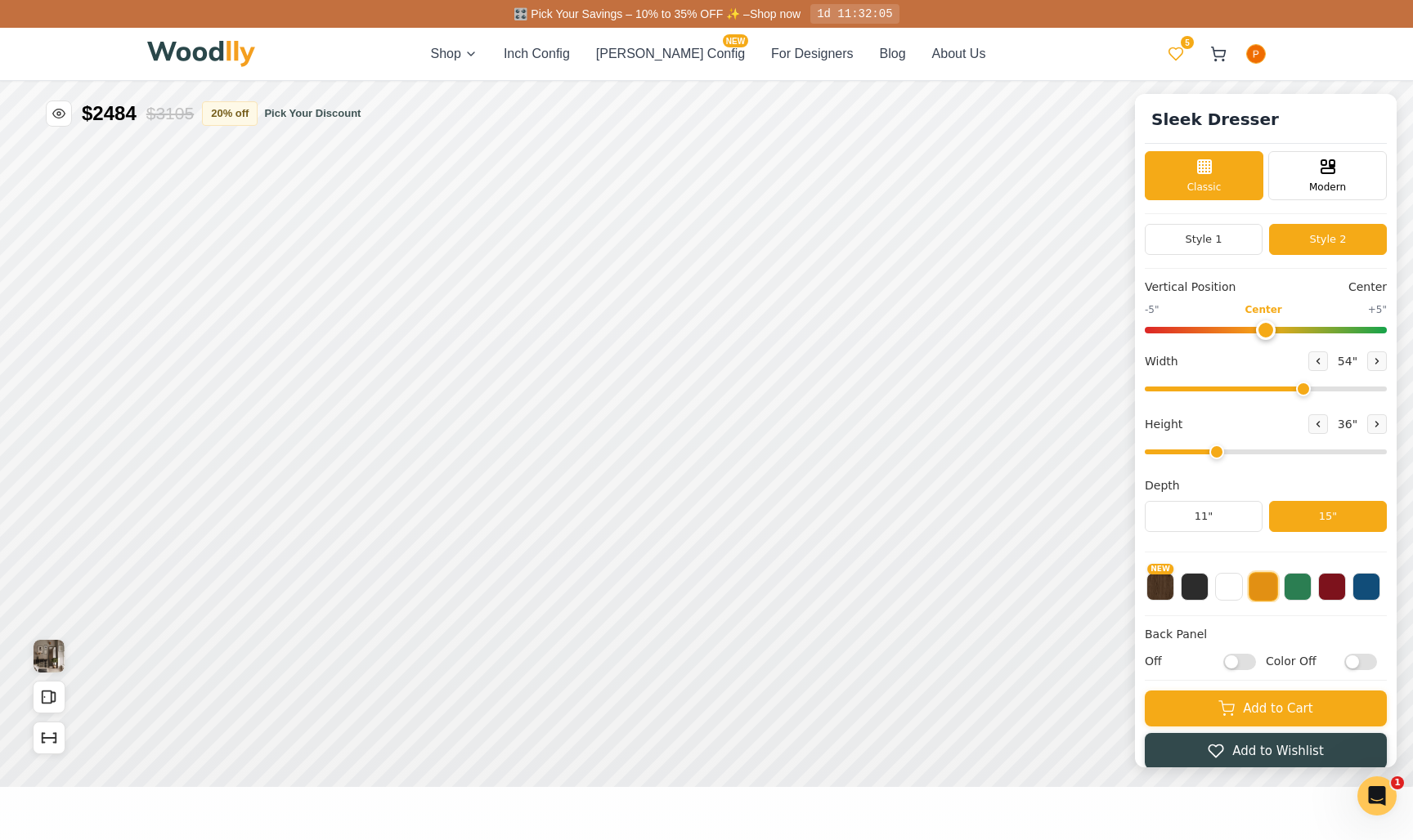
click at [1174, 60] on icon at bounding box center [1175, 53] width 16 height 16
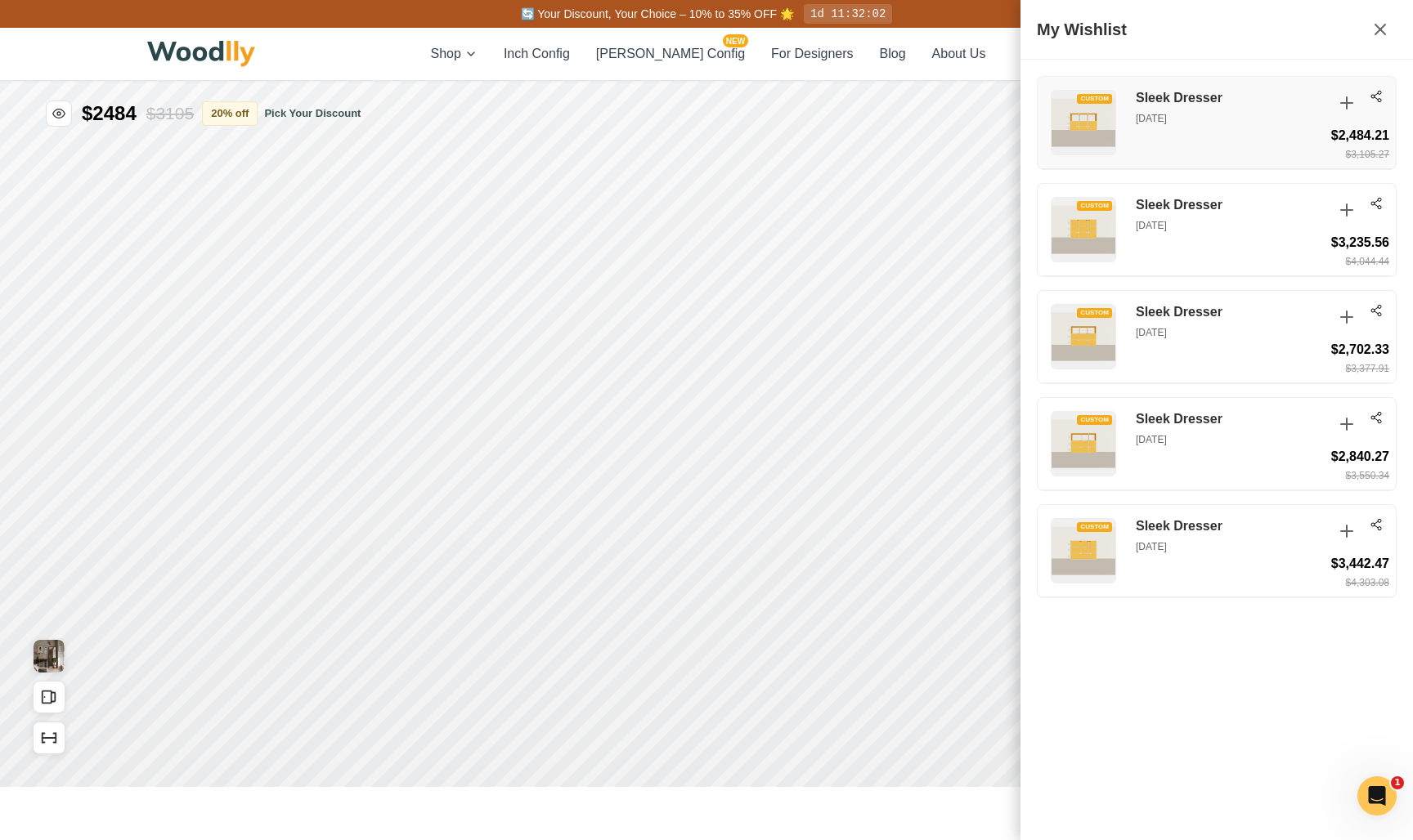
drag, startPoint x: 1274, startPoint y: 150, endPoint x: 1169, endPoint y: 150, distance: 105.0
click at [1169, 150] on div "CUSTOM Sleek Dresser Sep 20, 2025 $2,484.21 $3,105.27" at bounding box center [1216, 123] width 358 height 92
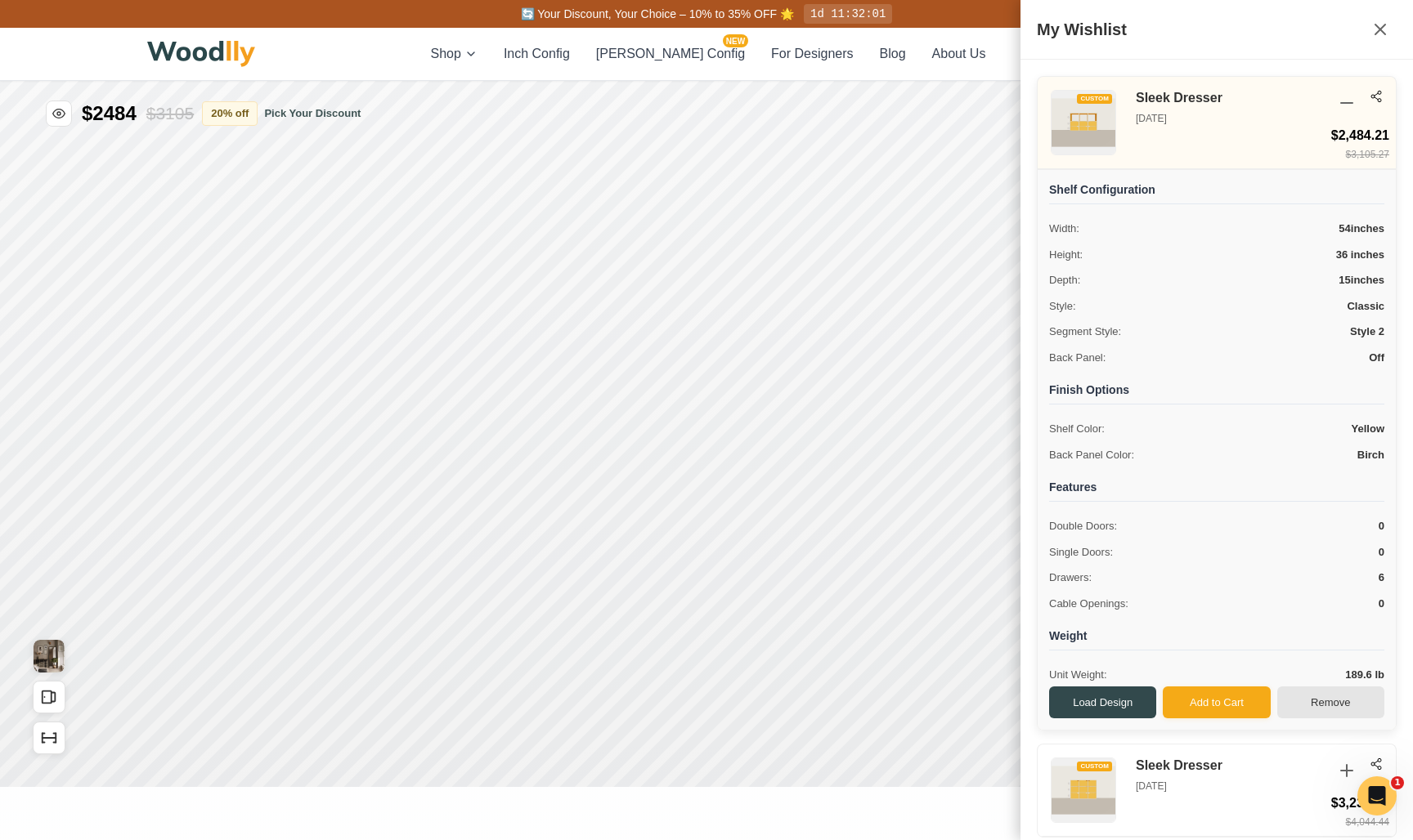
click at [1340, 696] on button "Remove" at bounding box center [1330, 702] width 107 height 33
